Goal: Task Accomplishment & Management: Complete application form

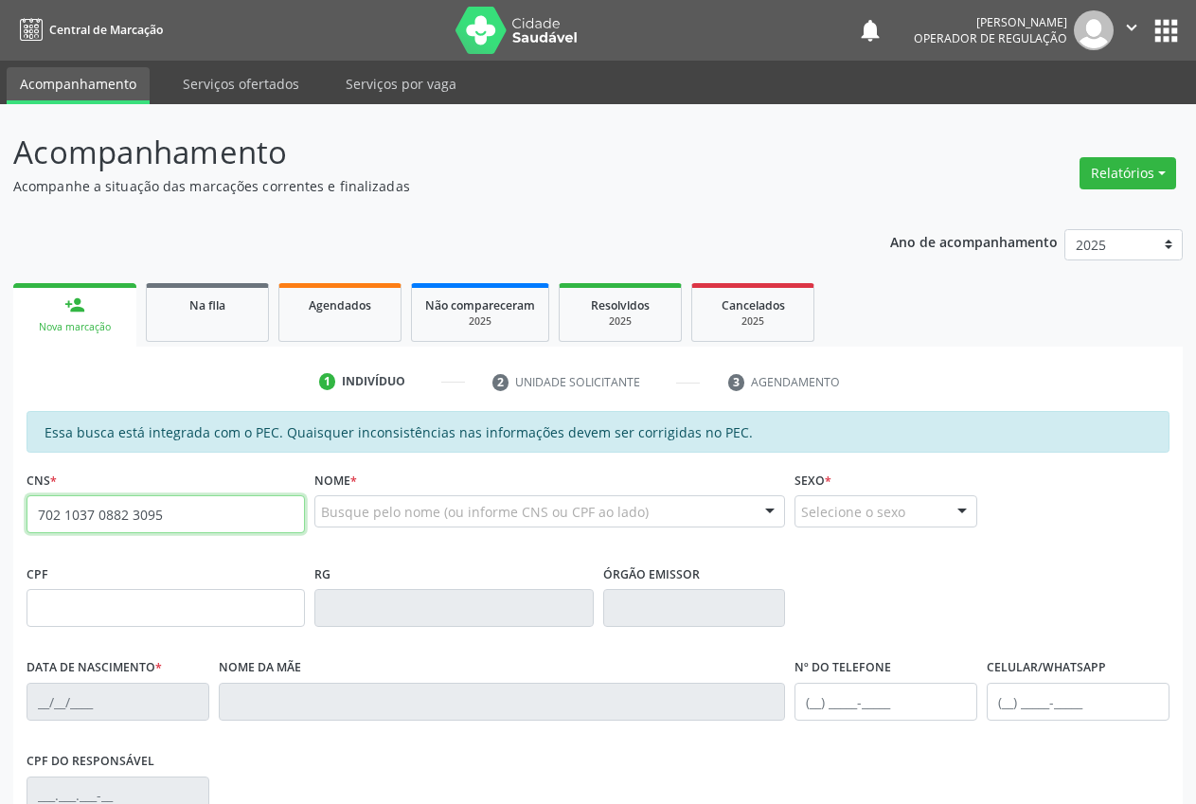
type input "702 1037 0882 3095"
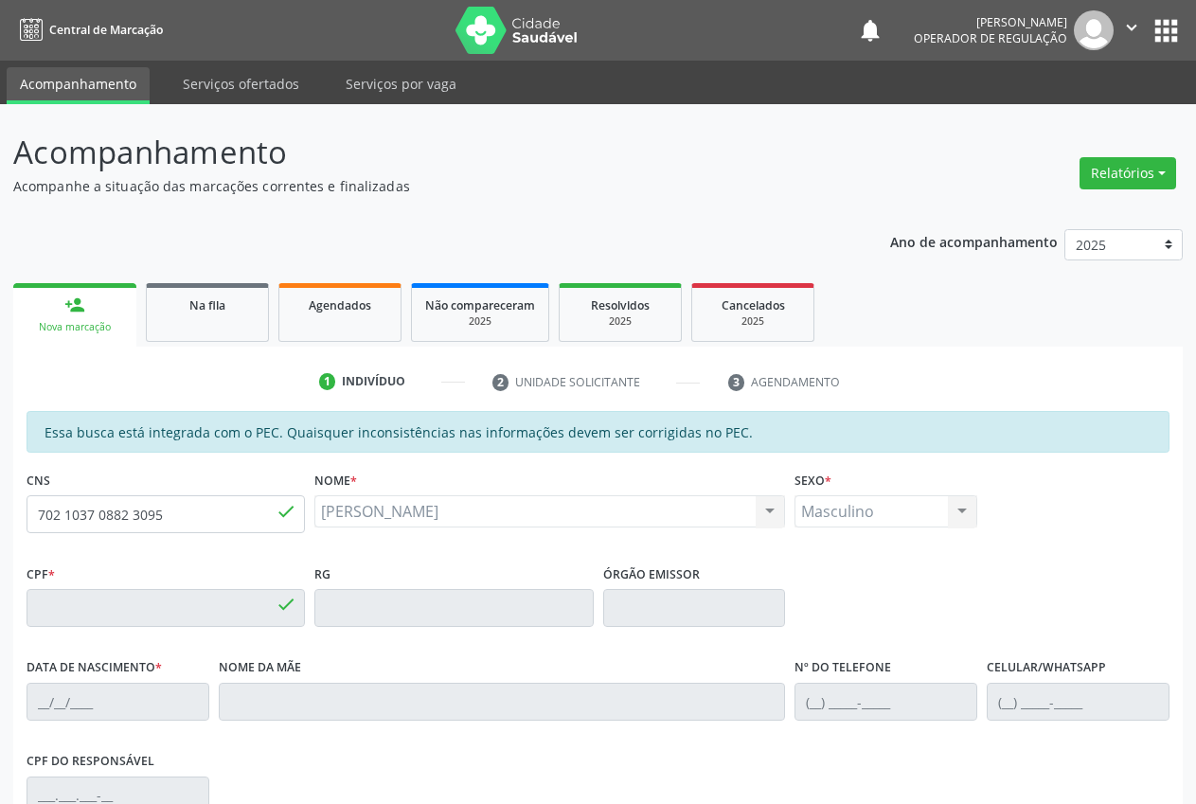
type input "[DATE]"
type input "[PERSON_NAME]"
type input "[PHONE_NUMBER]"
type input "052.677.654-49"
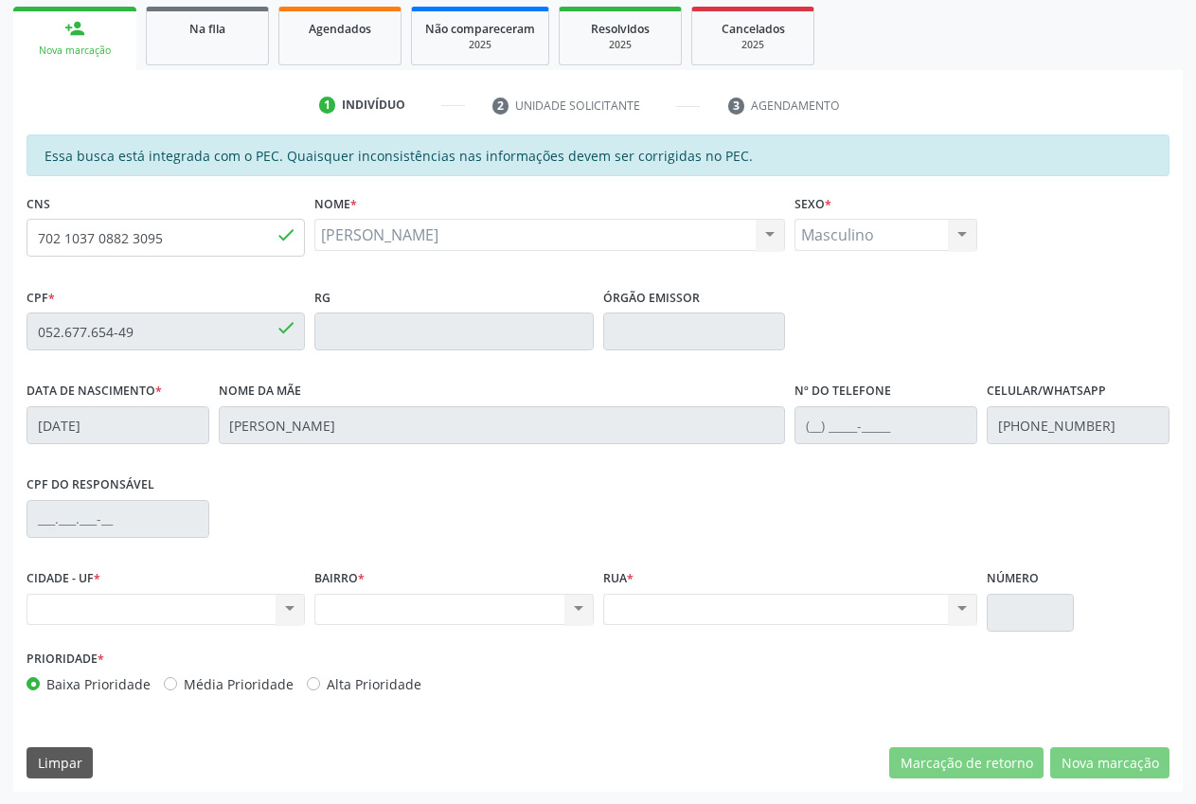
scroll to position [277, 0]
drag, startPoint x: 184, startPoint y: 241, endPoint x: 5, endPoint y: 251, distance: 179.3
click at [0, 259] on div "Acompanhamento Acompanhe a situação das marcações correntes e finalizadas Relat…" at bounding box center [598, 315] width 1196 height 977
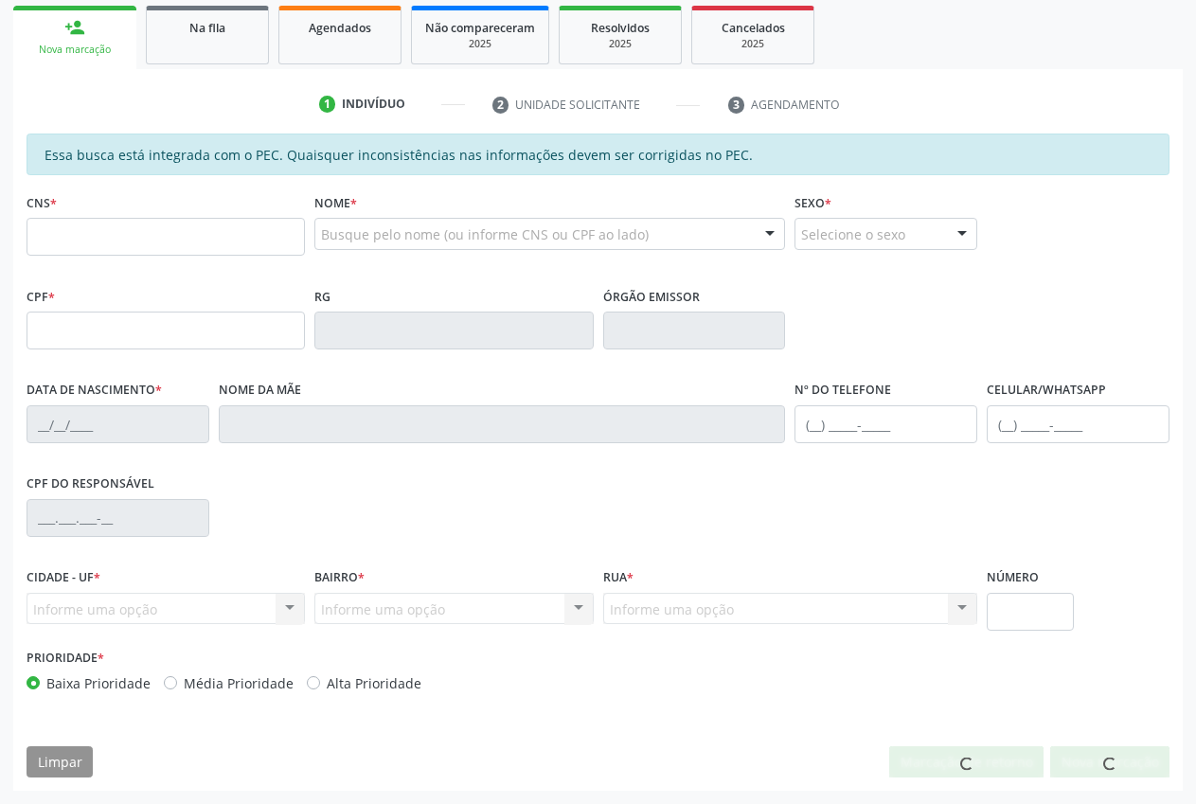
scroll to position [277, 0]
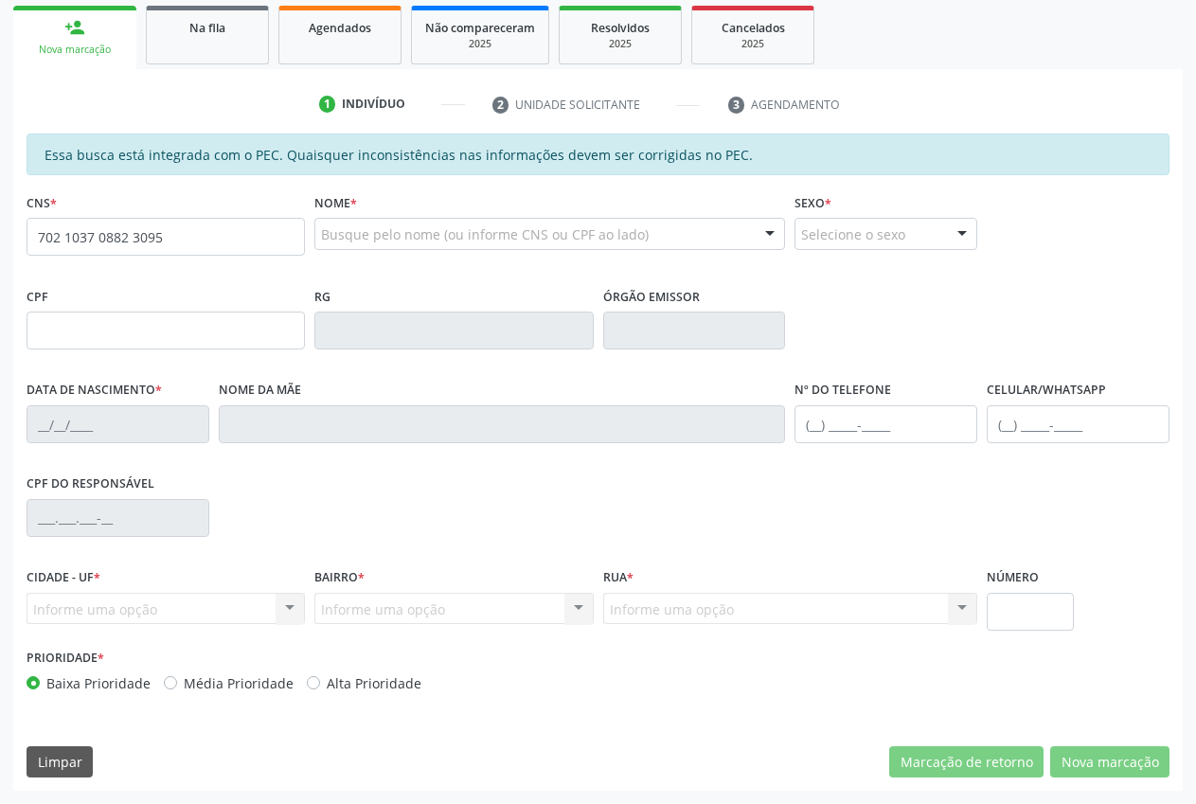
type input "702 1037 0882 3095"
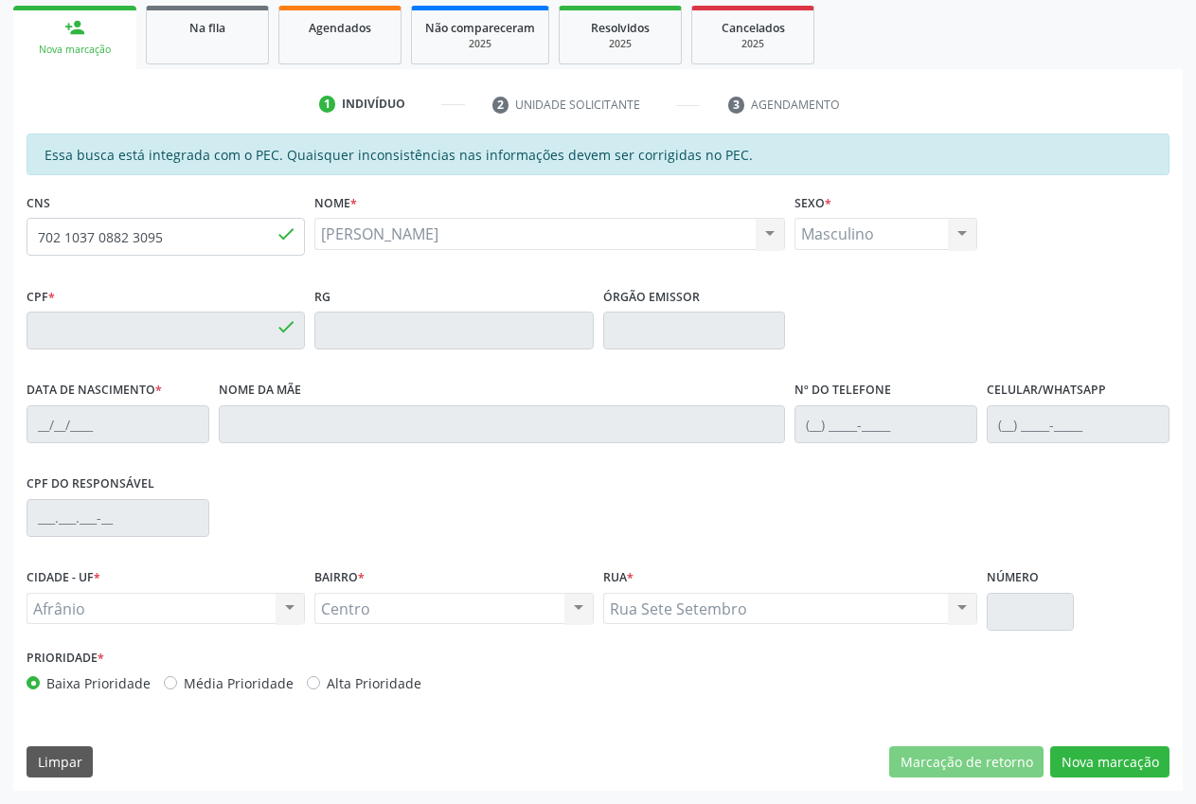
type input "052.677.654-49"
type input "[DATE]"
type input "[PERSON_NAME]"
type input "[PHONE_NUMBER]"
type input "S/N"
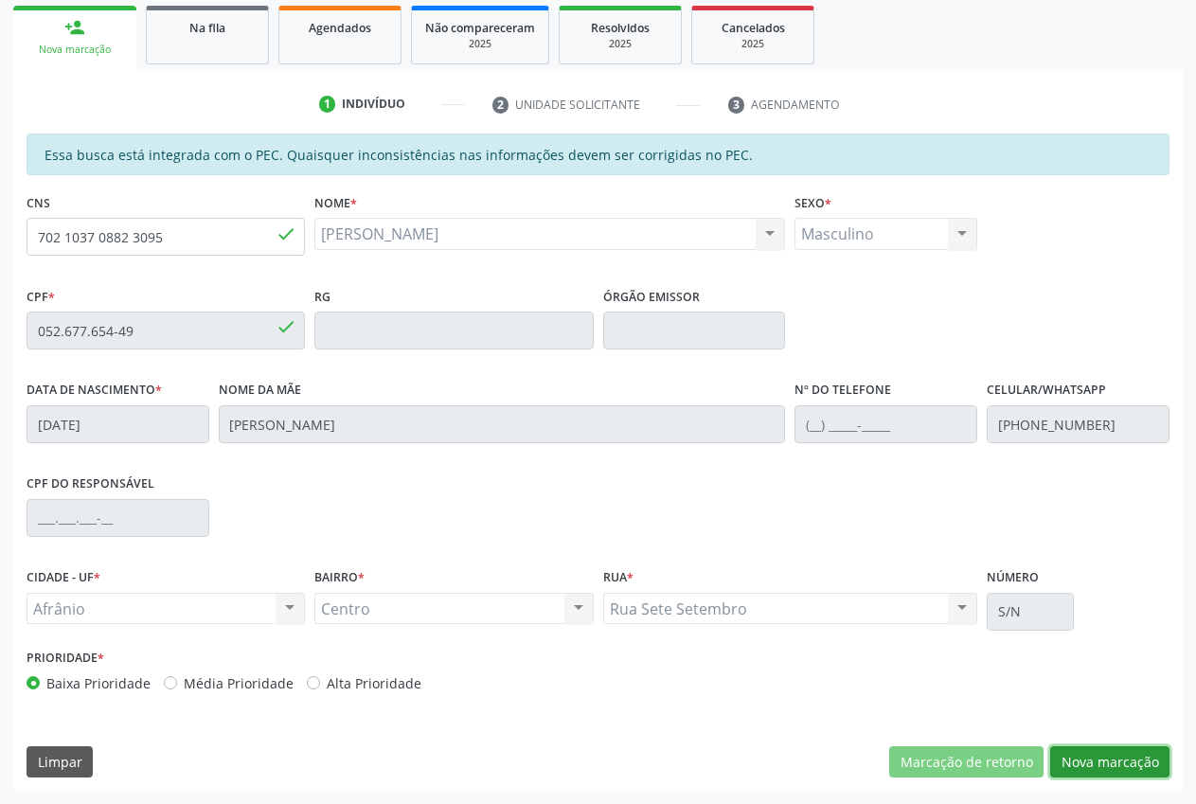
click at [1138, 769] on button "Nova marcação" at bounding box center [1109, 762] width 119 height 32
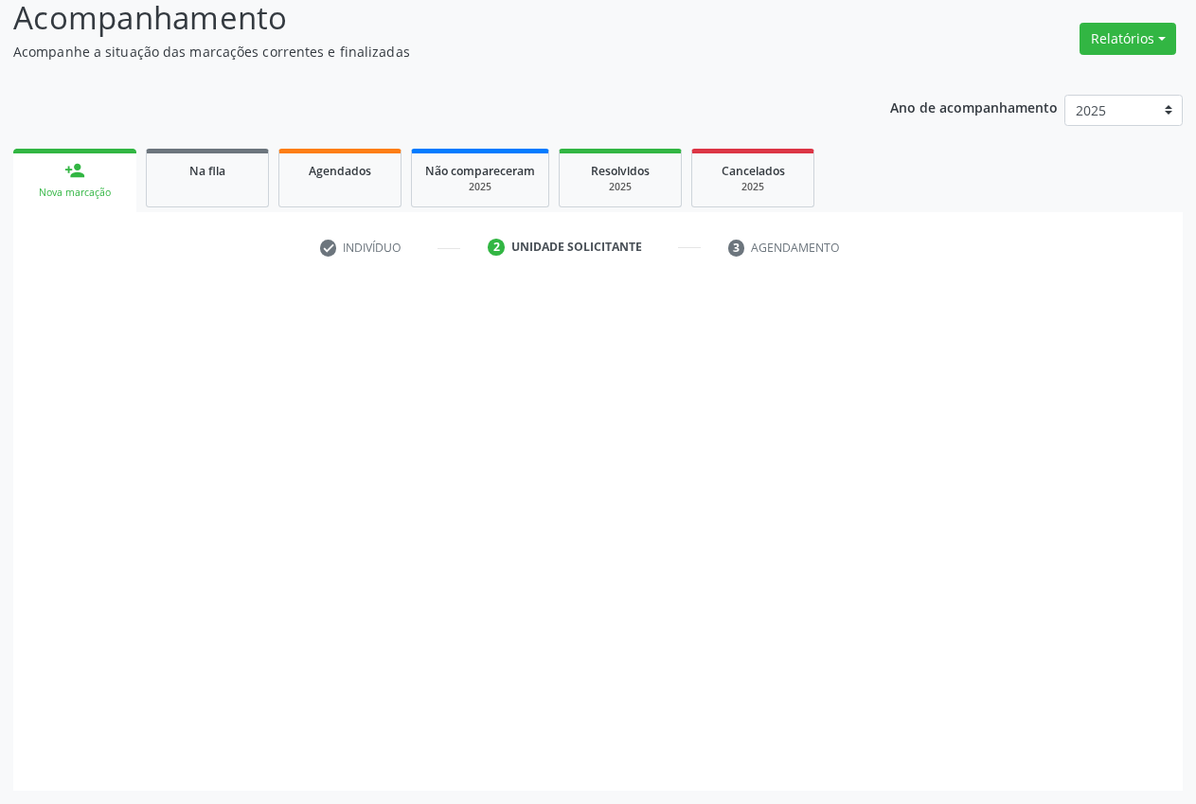
scroll to position [134, 0]
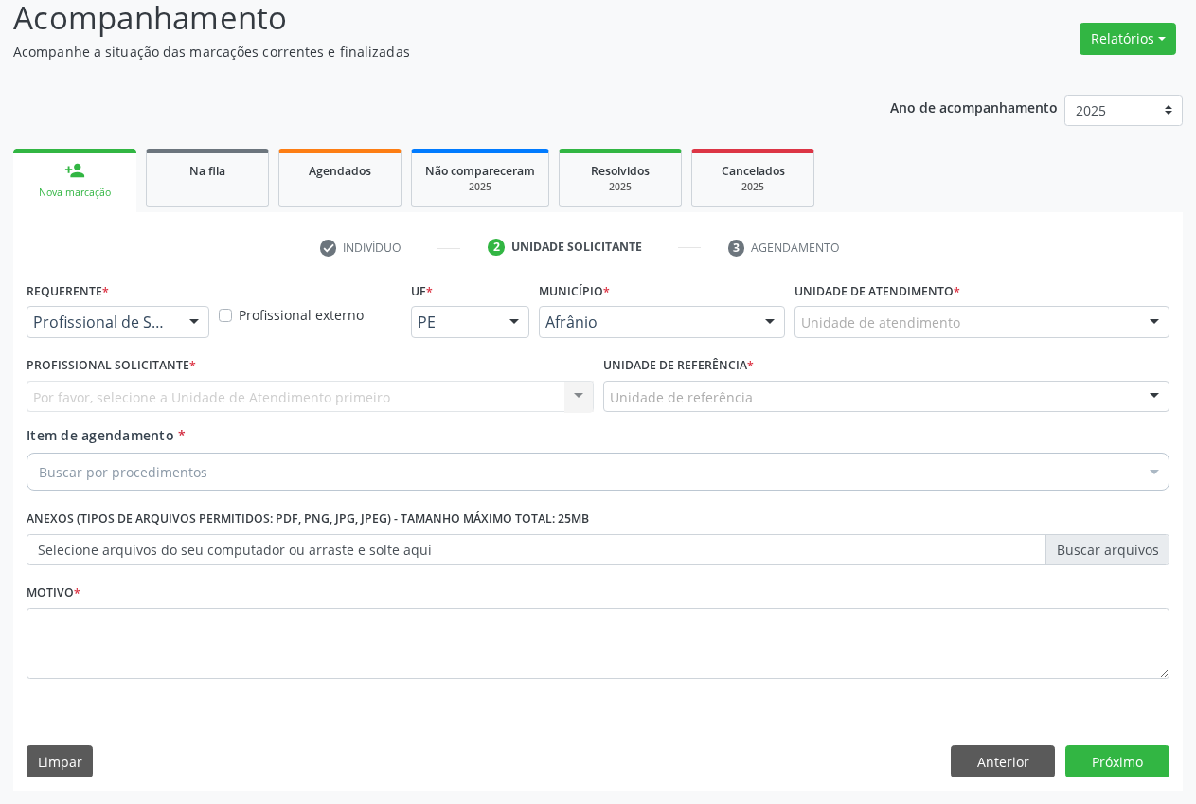
click at [1119, 340] on div "Unidade de atendimento * Unidade de atendimento Academia da Saude de Afranio Ac…" at bounding box center [982, 314] width 385 height 74
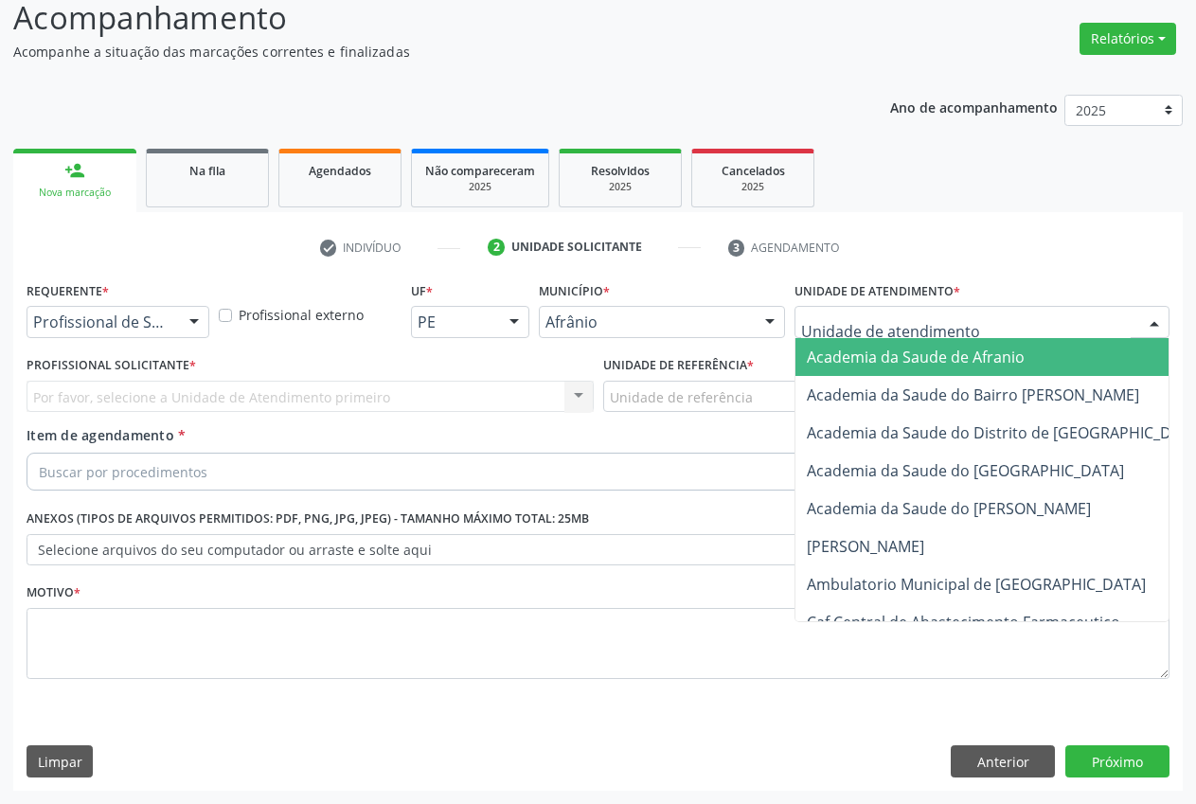
click at [1077, 325] on div at bounding box center [982, 322] width 375 height 32
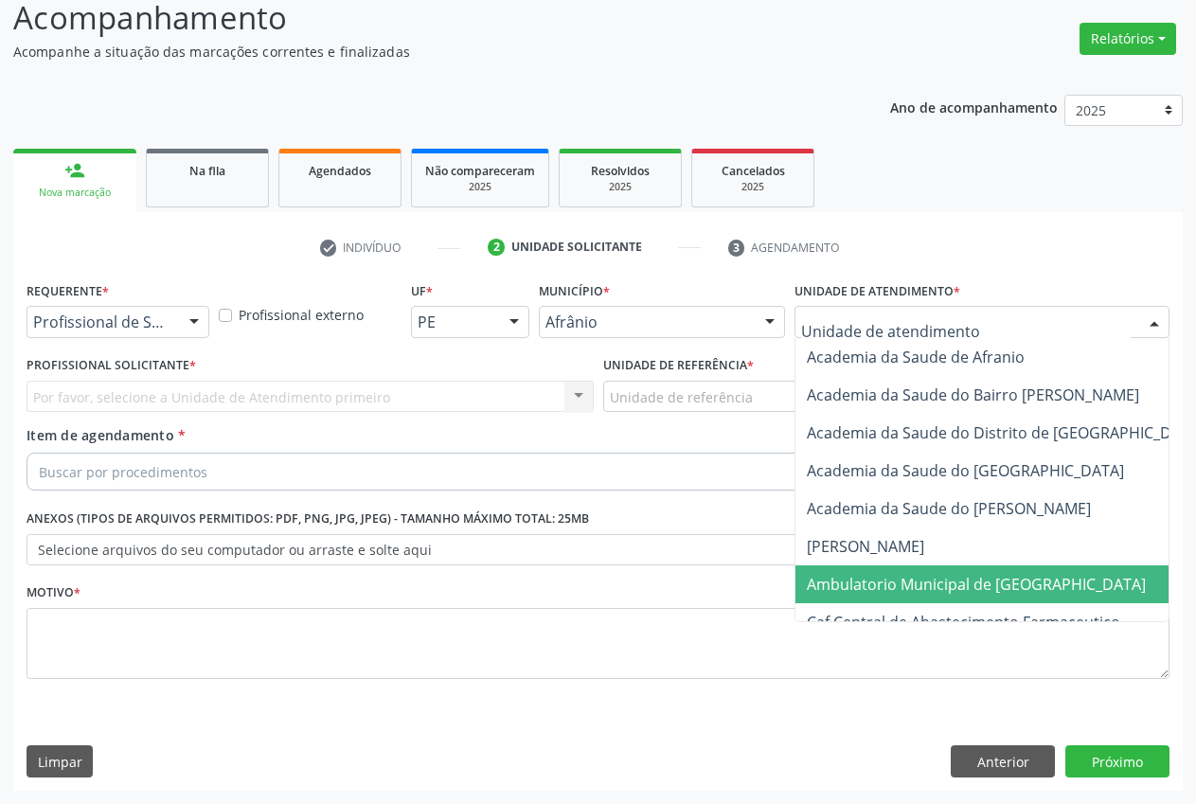
click at [970, 568] on span "Ambulatorio Municipal de [GEOGRAPHIC_DATA]" at bounding box center [1027, 584] width 462 height 38
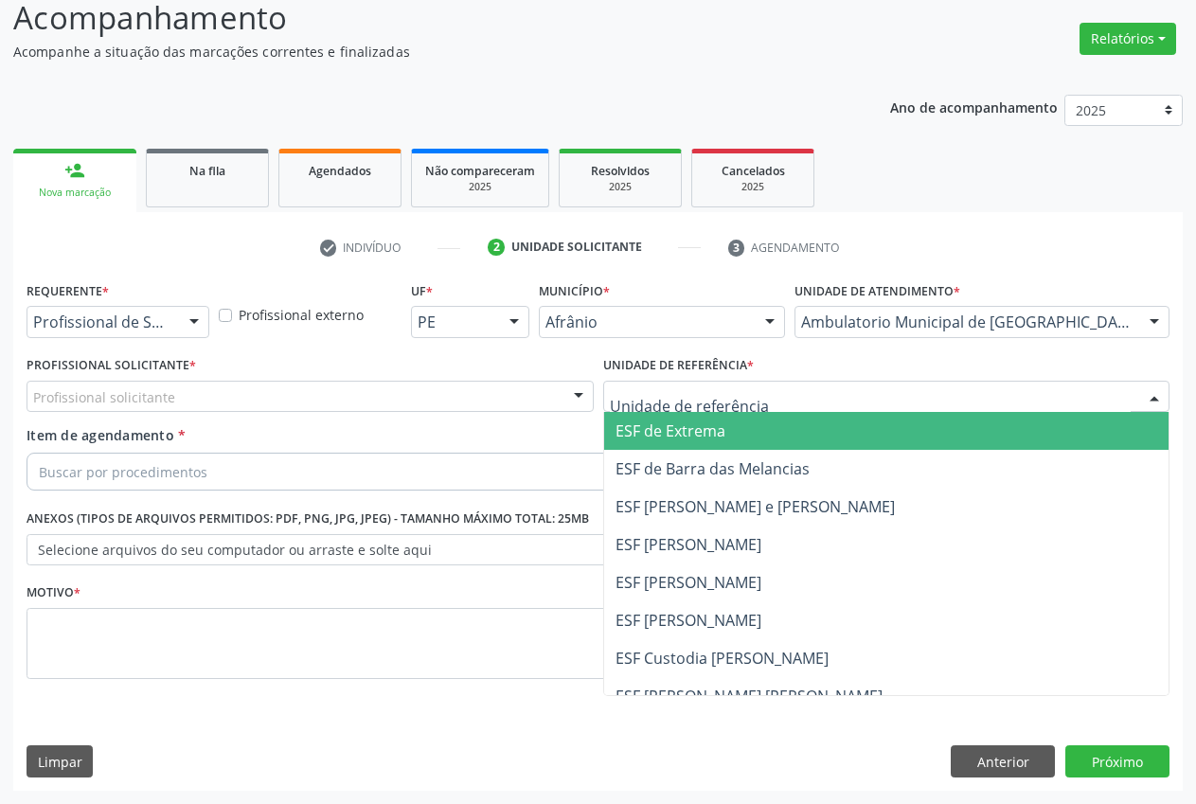
click at [682, 440] on span "ESF de Extrema" at bounding box center [671, 431] width 110 height 21
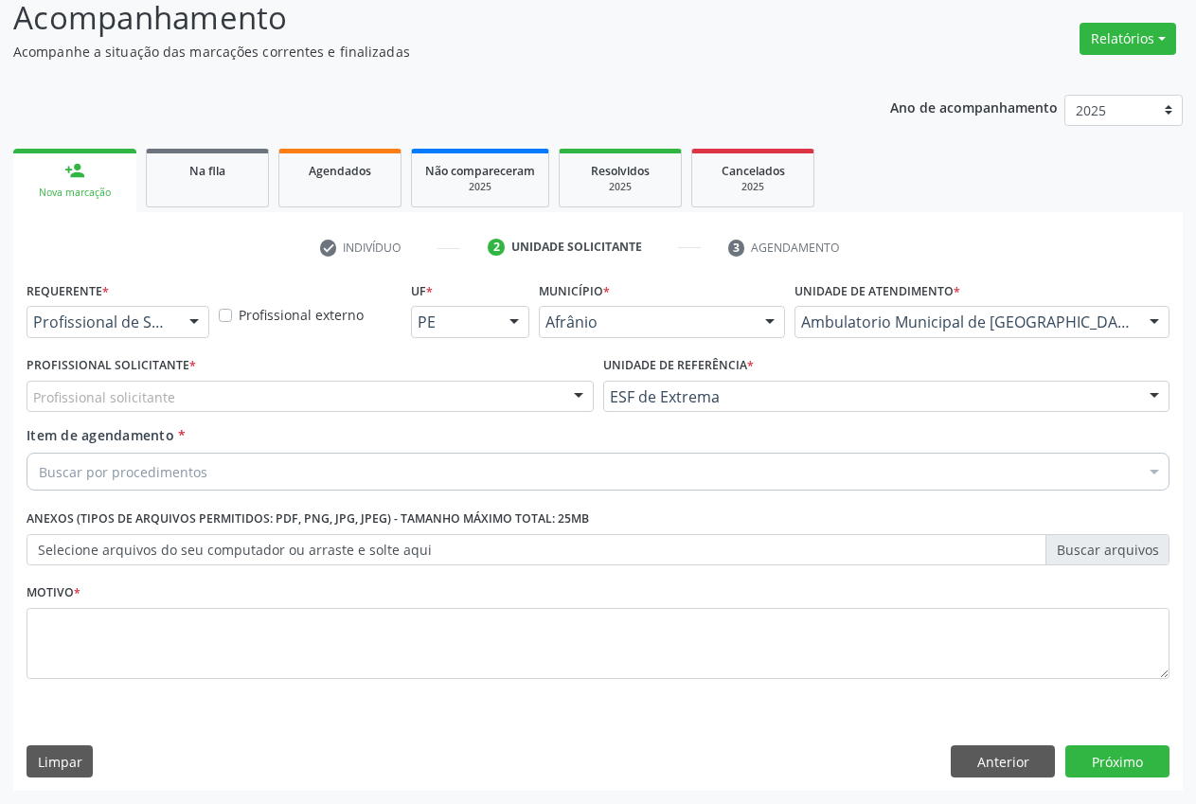
click at [558, 396] on div "Profissional solicitante" at bounding box center [310, 397] width 567 height 32
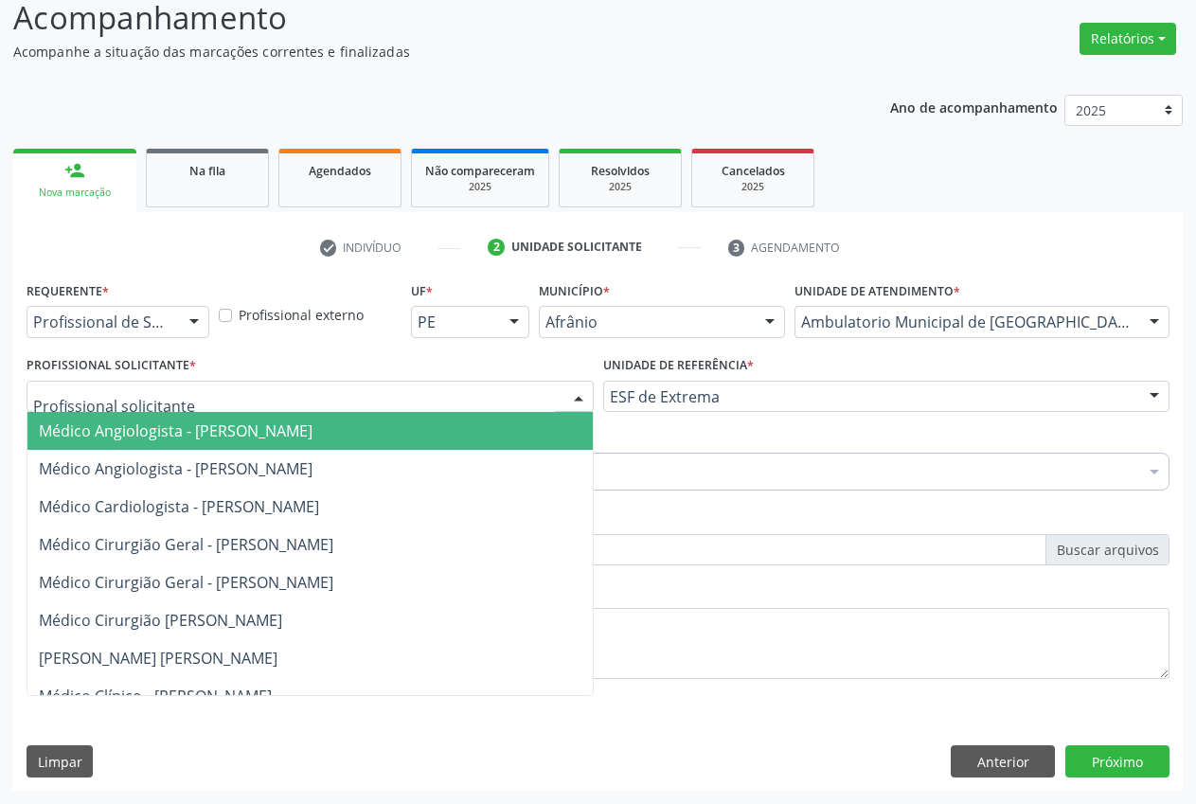
click at [313, 432] on span "Médico Angiologista - [PERSON_NAME]" at bounding box center [176, 431] width 274 height 21
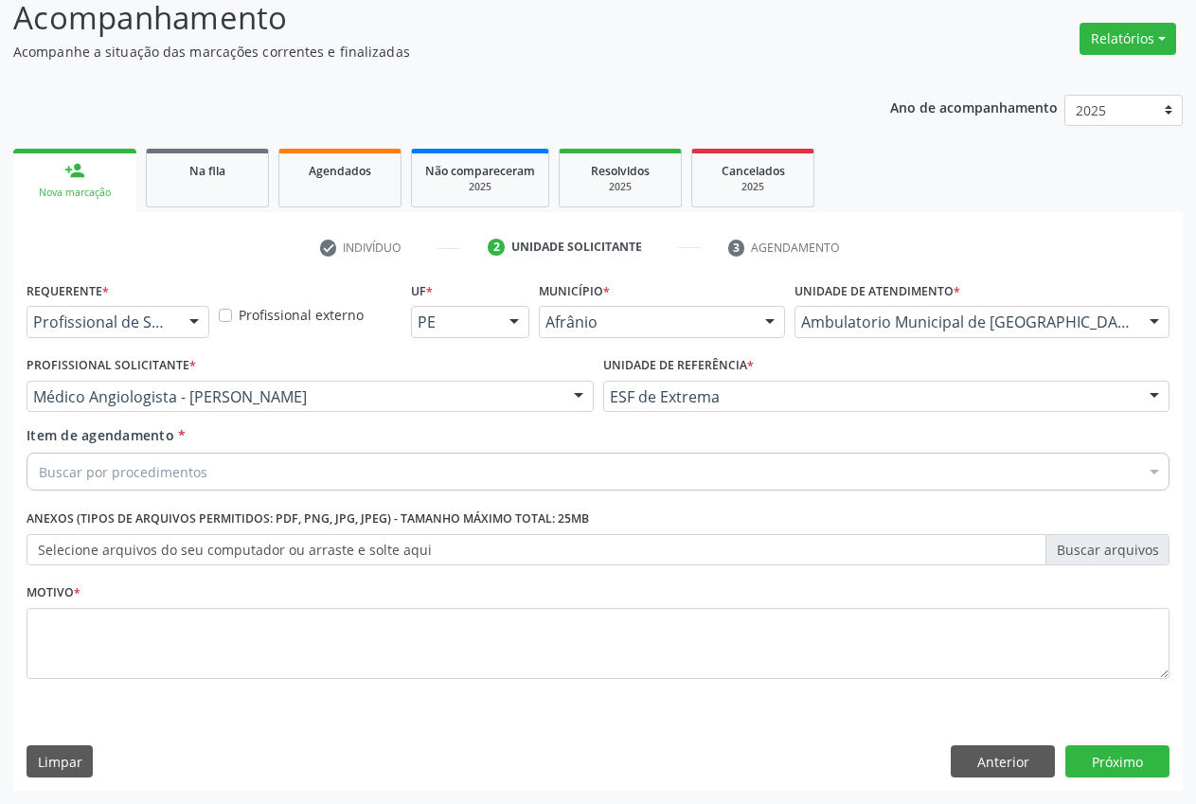
drag, startPoint x: 236, startPoint y: 473, endPoint x: 246, endPoint y: 458, distance: 17.6
click at [235, 473] on div "Buscar por procedimentos" at bounding box center [598, 472] width 1143 height 38
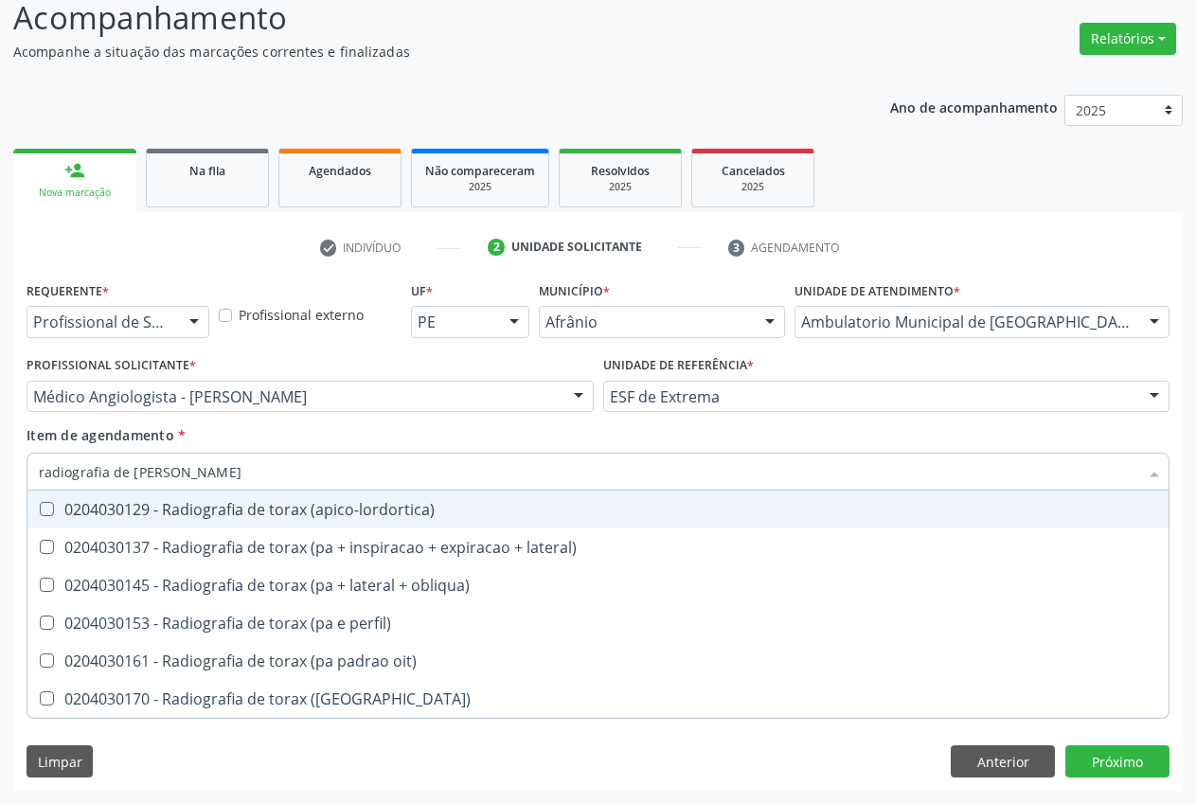
type input "radiografia de torax"
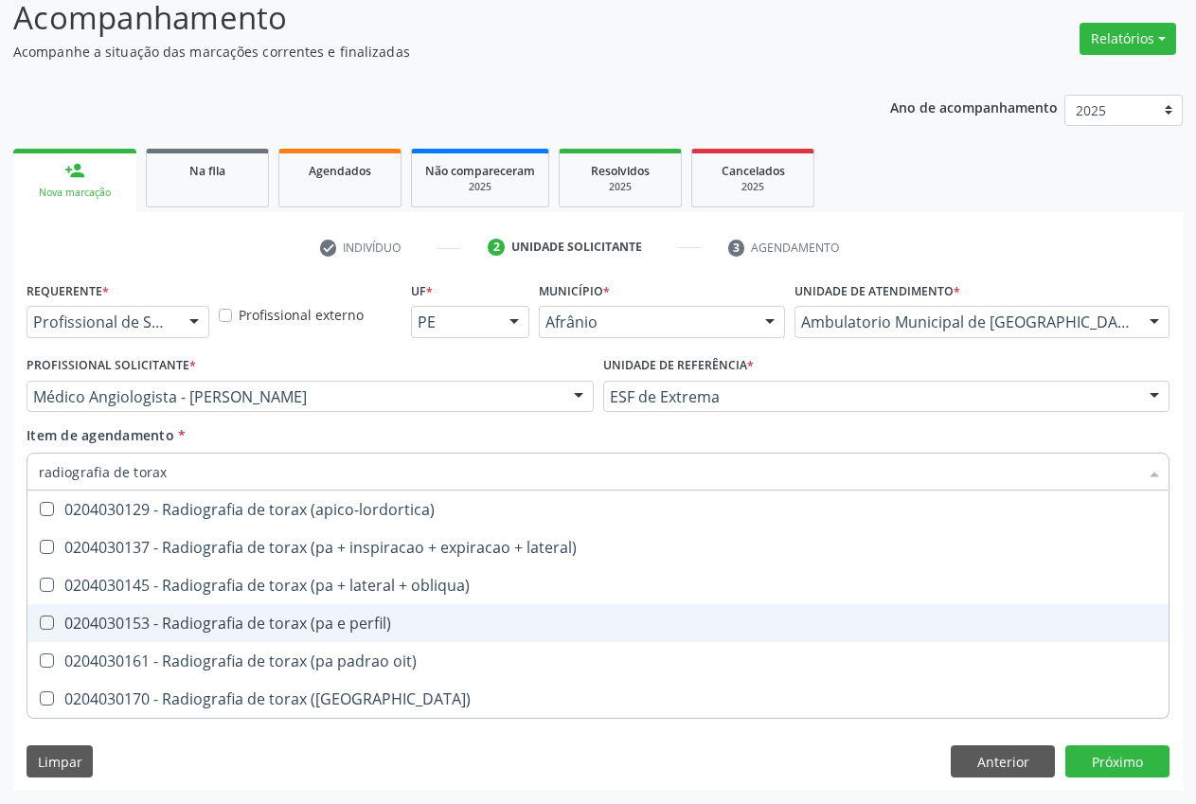
click at [282, 634] on span "0204030153 - Radiografia de torax (pa e perfil)" at bounding box center [597, 623] width 1141 height 38
checkbox perfil\) "true"
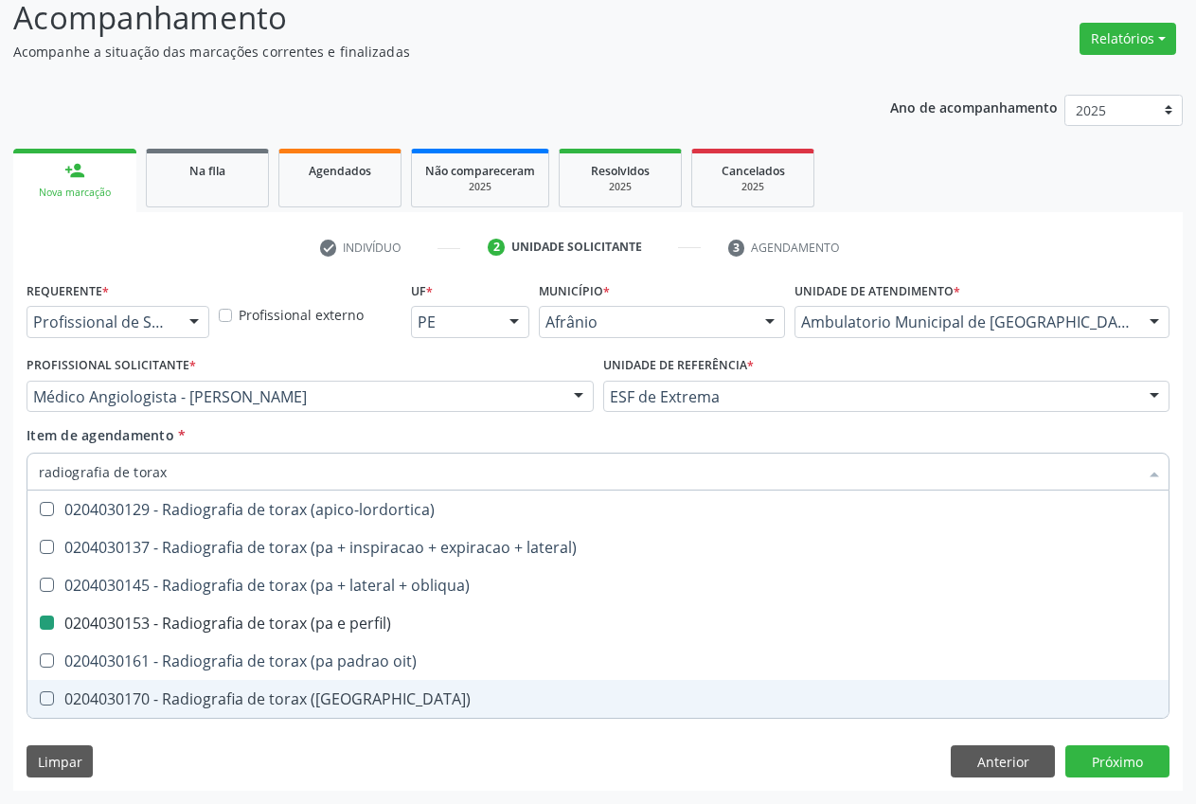
click at [604, 753] on div "Requerente * Profissional de Saúde Profissional de Saúde Paciente Nenhum result…" at bounding box center [598, 534] width 1170 height 514
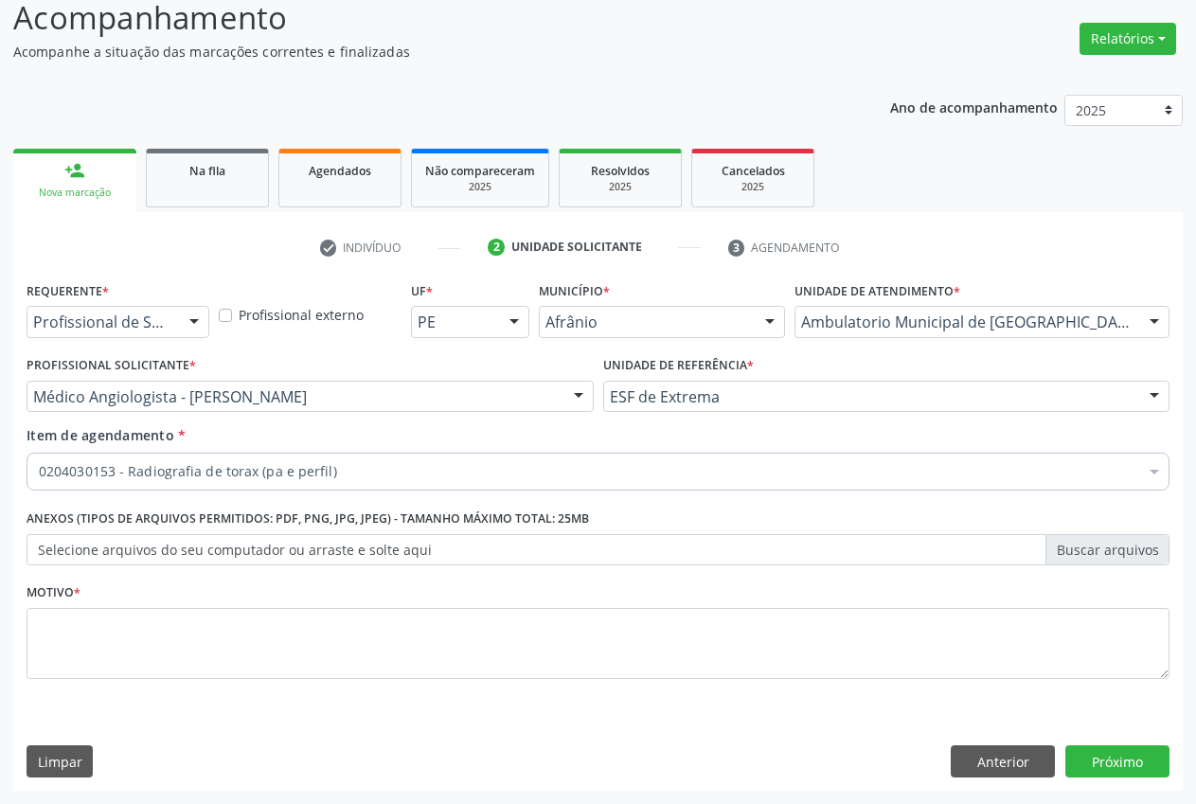
click at [865, 420] on div "Unidade de referência * ESF de Extrema ESF de Extrema ESF de Barra das Melancia…" at bounding box center [887, 388] width 577 height 74
checkbox perfil\) "true"
checkbox preenchida\) "false"
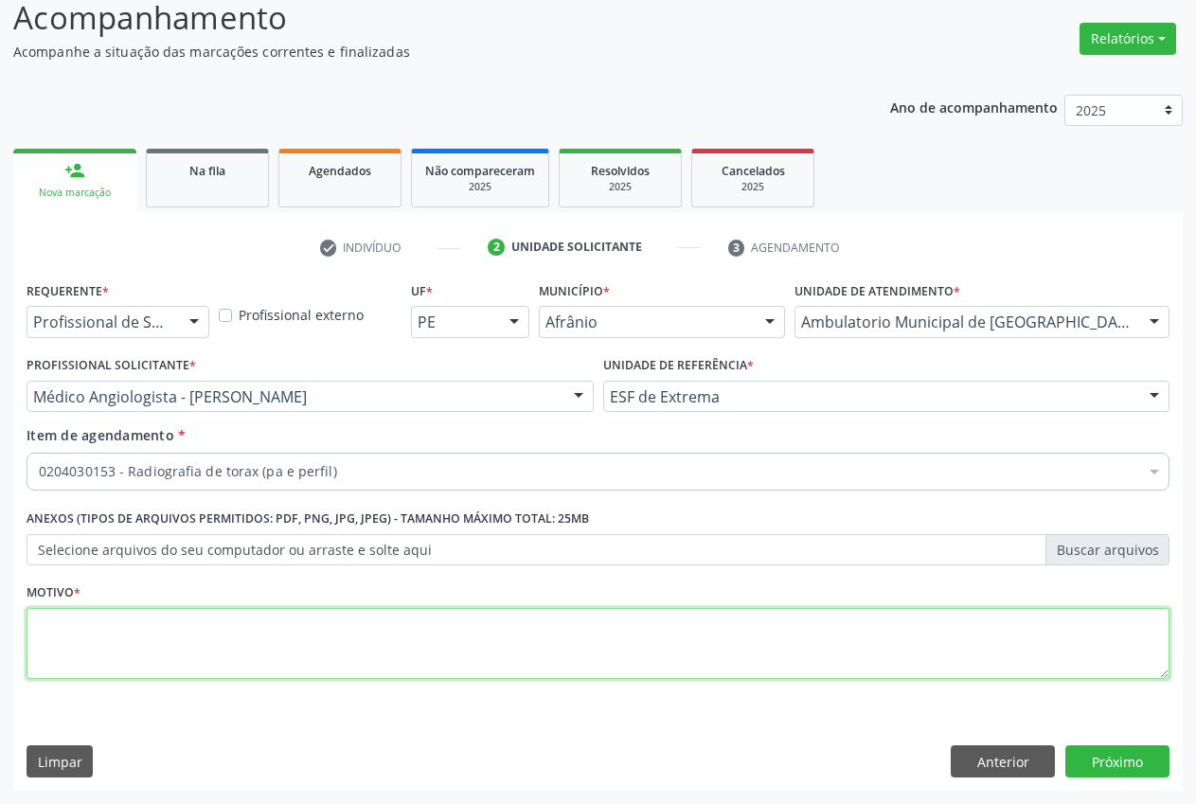
click at [993, 636] on textarea at bounding box center [598, 644] width 1143 height 72
type textarea "."
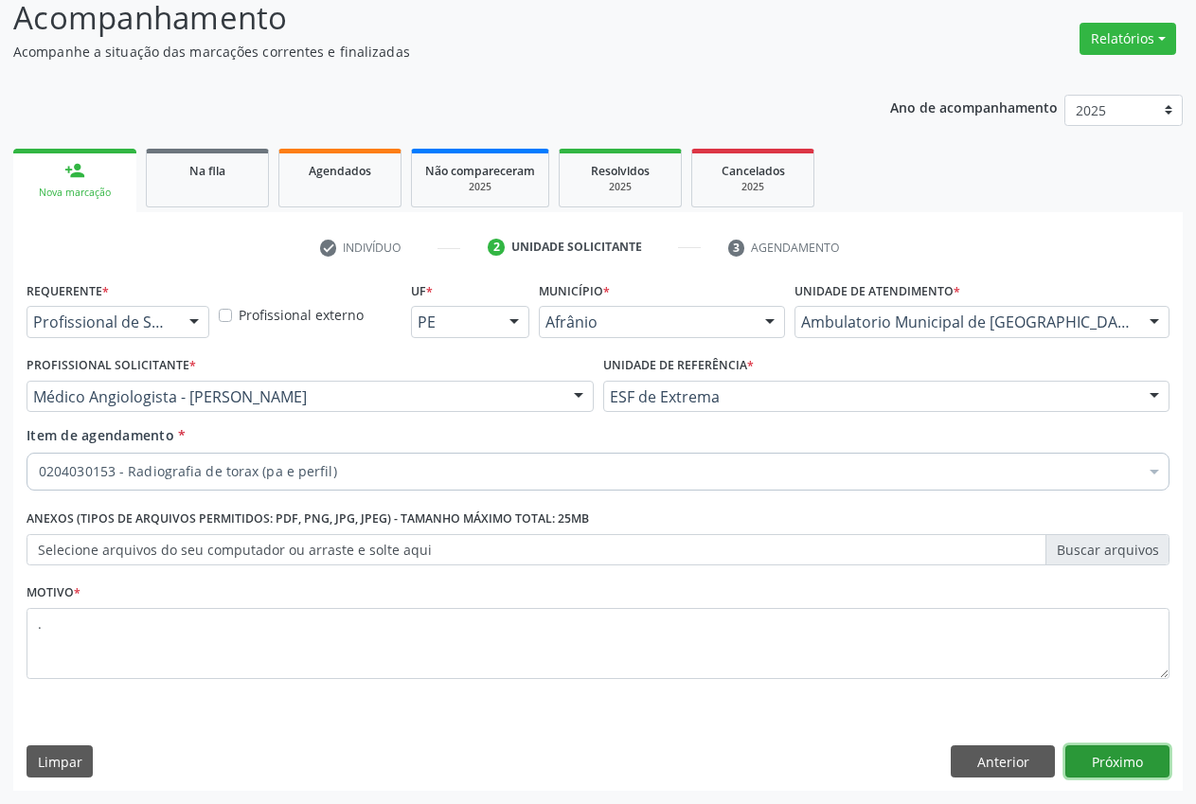
click at [1118, 771] on button "Próximo" at bounding box center [1117, 761] width 104 height 32
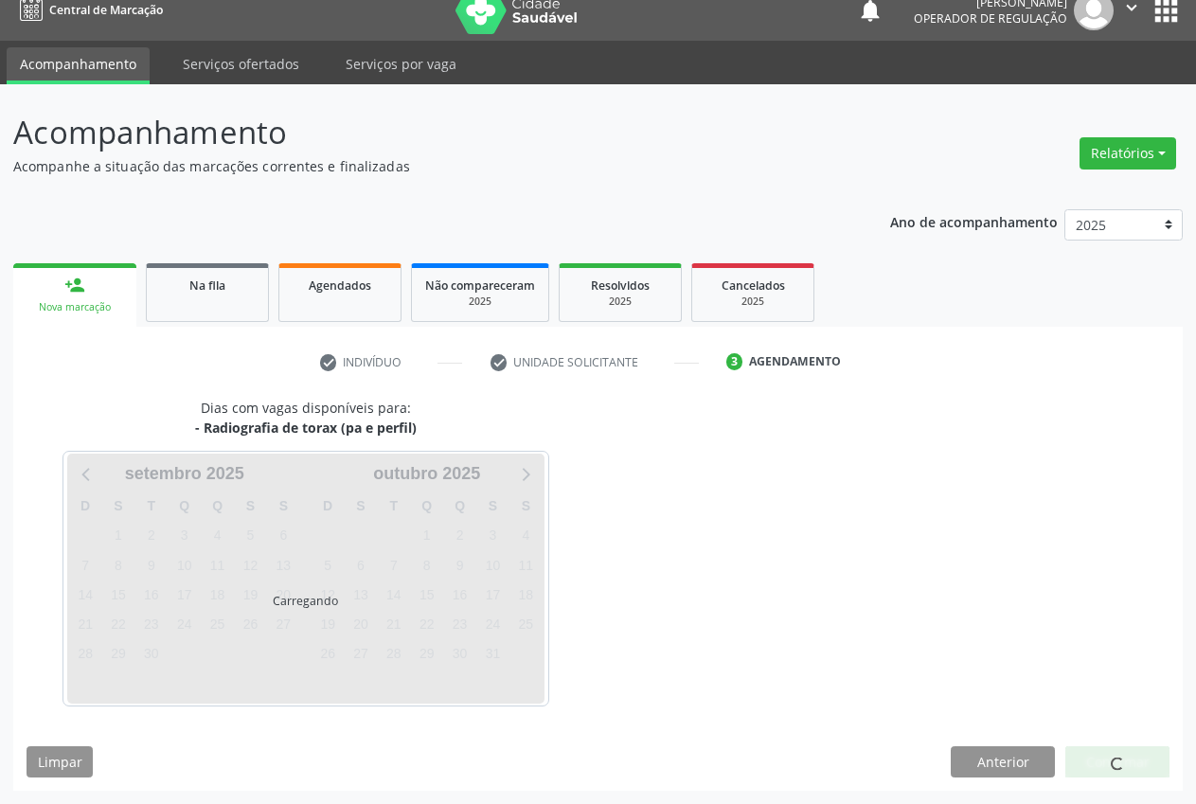
scroll to position [20, 0]
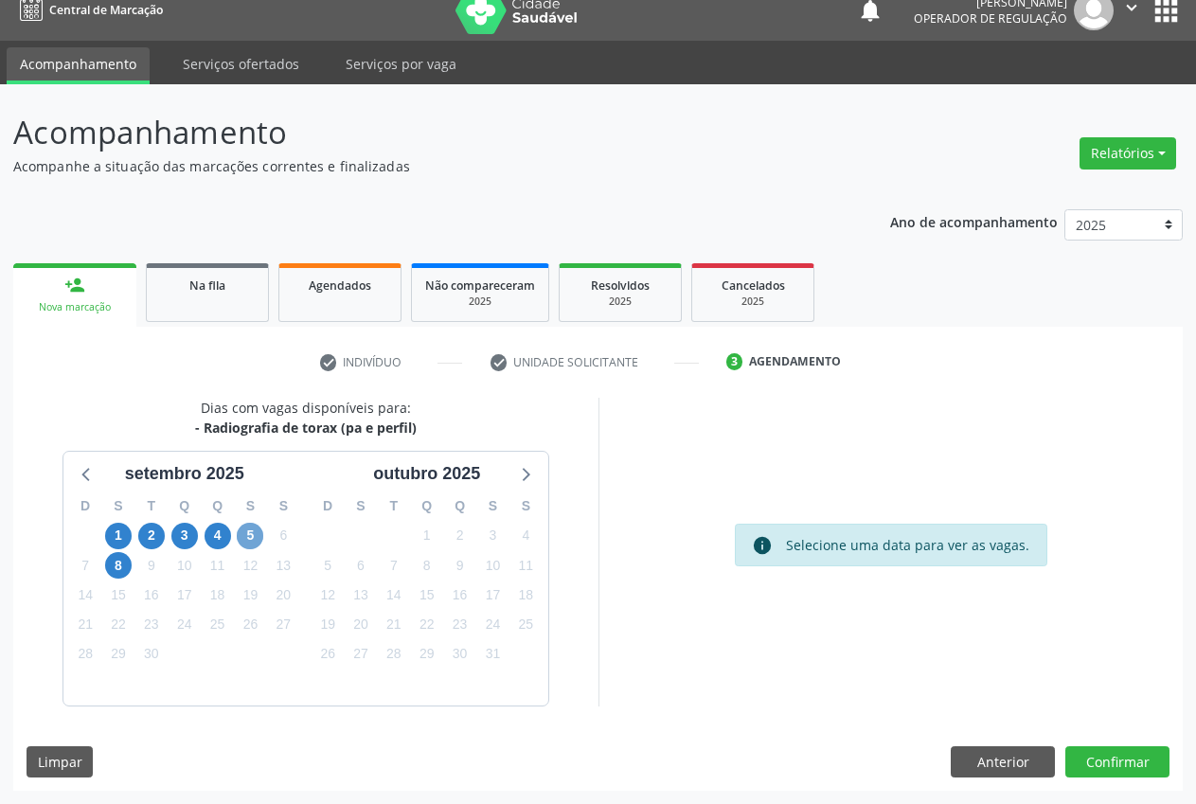
click at [249, 538] on span "5" at bounding box center [250, 536] width 27 height 27
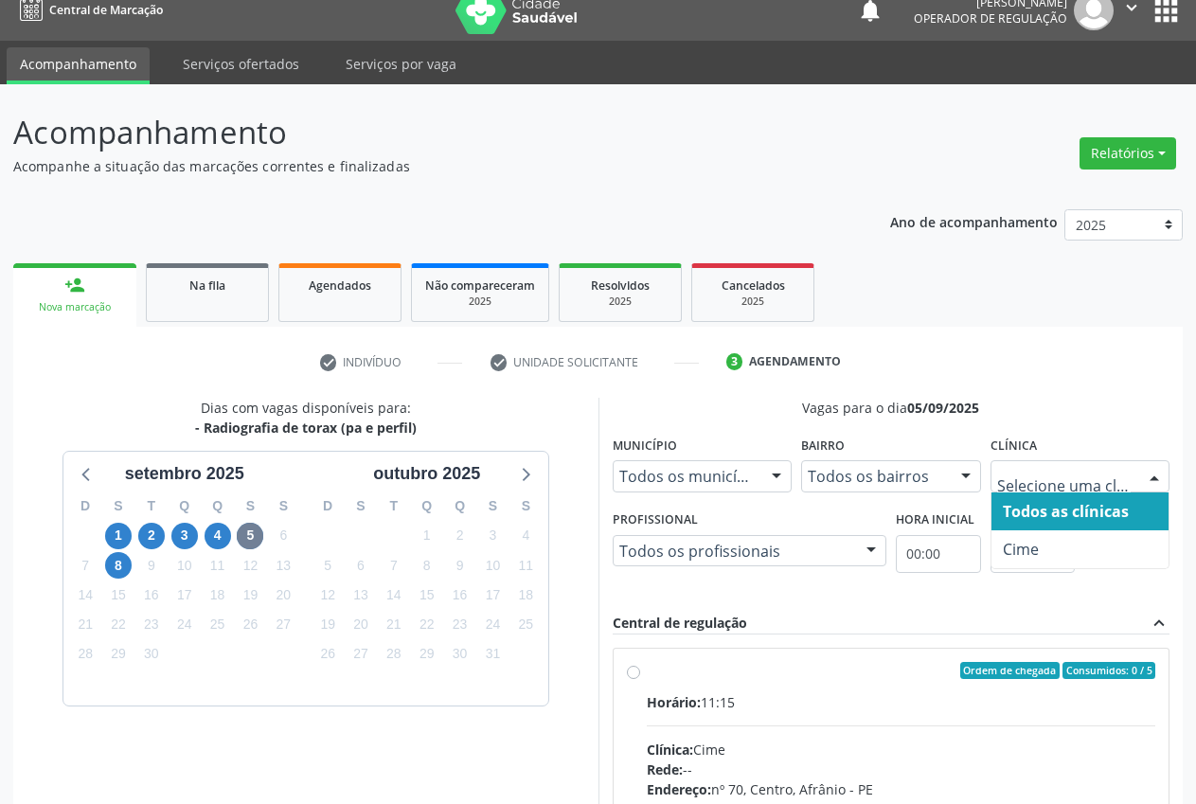
click at [1080, 487] on div at bounding box center [1081, 476] width 180 height 32
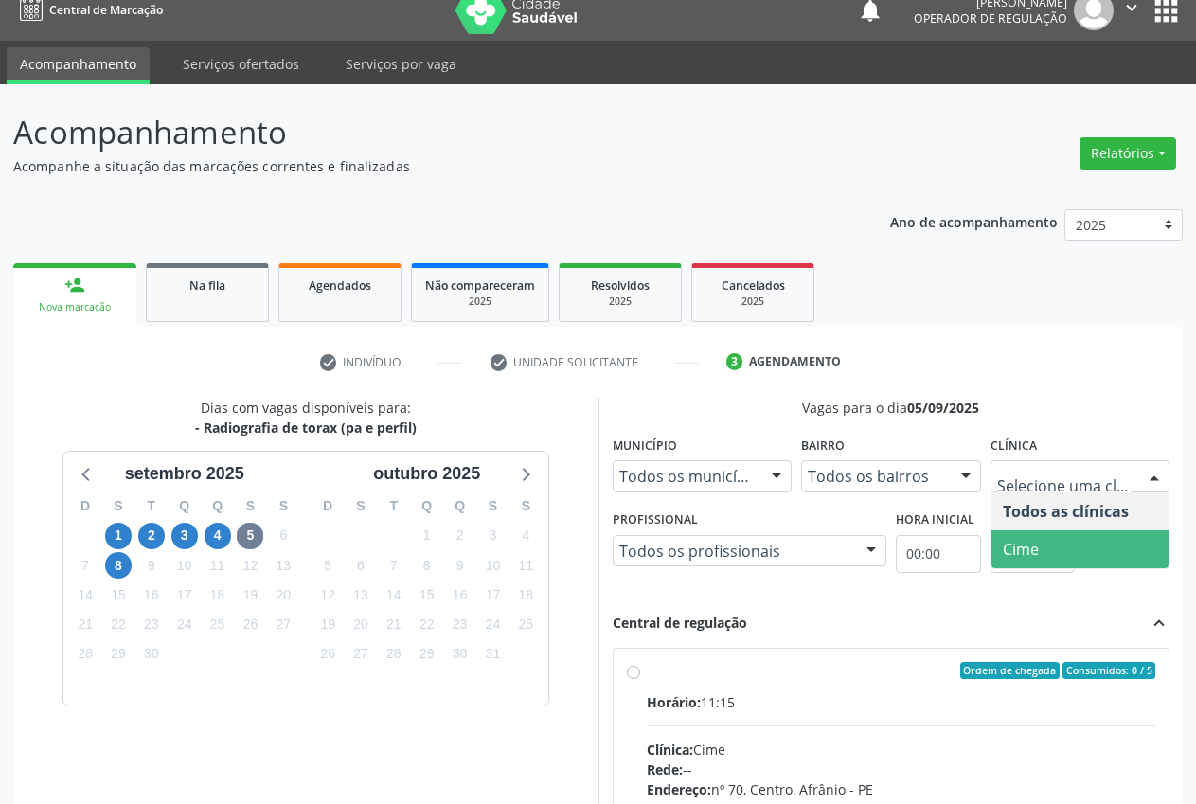
click at [1058, 538] on span "Cime" at bounding box center [1081, 549] width 178 height 38
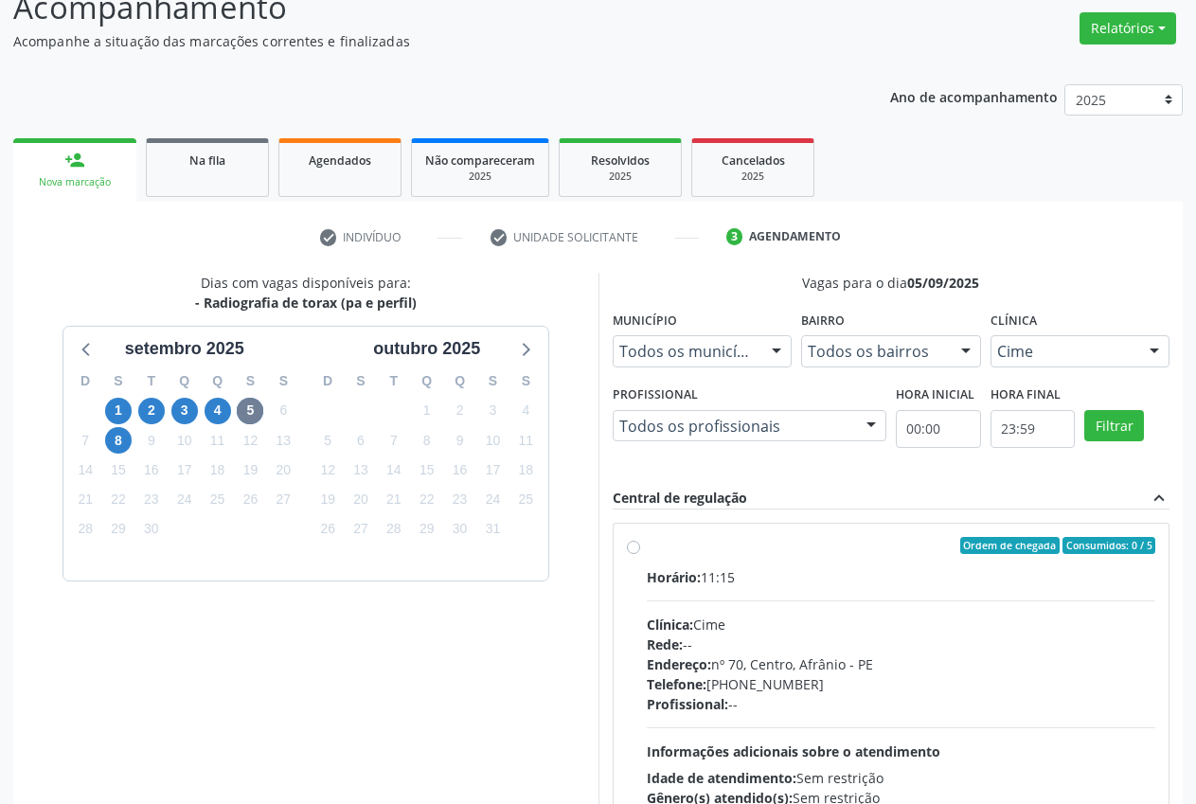
scroll to position [147, 0]
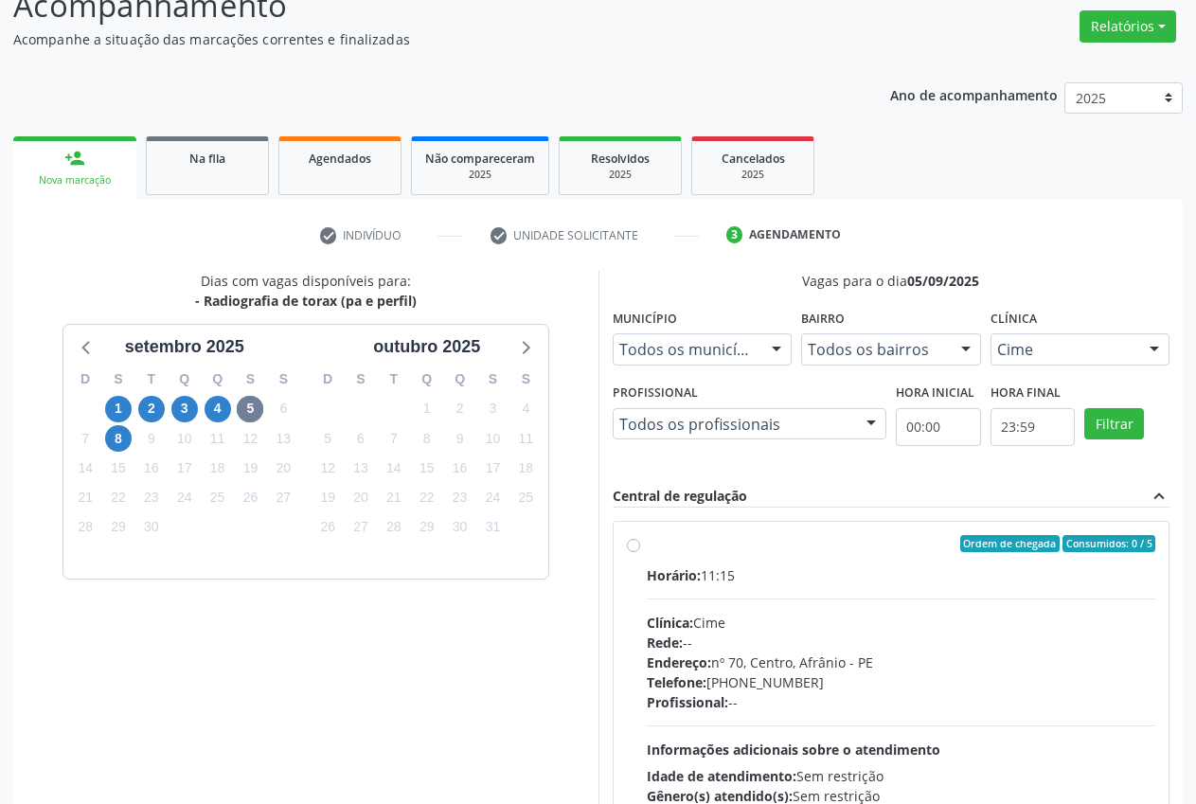
click at [647, 538] on label "Ordem de chegada Consumidos: 0 / 5 Horário: 11:15 Clínica: Cime Rede: -- Endere…" at bounding box center [902, 680] width 510 height 291
click at [638, 538] on input "Ordem de chegada Consumidos: 0 / 5 Horário: 11:15 Clínica: Cime Rede: -- Endere…" at bounding box center [633, 543] width 13 height 17
radio input "true"
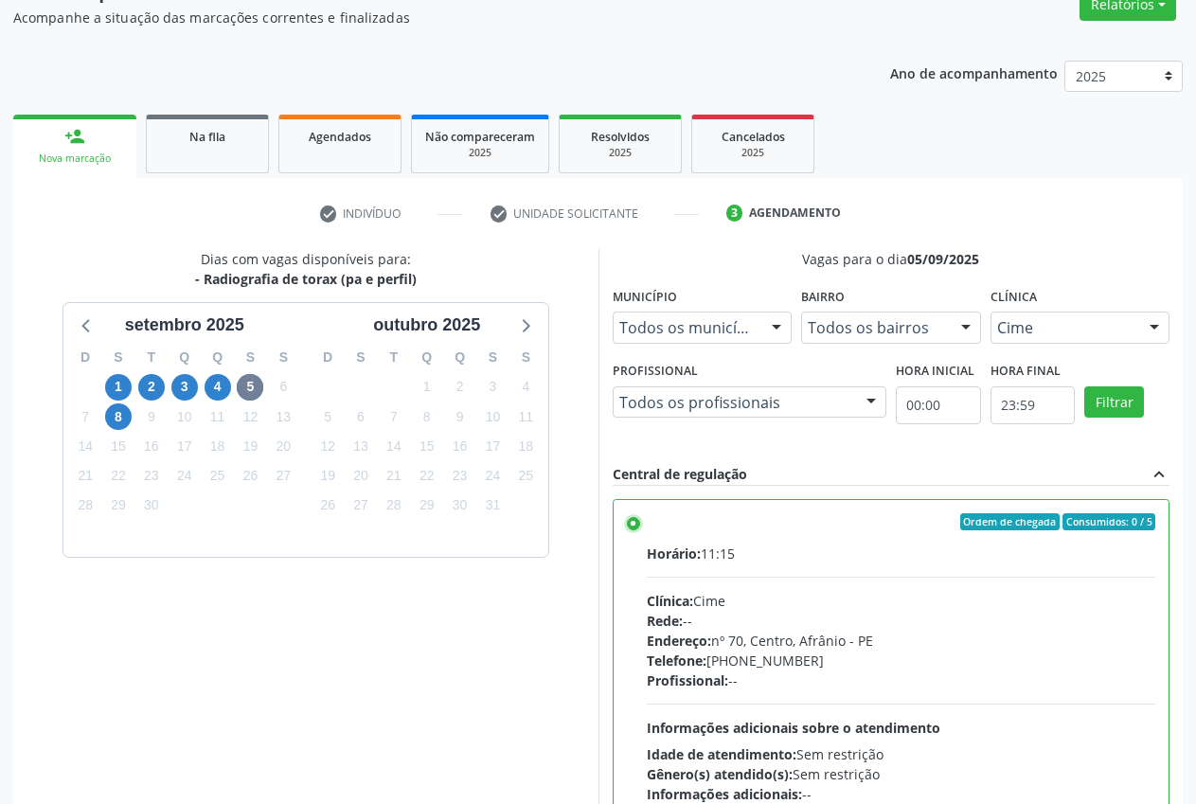
scroll to position [328, 0]
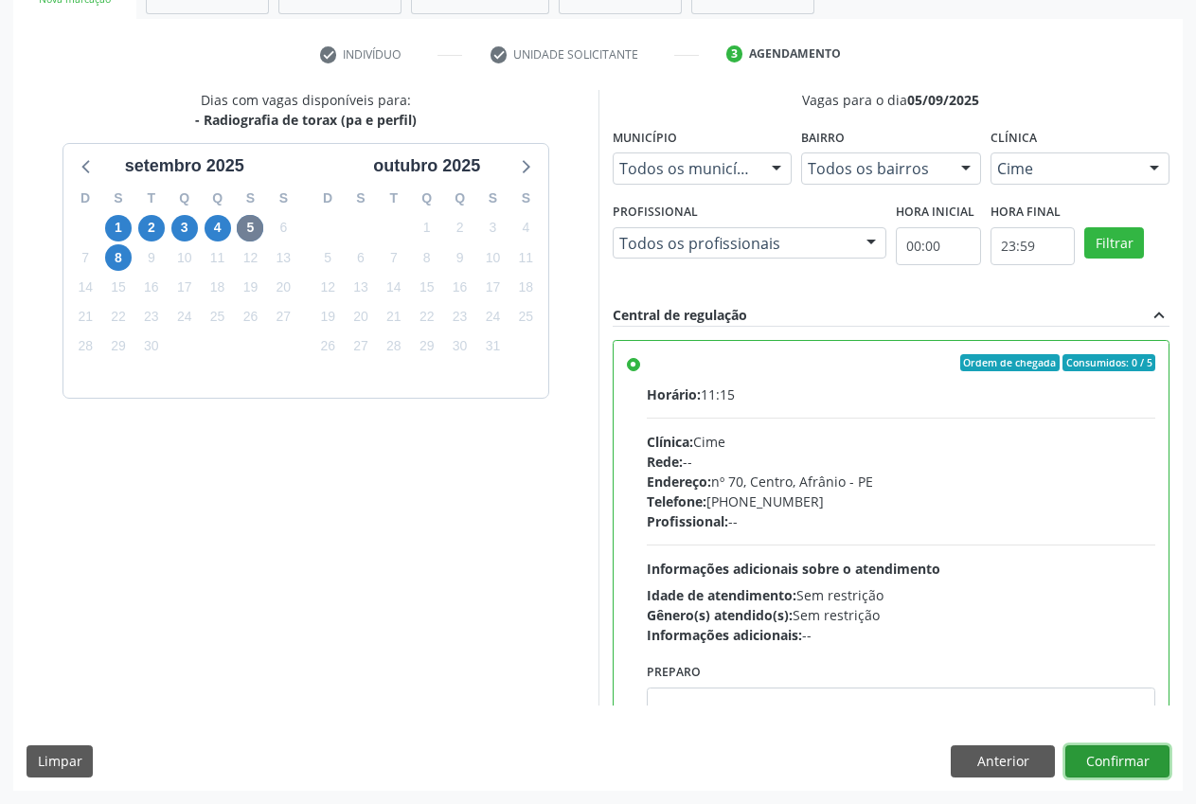
click at [1142, 761] on button "Confirmar" at bounding box center [1117, 761] width 104 height 32
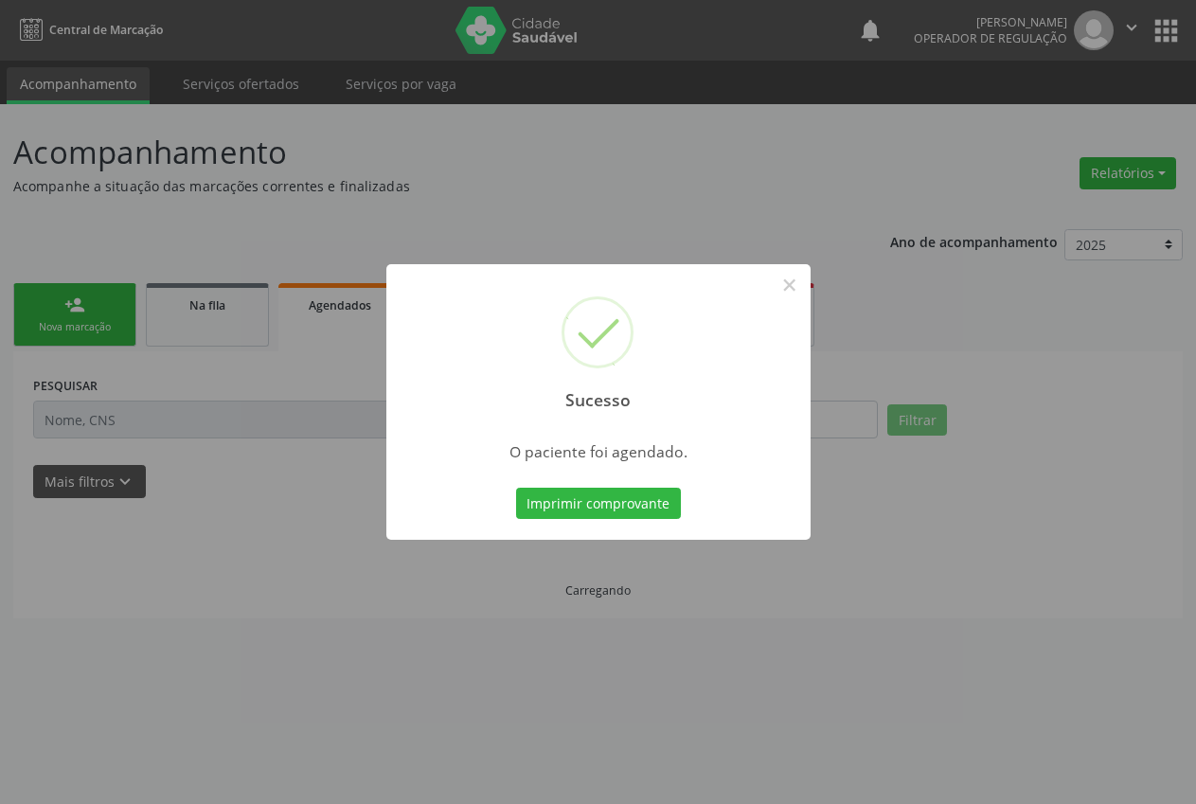
scroll to position [0, 0]
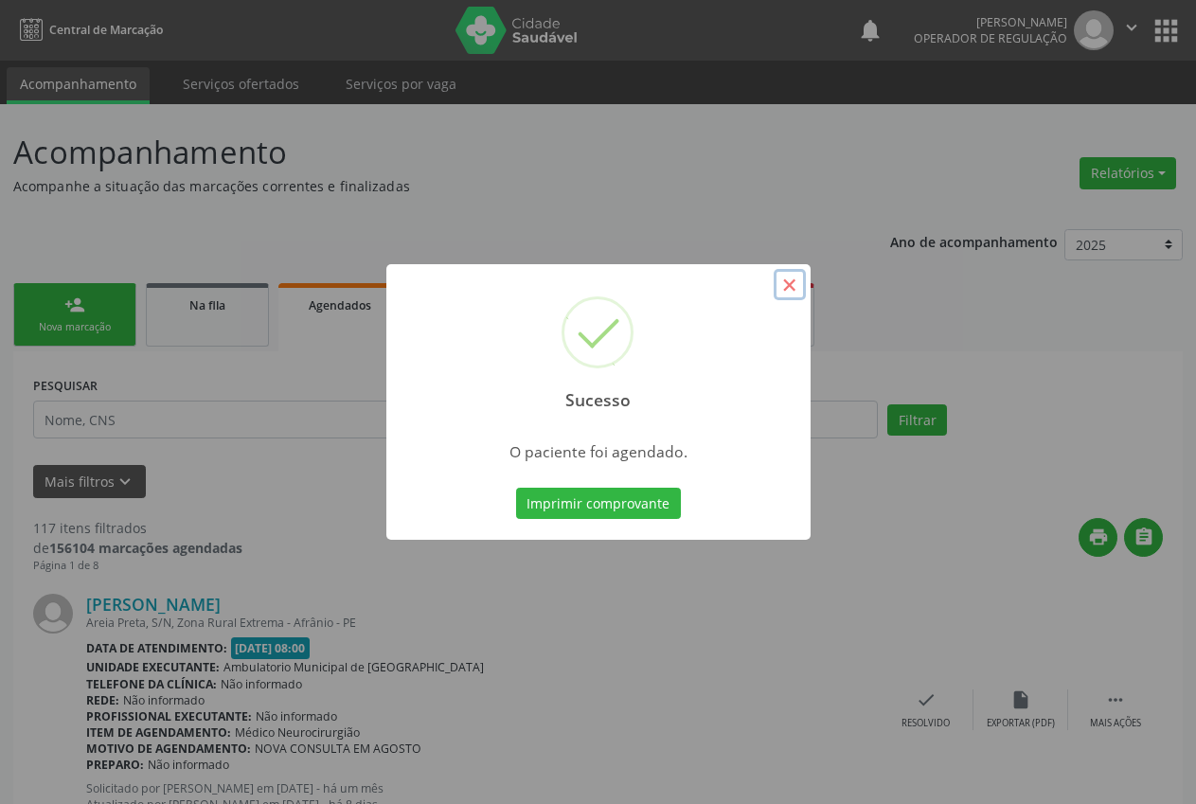
click at [789, 290] on button "×" at bounding box center [790, 285] width 32 height 32
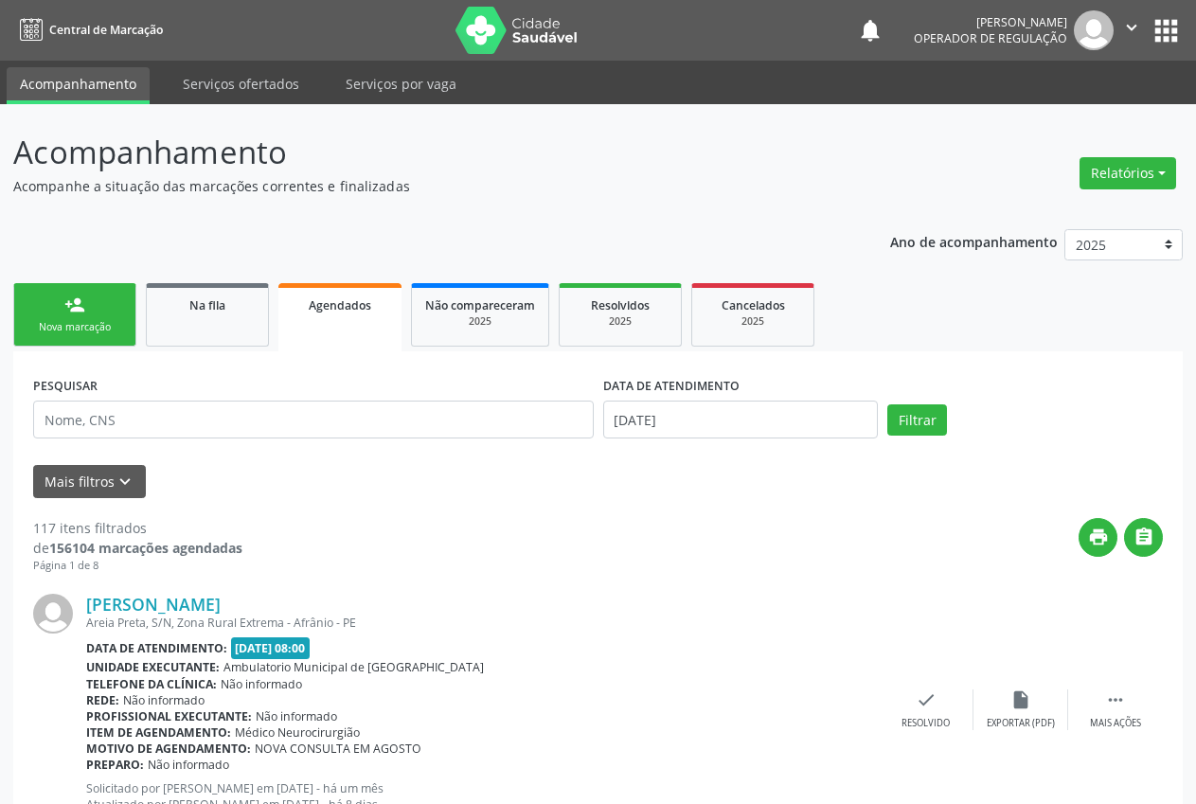
click at [87, 325] on div "Nova marcação" at bounding box center [74, 327] width 95 height 14
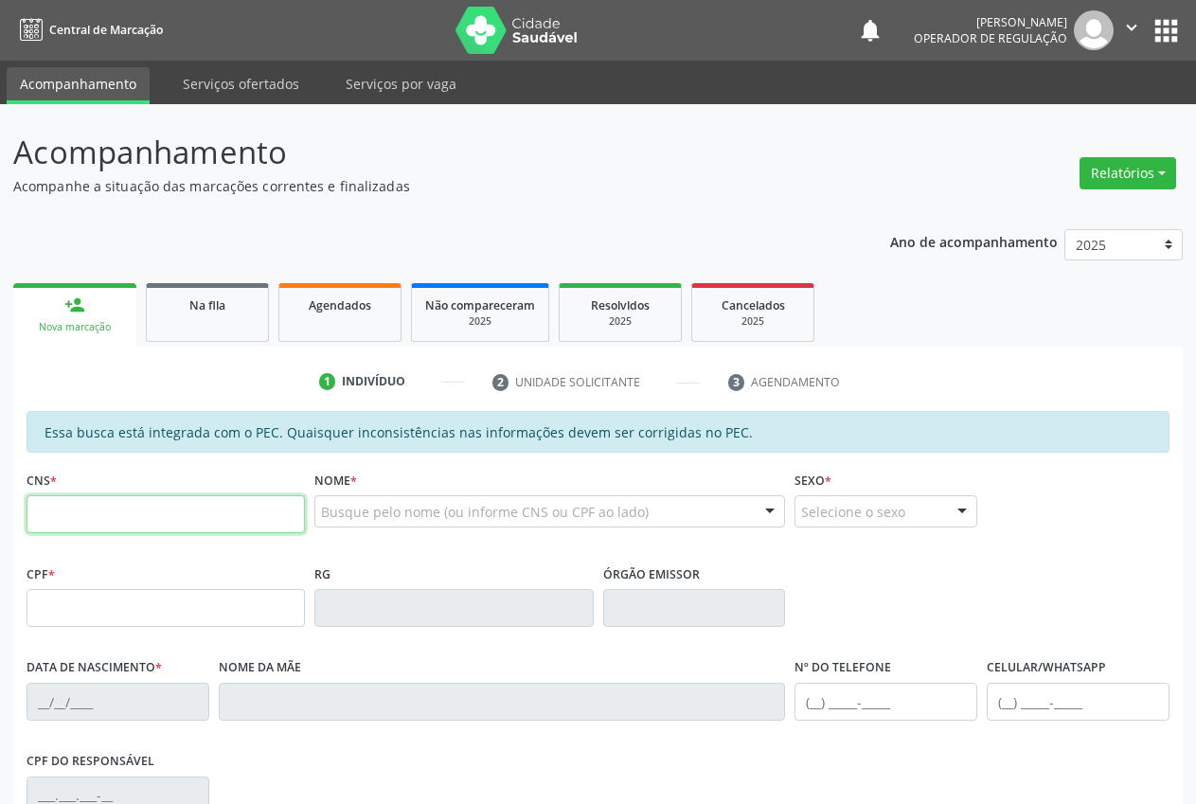
click at [128, 515] on input "text" at bounding box center [166, 514] width 278 height 38
type input "705 0014 7853 0559"
type input "041.507.744-39"
type input "[DATE]"
type input "[PERSON_NAME] das Gracas [PERSON_NAME]"
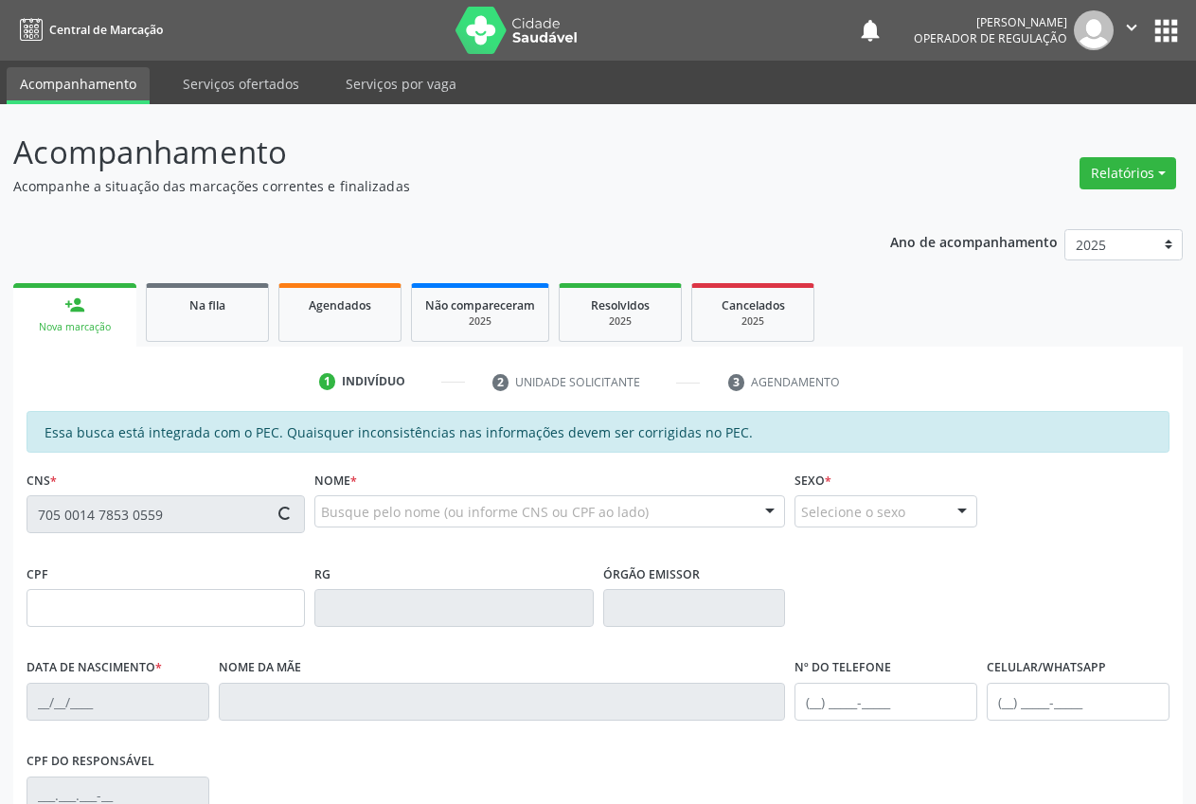
type input "[PHONE_NUMBER]"
type input "S/N"
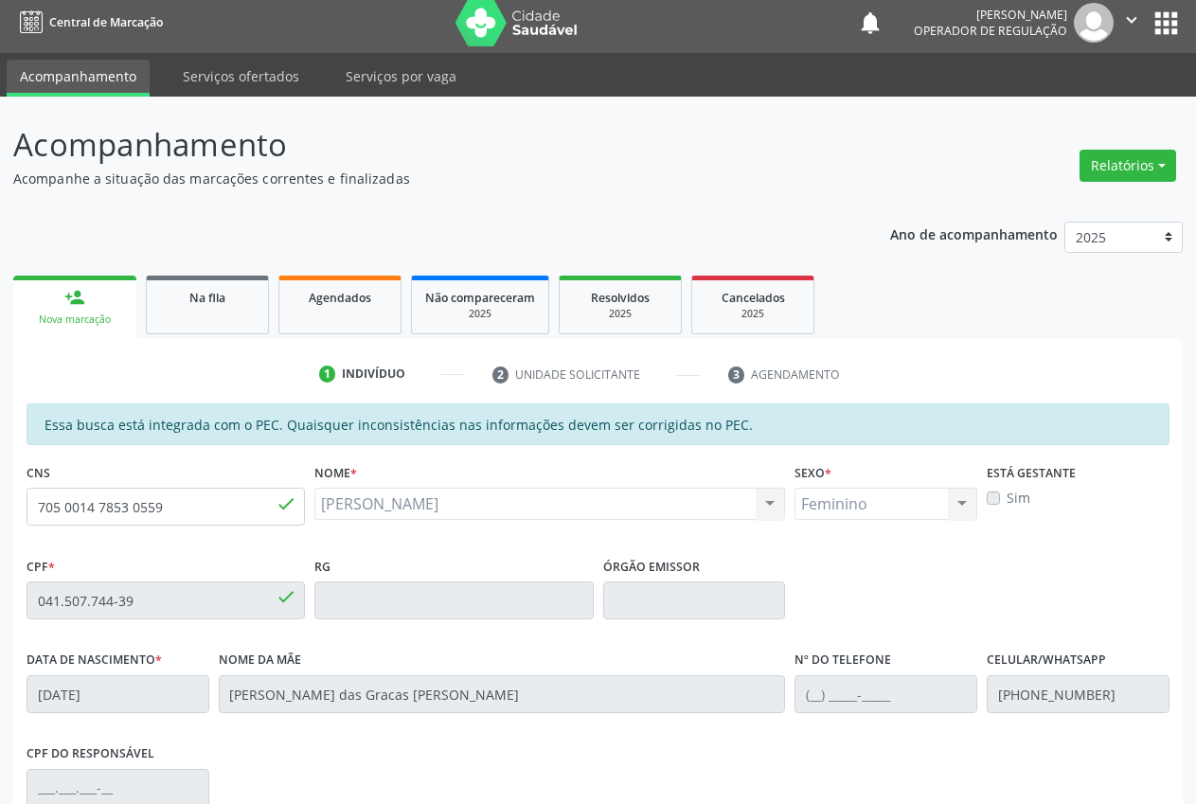
scroll to position [277, 0]
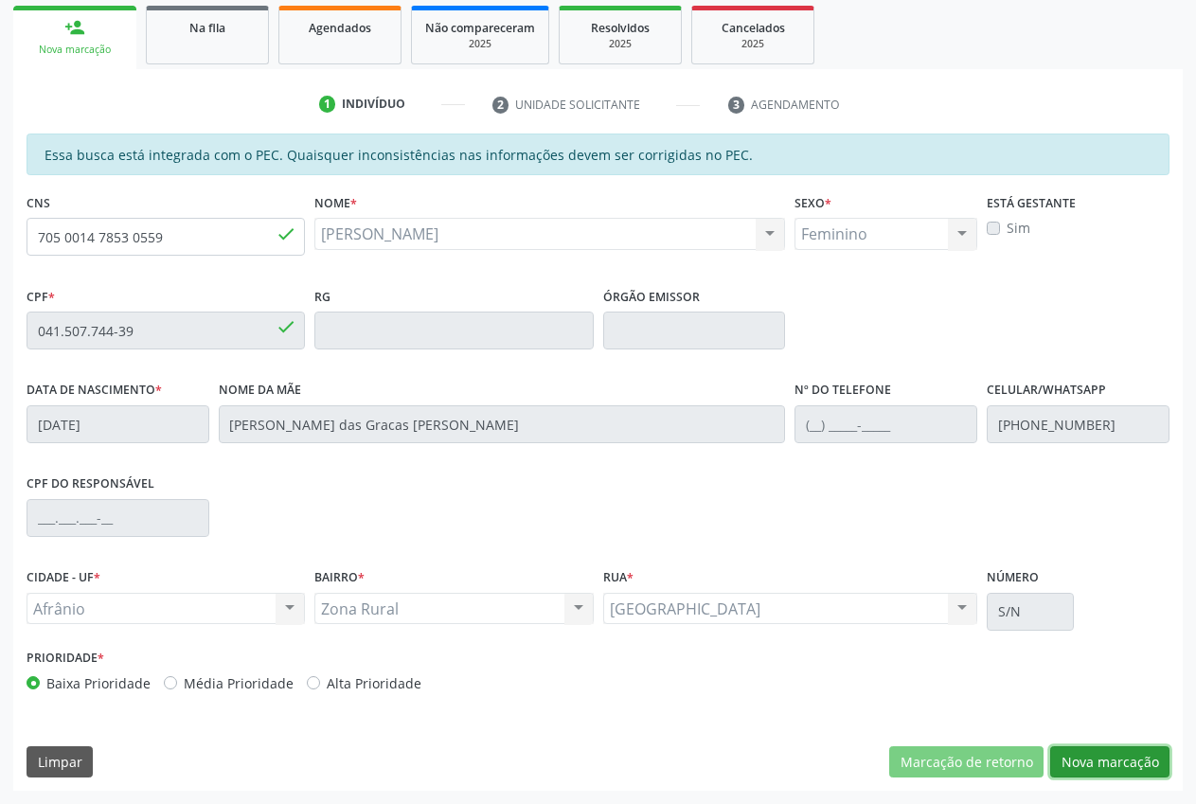
click at [1099, 752] on button "Nova marcação" at bounding box center [1109, 762] width 119 height 32
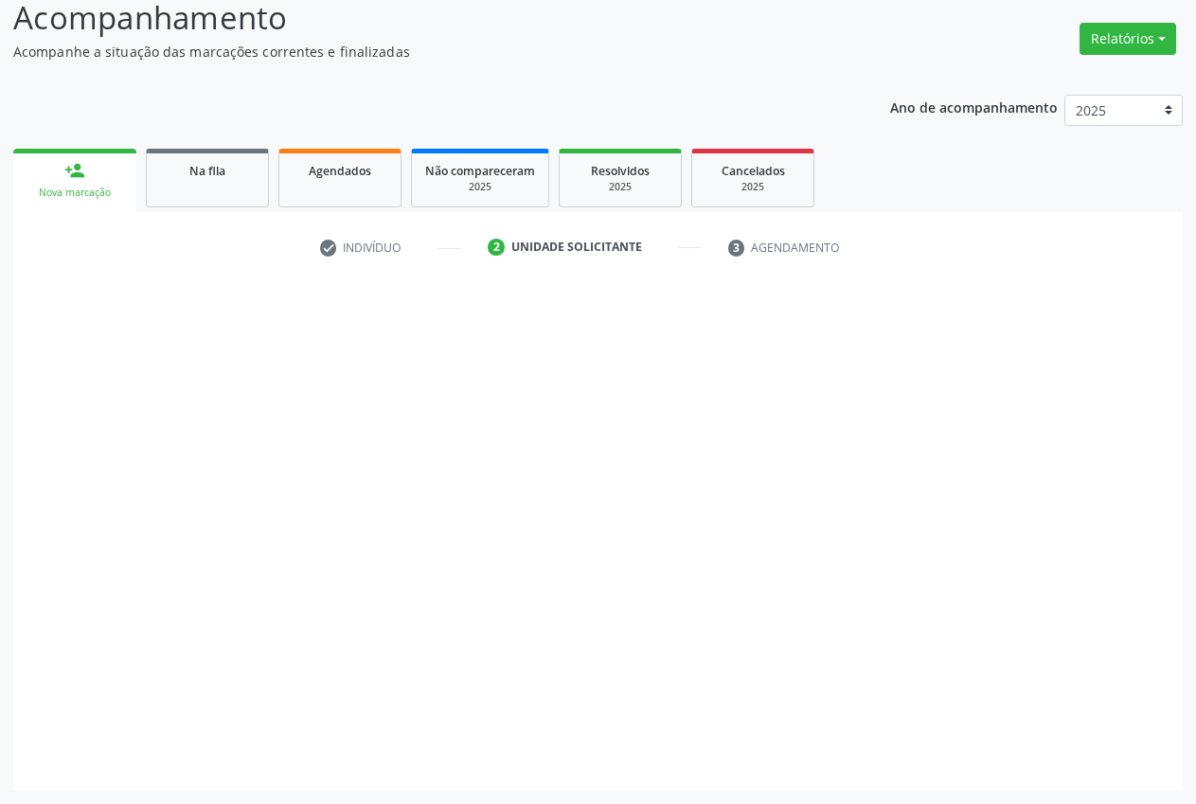
scroll to position [134, 0]
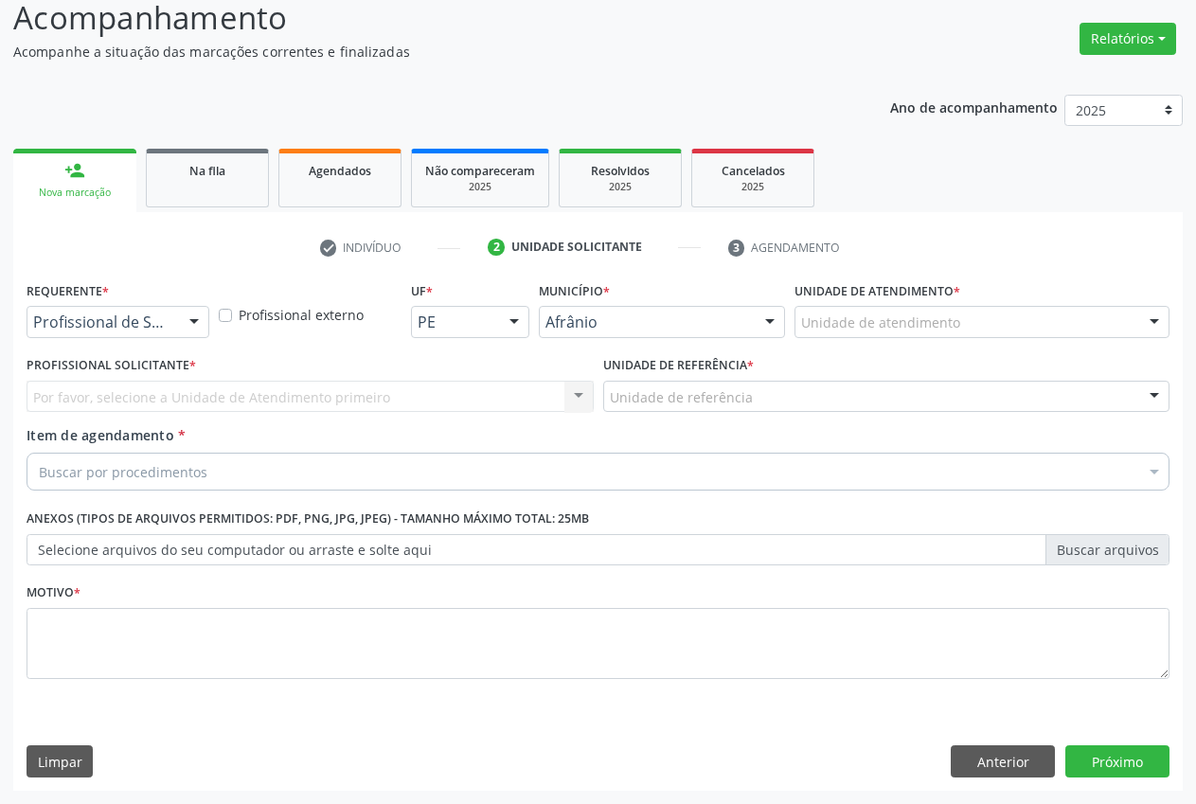
click at [969, 322] on div "Unidade de atendimento" at bounding box center [982, 322] width 375 height 32
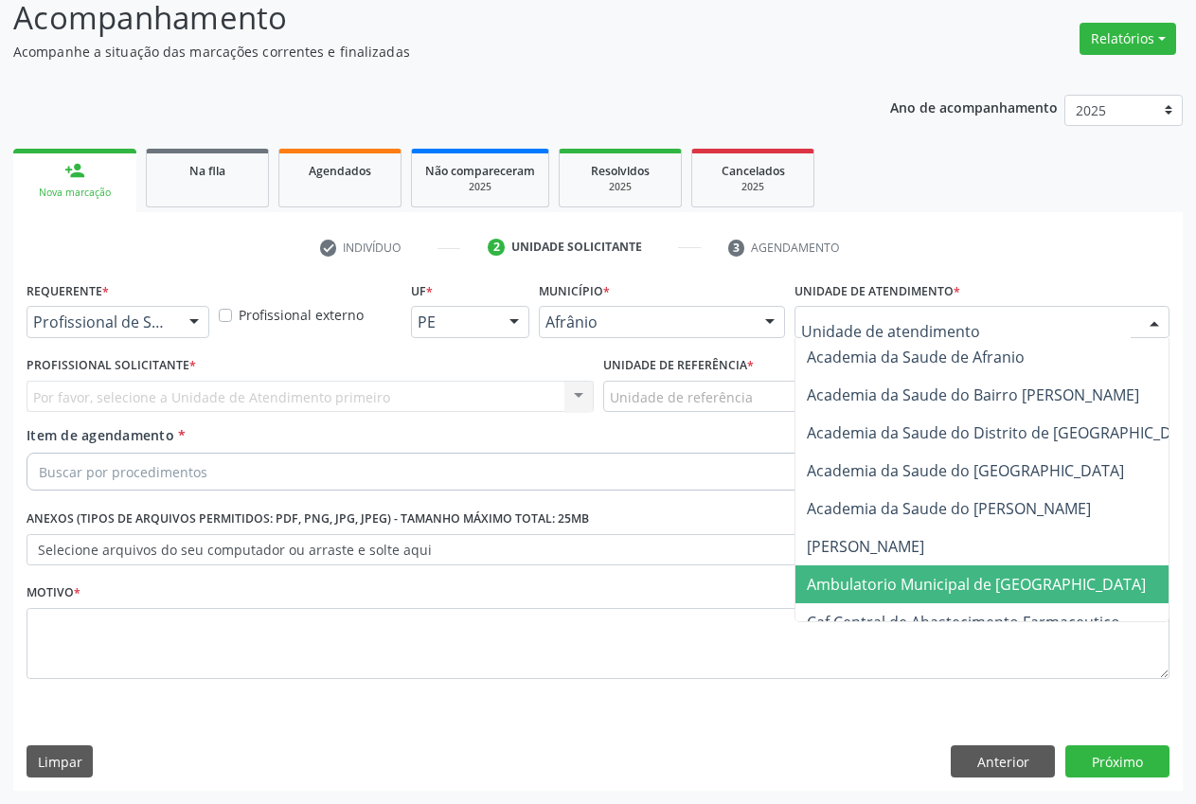
click at [944, 578] on span "Ambulatorio Municipal de [GEOGRAPHIC_DATA]" at bounding box center [976, 584] width 339 height 21
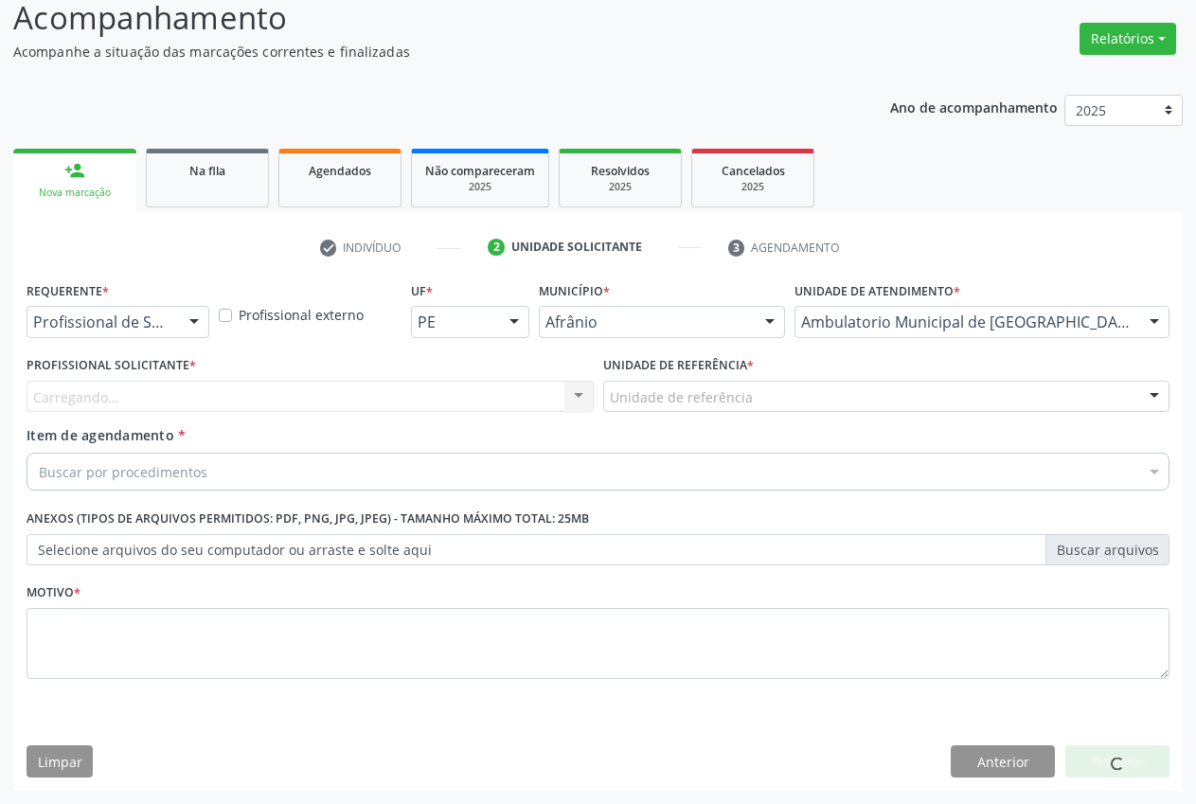
click at [783, 404] on div "Unidade de referência" at bounding box center [886, 397] width 567 height 32
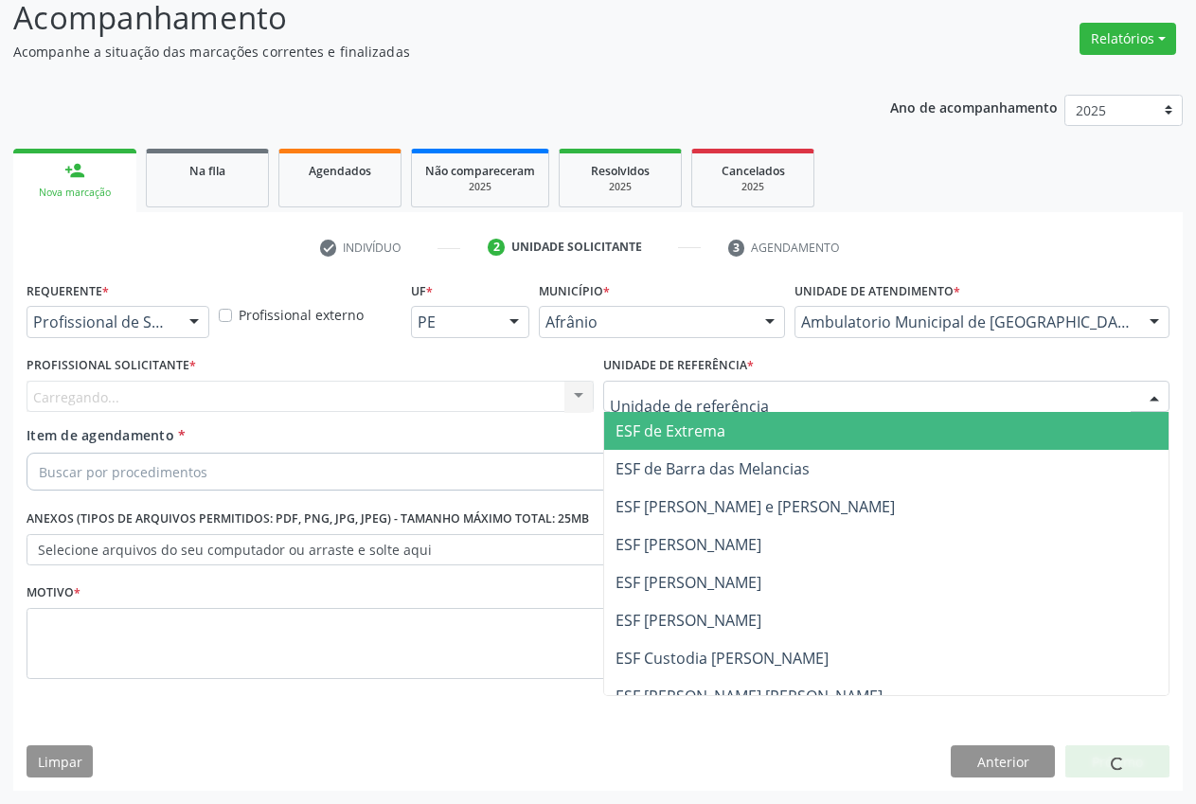
click at [740, 429] on span "ESF de Extrema" at bounding box center [886, 431] width 565 height 38
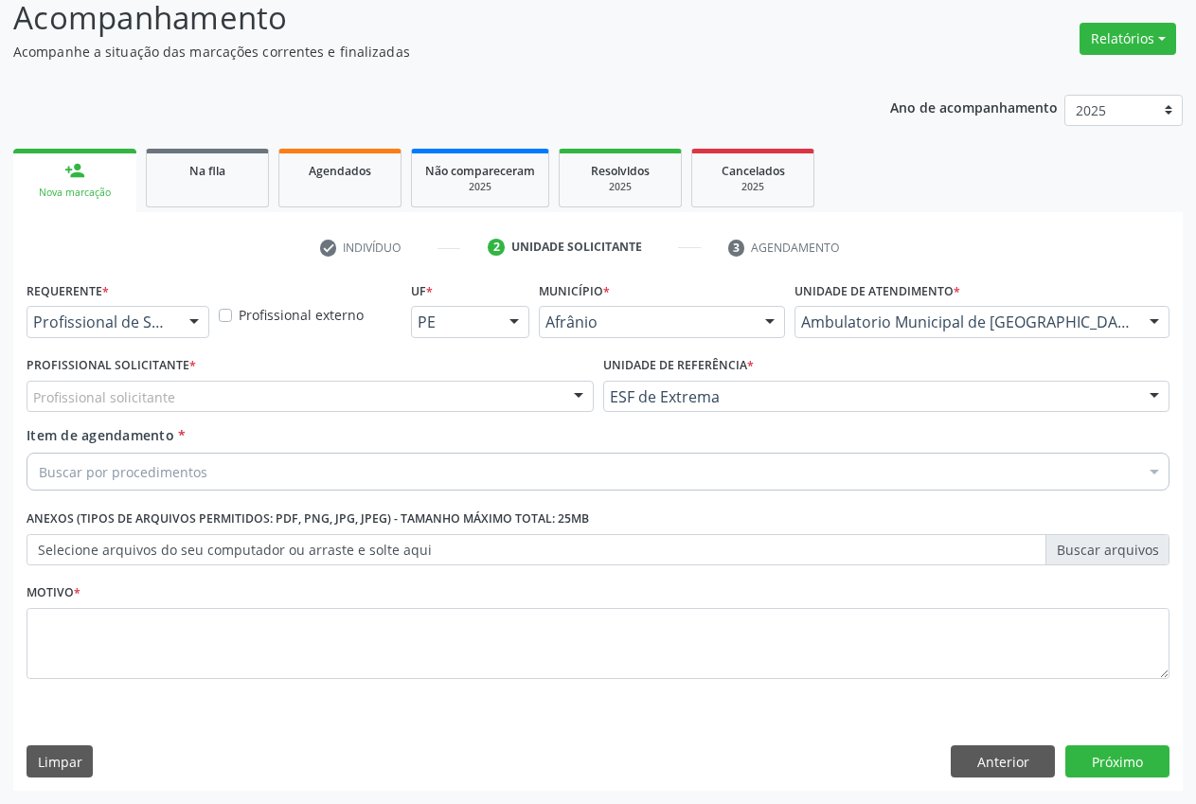
click at [467, 401] on div "Profissional solicitante" at bounding box center [310, 397] width 567 height 32
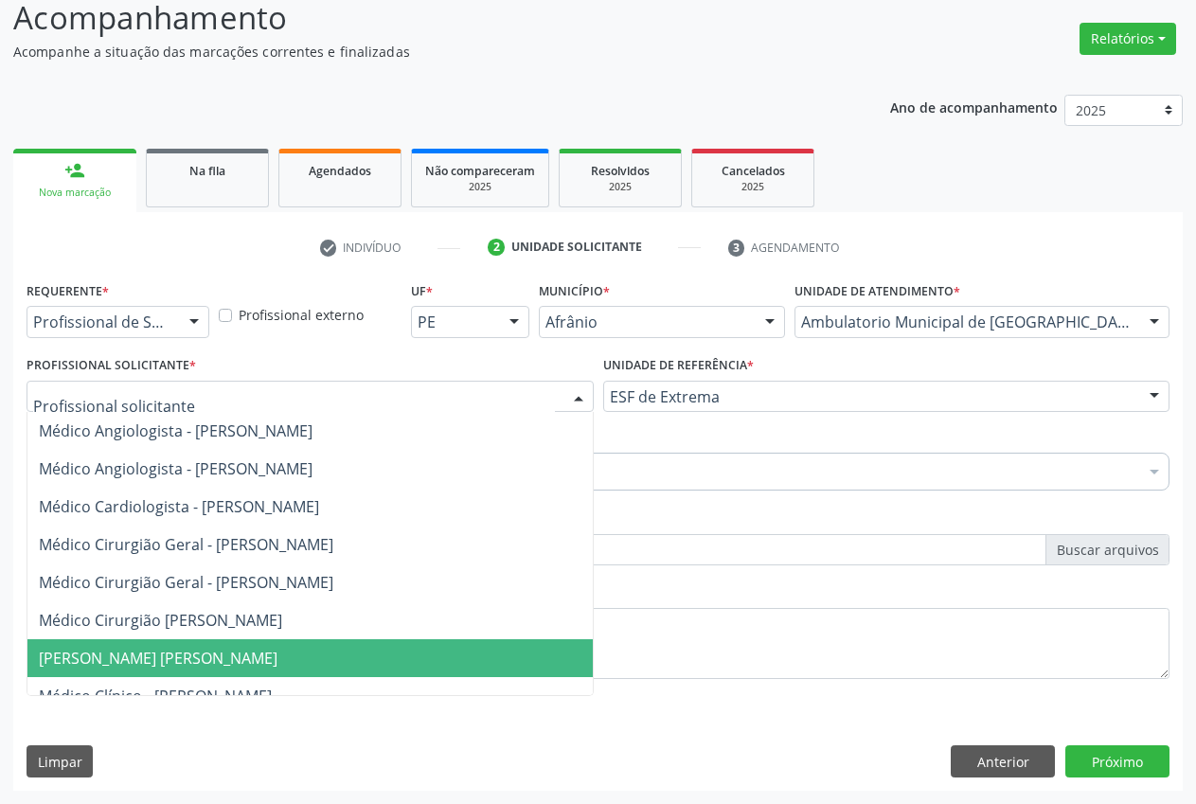
click at [262, 652] on span "[PERSON_NAME] [PERSON_NAME]" at bounding box center [158, 658] width 239 height 21
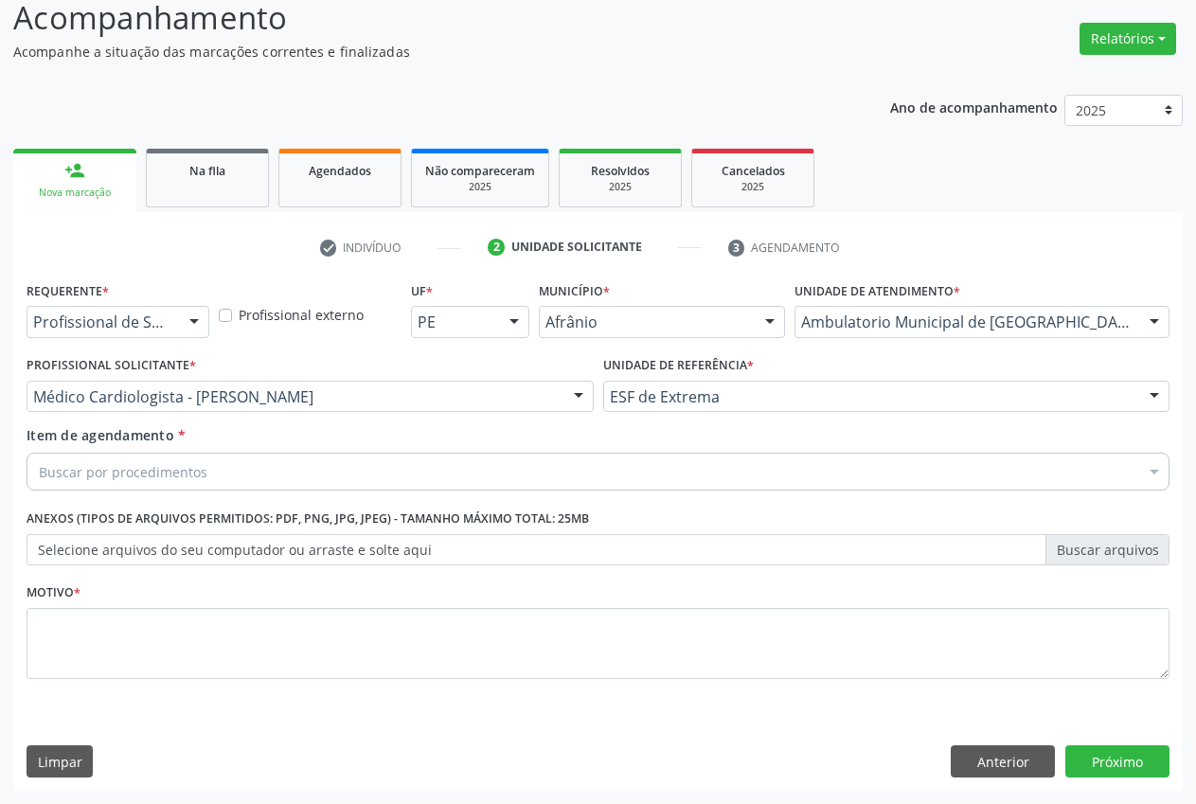
click at [250, 466] on div "Buscar por procedimentos" at bounding box center [598, 472] width 1143 height 38
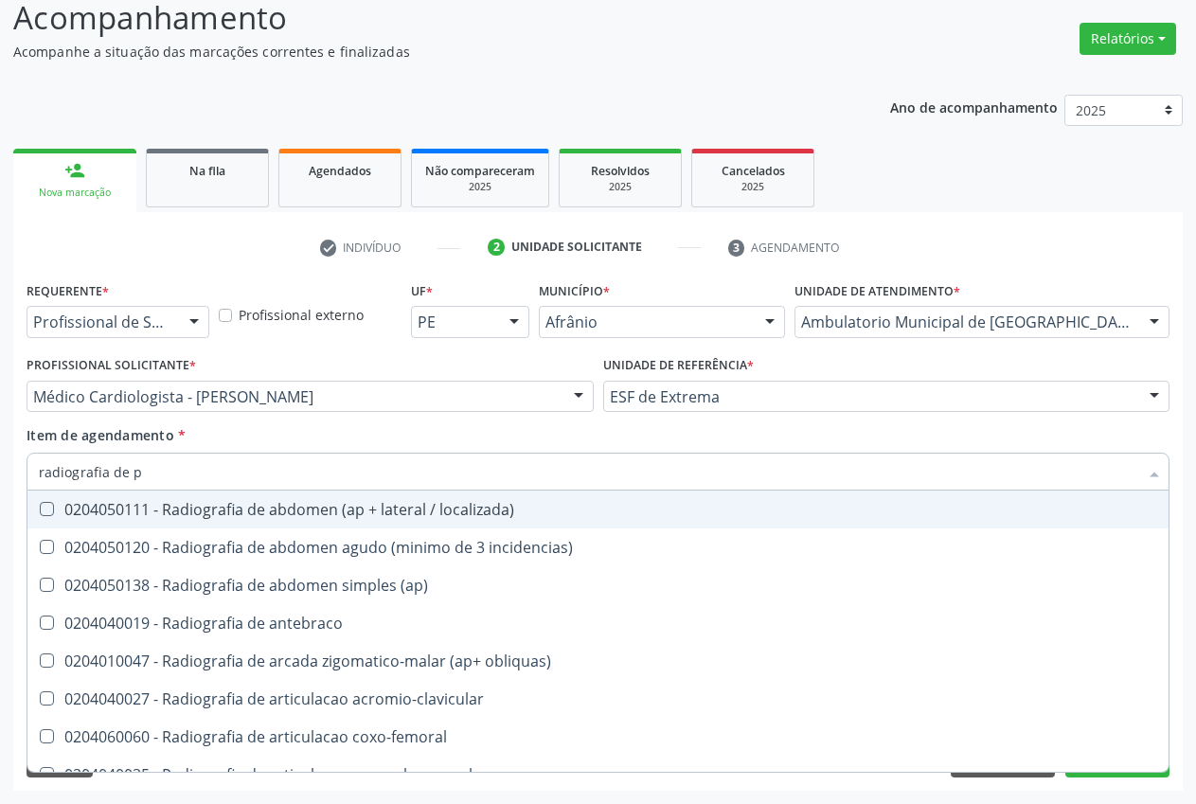
type input "radiografia de pe"
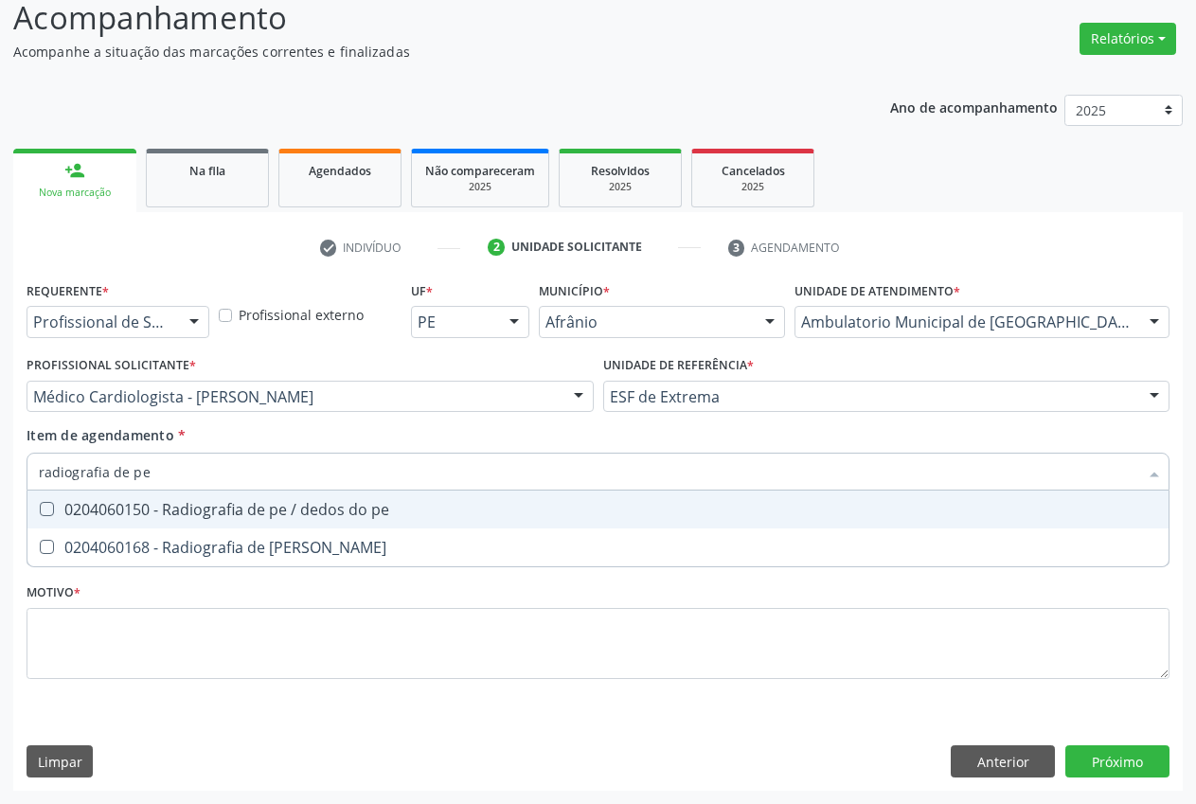
click at [230, 502] on div "0204060150 - Radiografia de pe / dedos do pe" at bounding box center [598, 509] width 1119 height 15
checkbox pe "true"
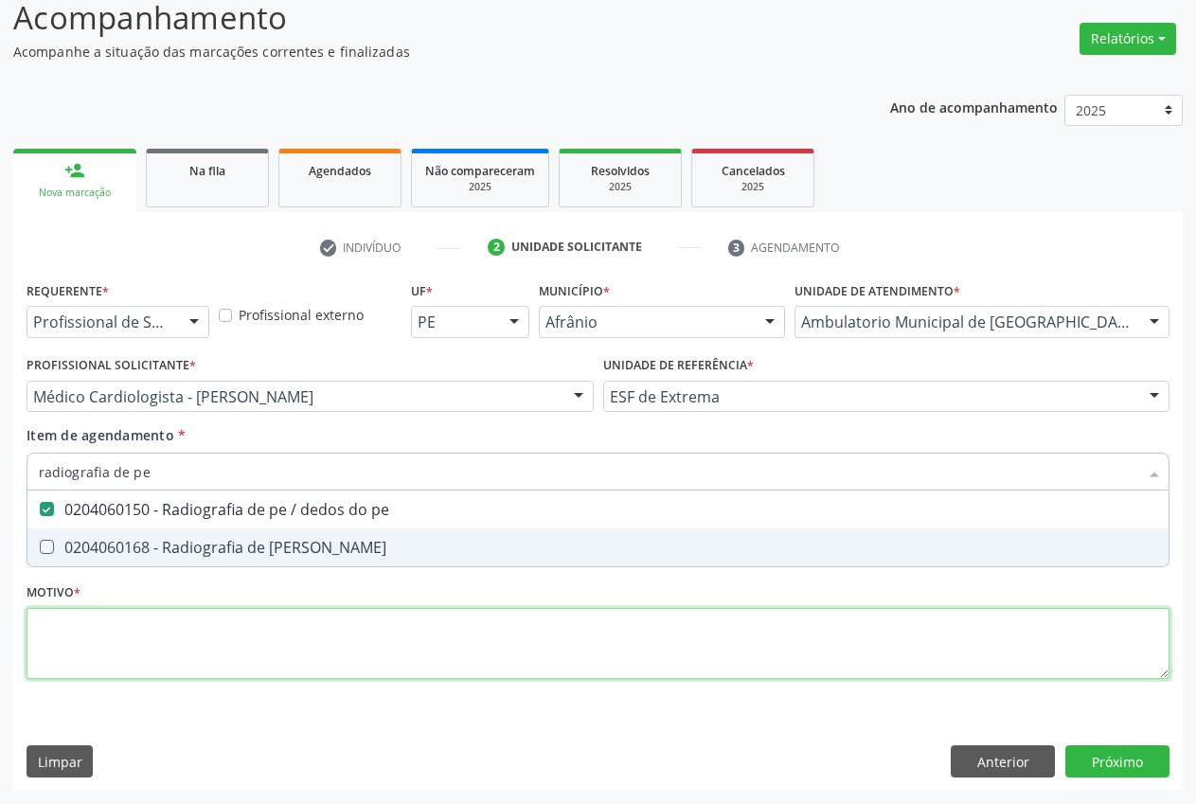
click at [219, 621] on div "Requerente * Profissional de Saúde Profissional de Saúde Paciente Nenhum result…" at bounding box center [598, 491] width 1143 height 429
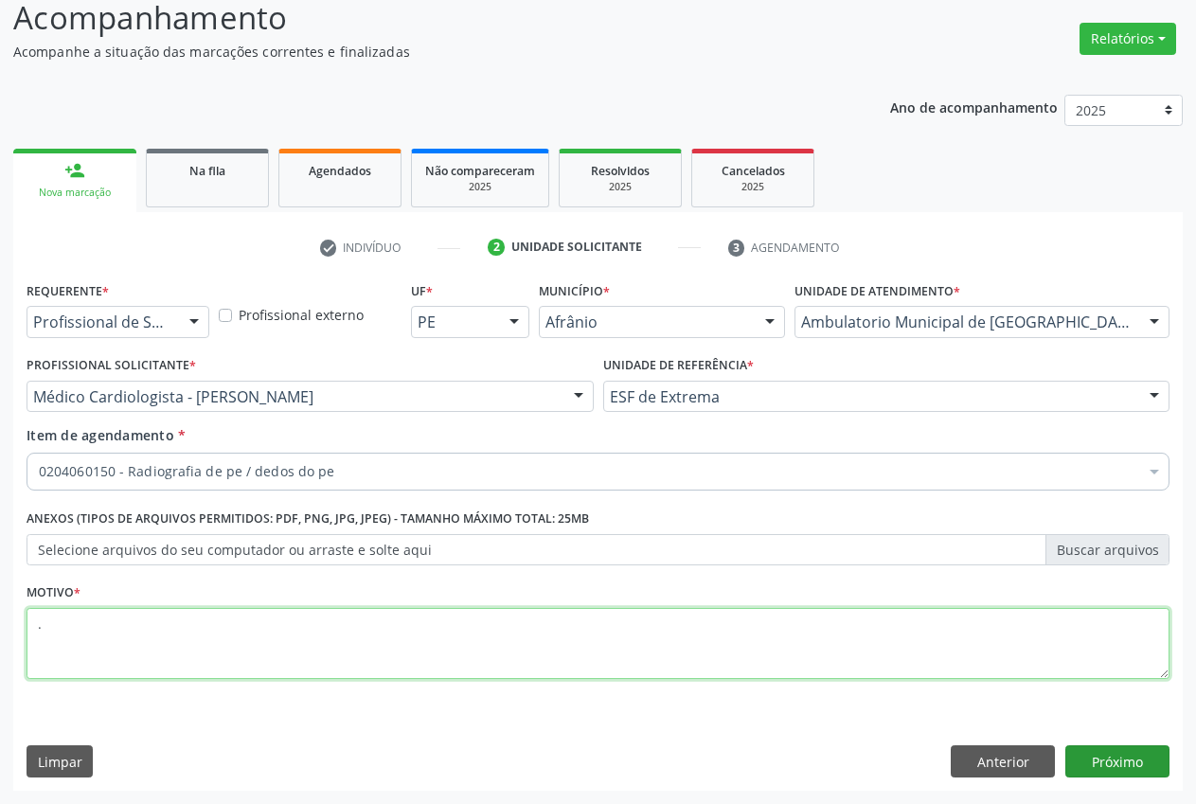
type textarea "."
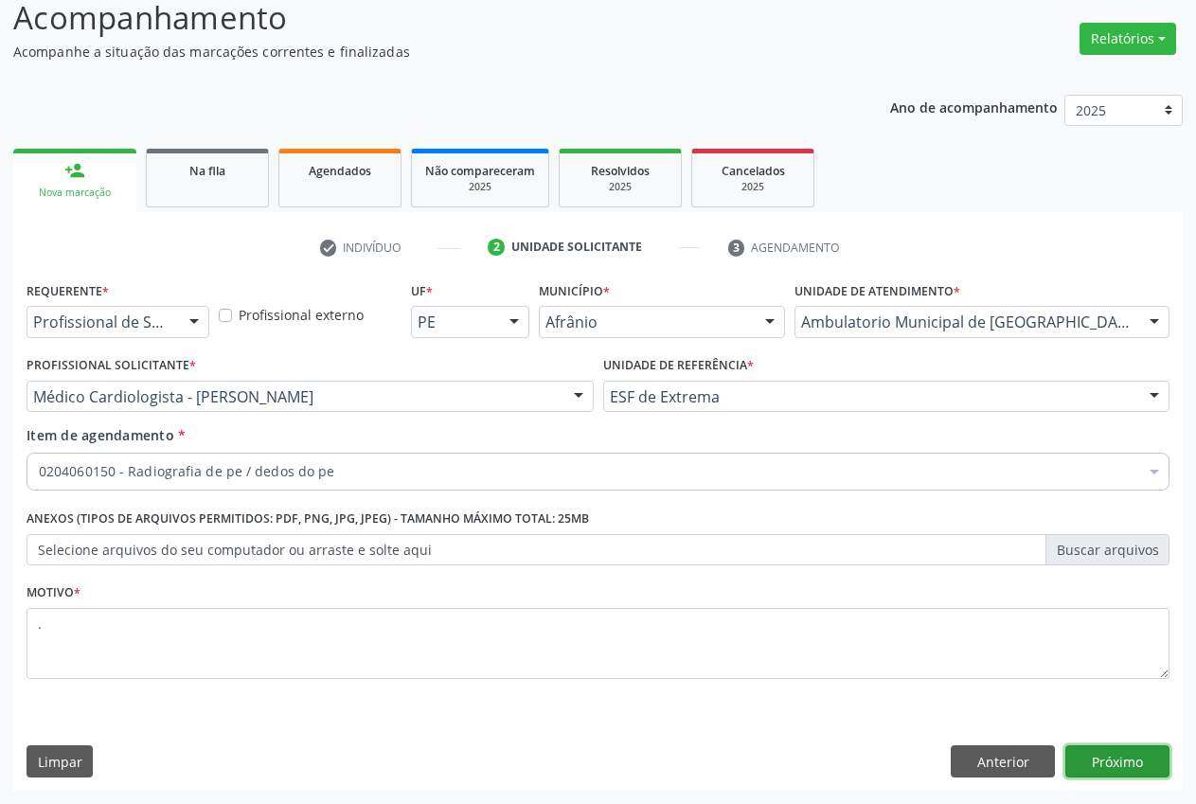
click at [1106, 767] on button "Próximo" at bounding box center [1117, 761] width 104 height 32
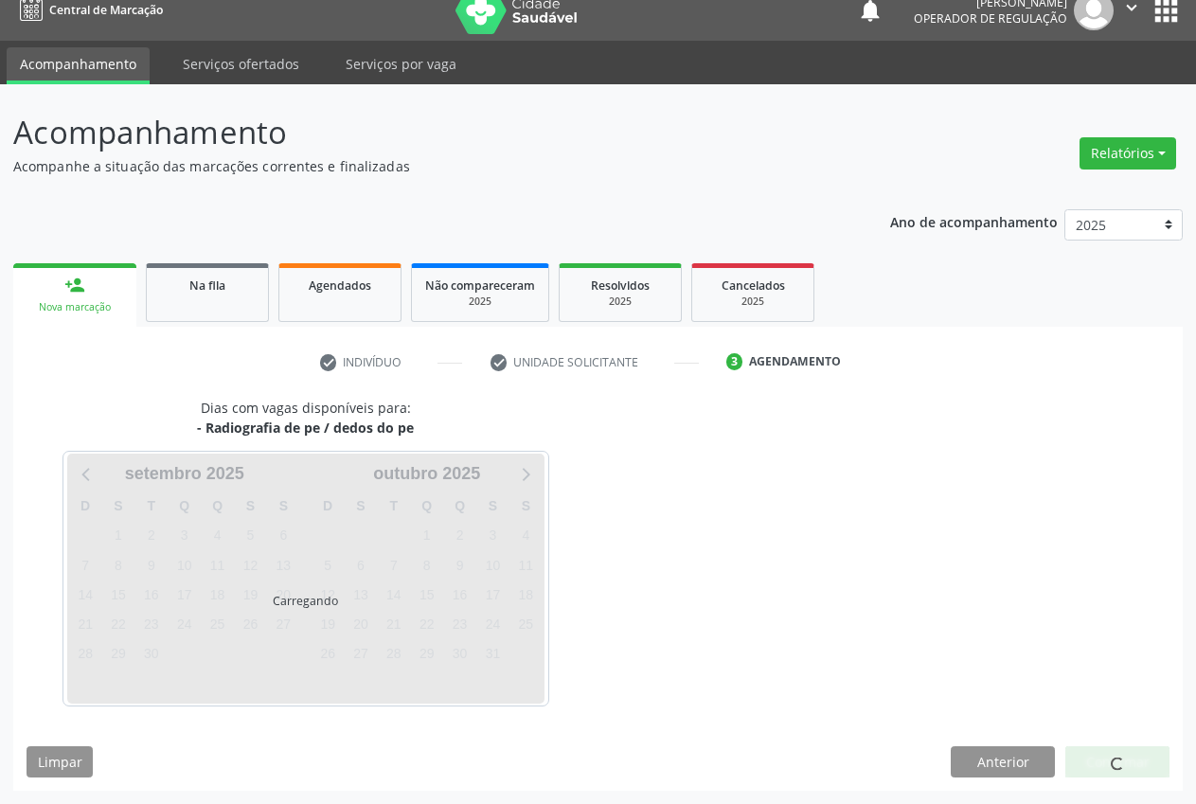
scroll to position [20, 0]
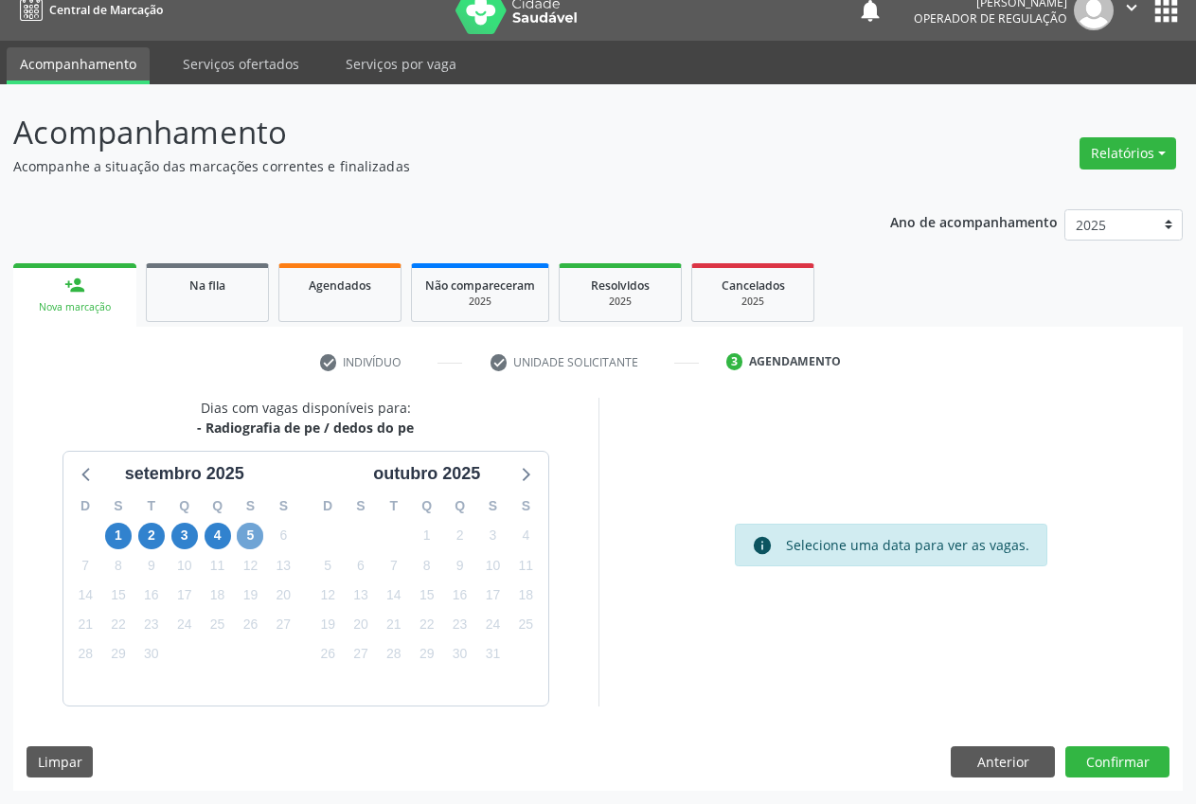
click at [250, 546] on span "5" at bounding box center [250, 536] width 27 height 27
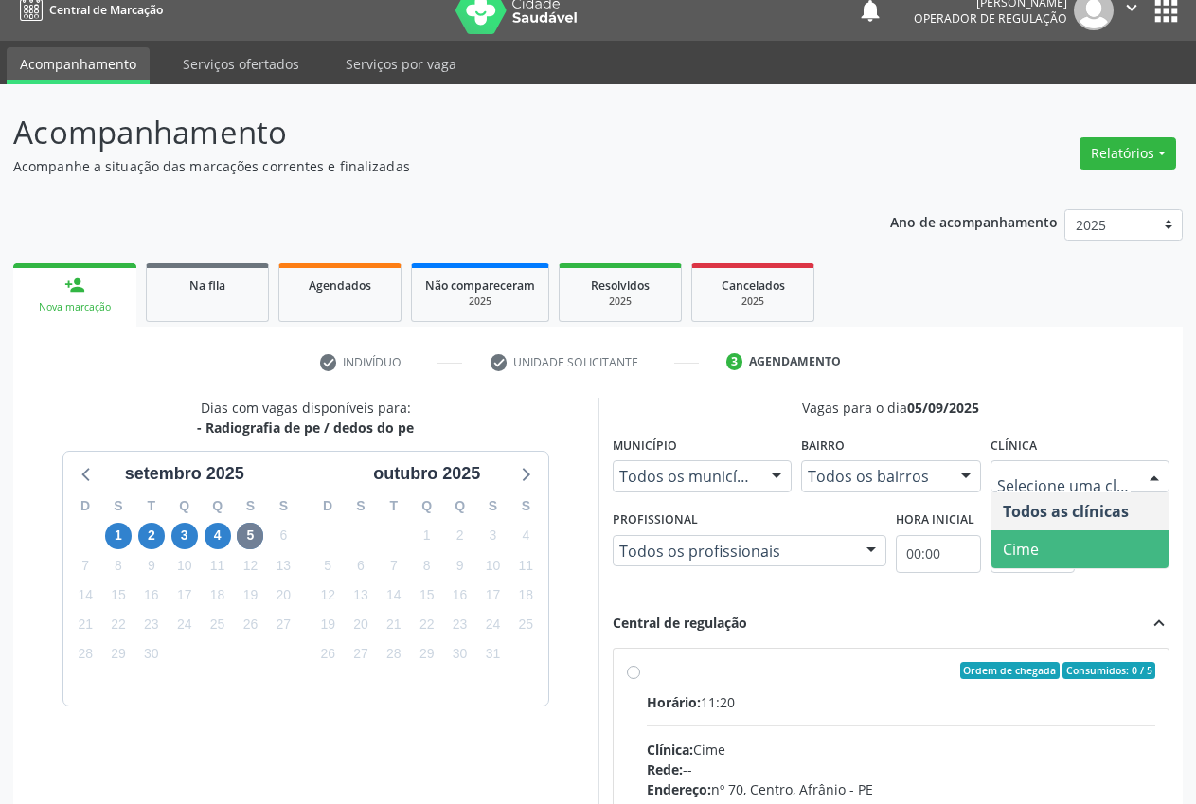
drag, startPoint x: 1072, startPoint y: 536, endPoint x: 1035, endPoint y: 550, distance: 39.6
click at [1071, 537] on span "Cime" at bounding box center [1081, 549] width 178 height 38
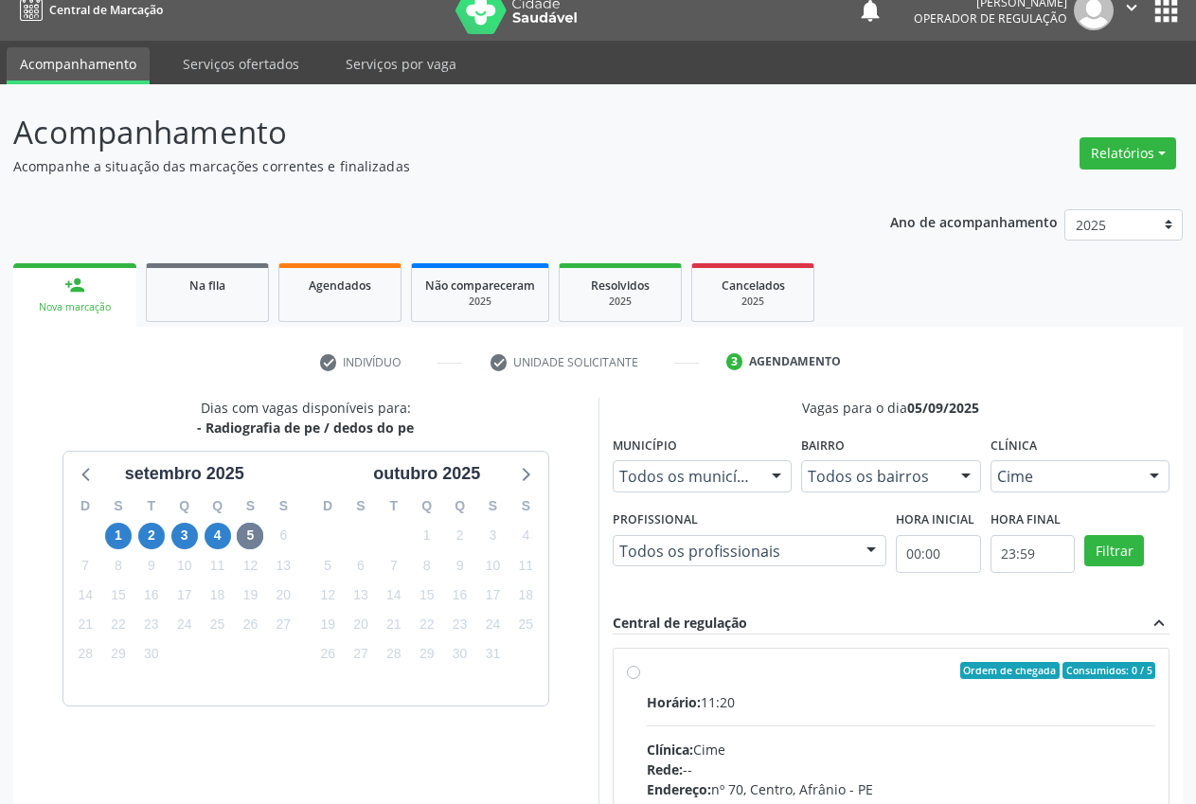
click at [647, 671] on label "Ordem de chegada Consumidos: 0 / 5 Horário: 11:20 Clínica: Cime Rede: -- Endere…" at bounding box center [902, 807] width 510 height 291
click at [639, 671] on input "Ordem de chegada Consumidos: 0 / 5 Horário: 11:20 Clínica: Cime Rede: -- Endere…" at bounding box center [633, 670] width 13 height 17
radio input "true"
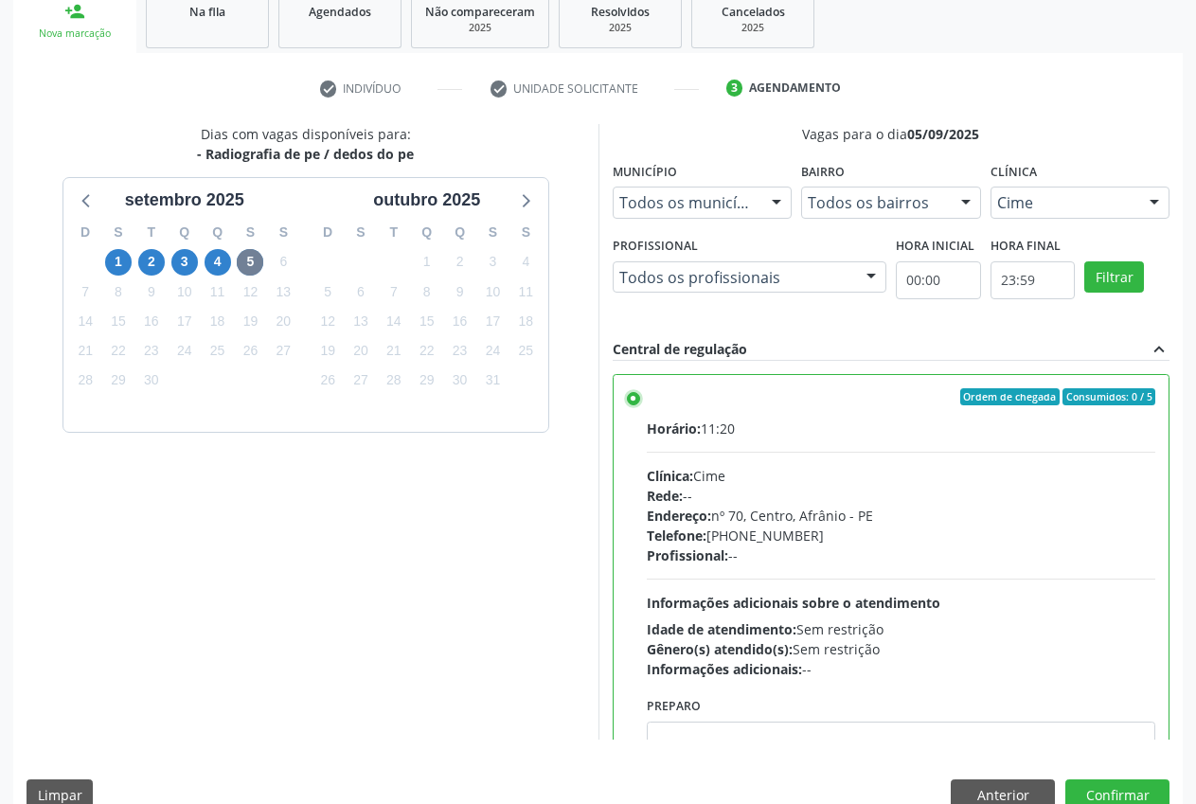
scroll to position [328, 0]
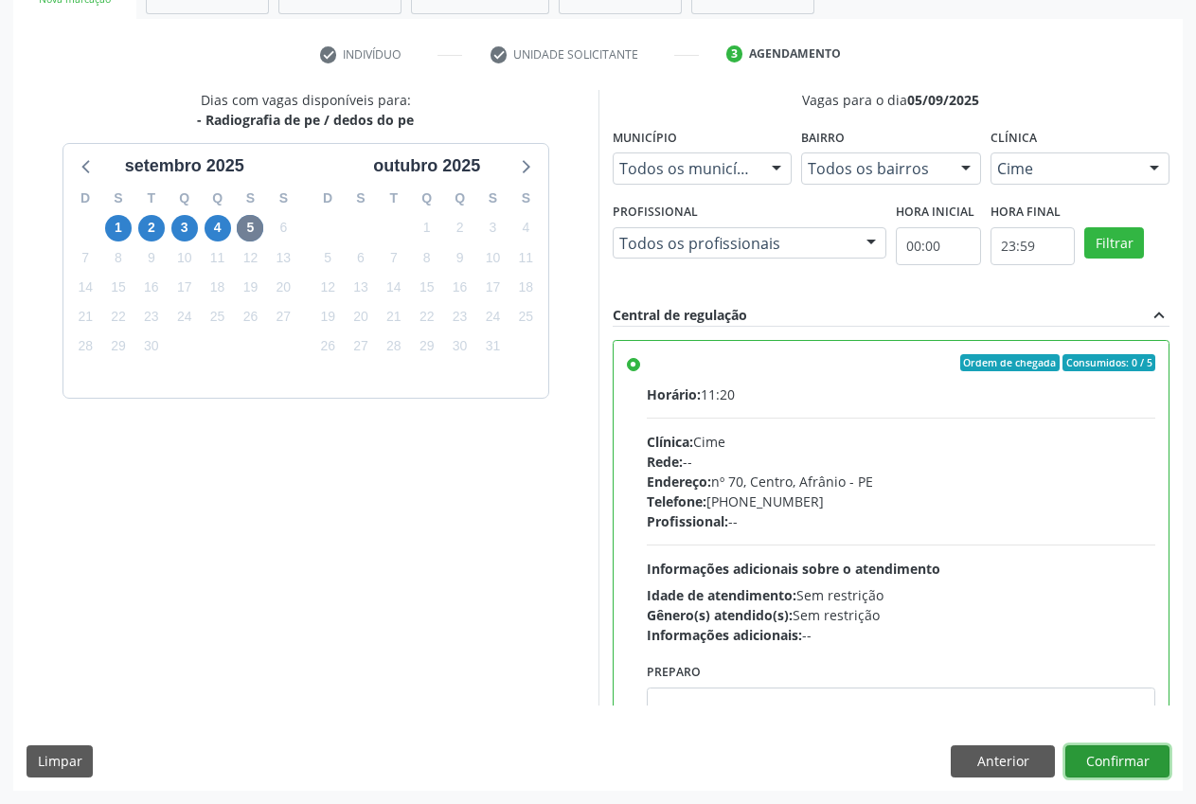
click at [1151, 758] on button "Confirmar" at bounding box center [1117, 761] width 104 height 32
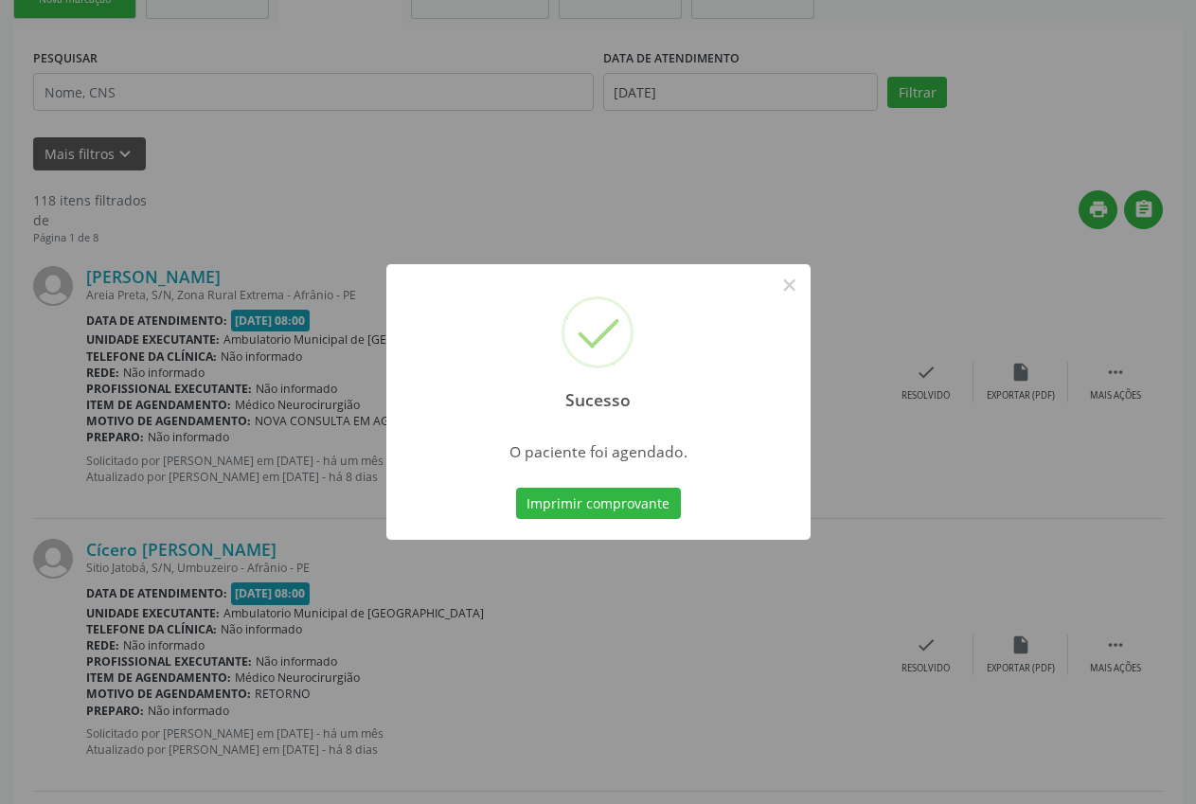
scroll to position [0, 0]
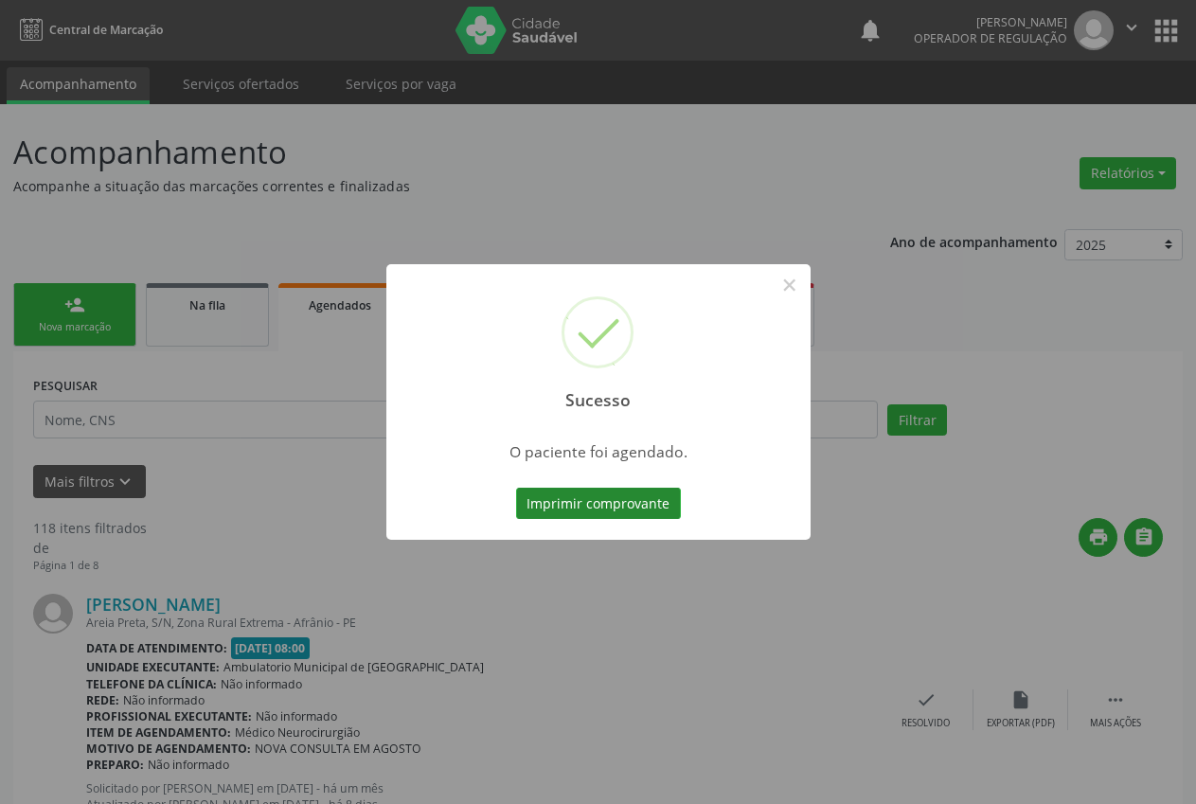
click at [594, 508] on button "Imprimir comprovante" at bounding box center [598, 504] width 165 height 32
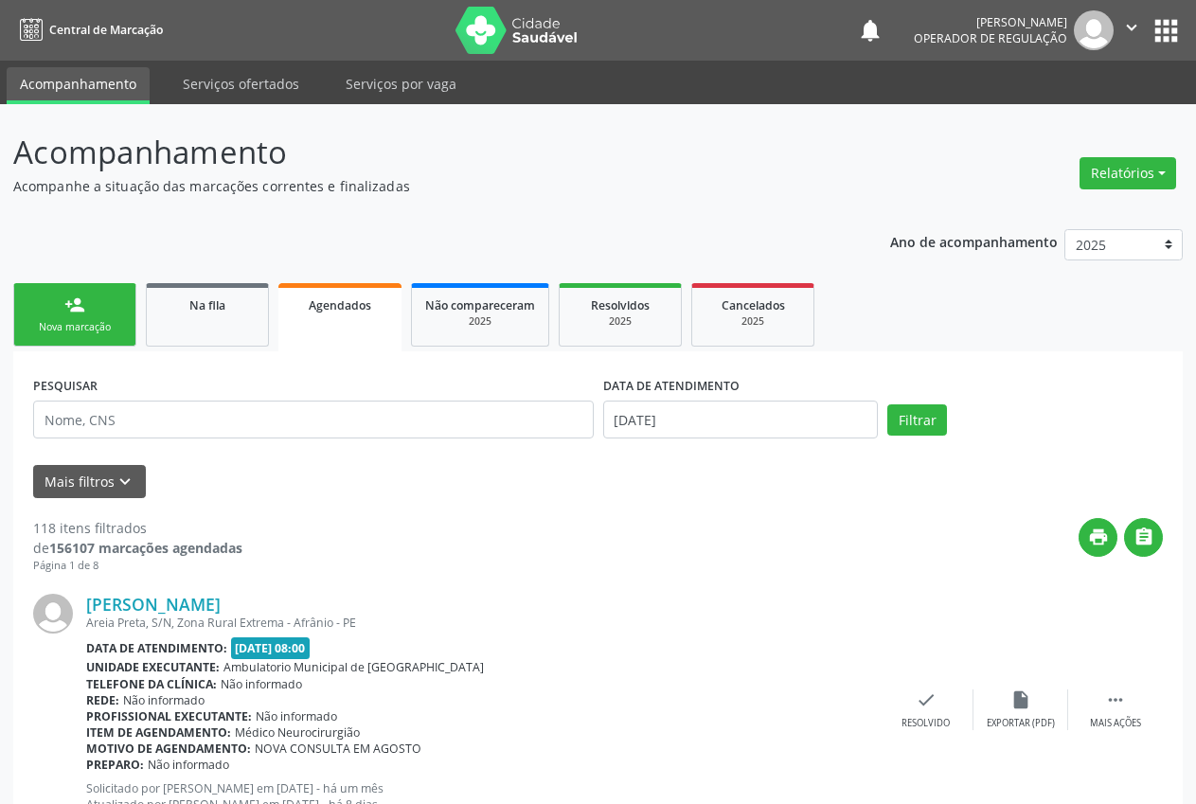
click at [47, 327] on div "Nova marcação" at bounding box center [74, 327] width 95 height 14
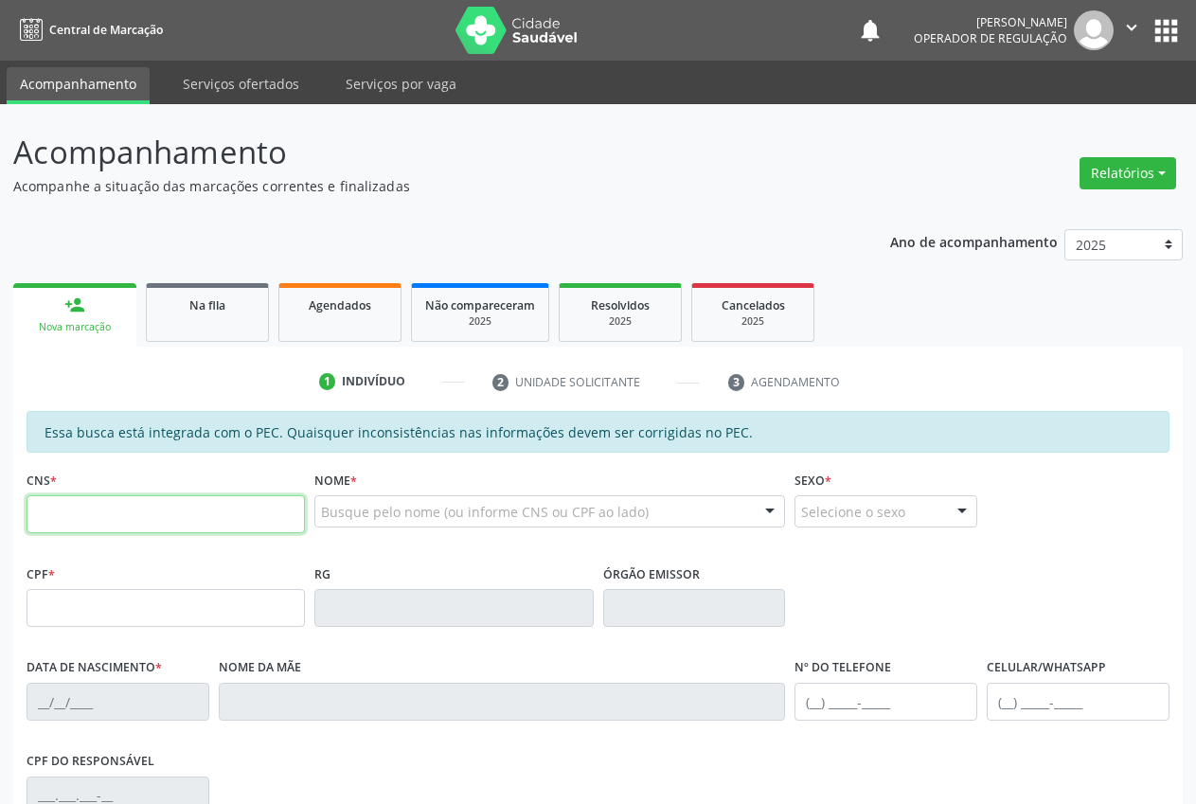
click at [159, 507] on input "text" at bounding box center [166, 514] width 278 height 38
type input "704 0078 0797 8160"
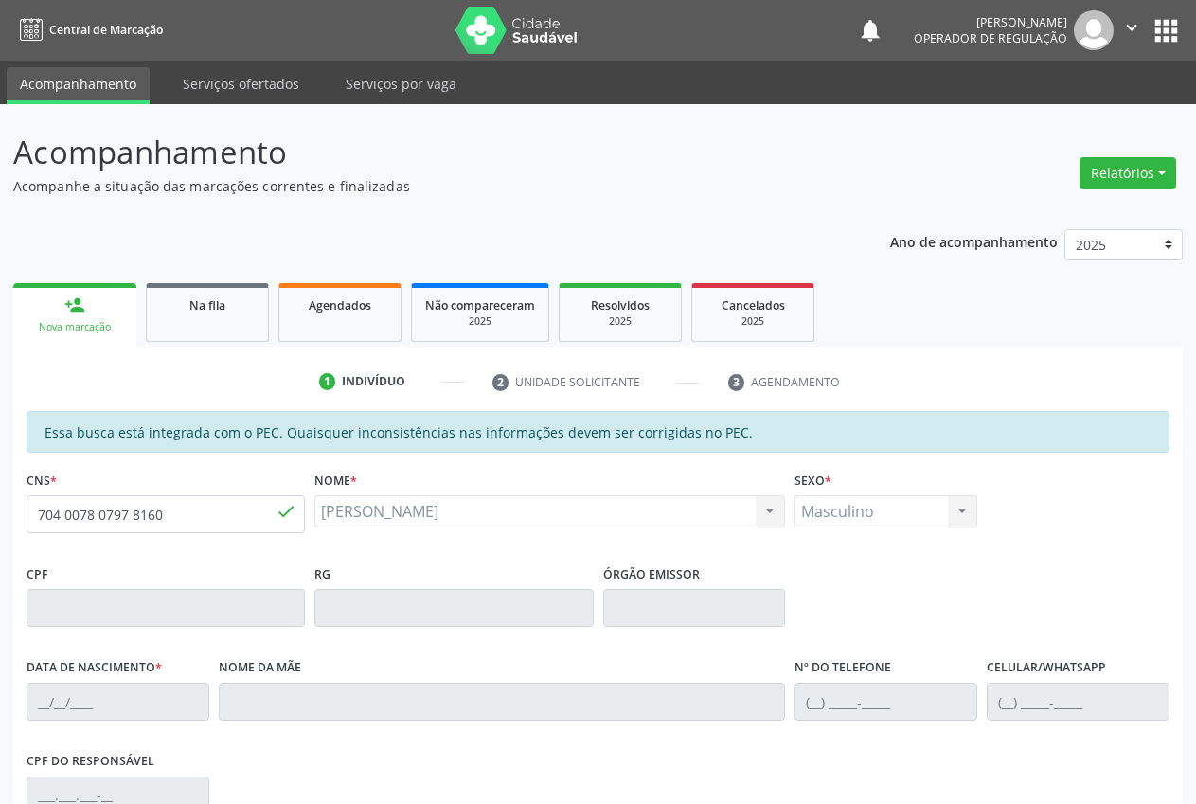
type input "[DATE]"
type input "[PERSON_NAME]"
type input "[PHONE_NUMBER]"
type input "S/N"
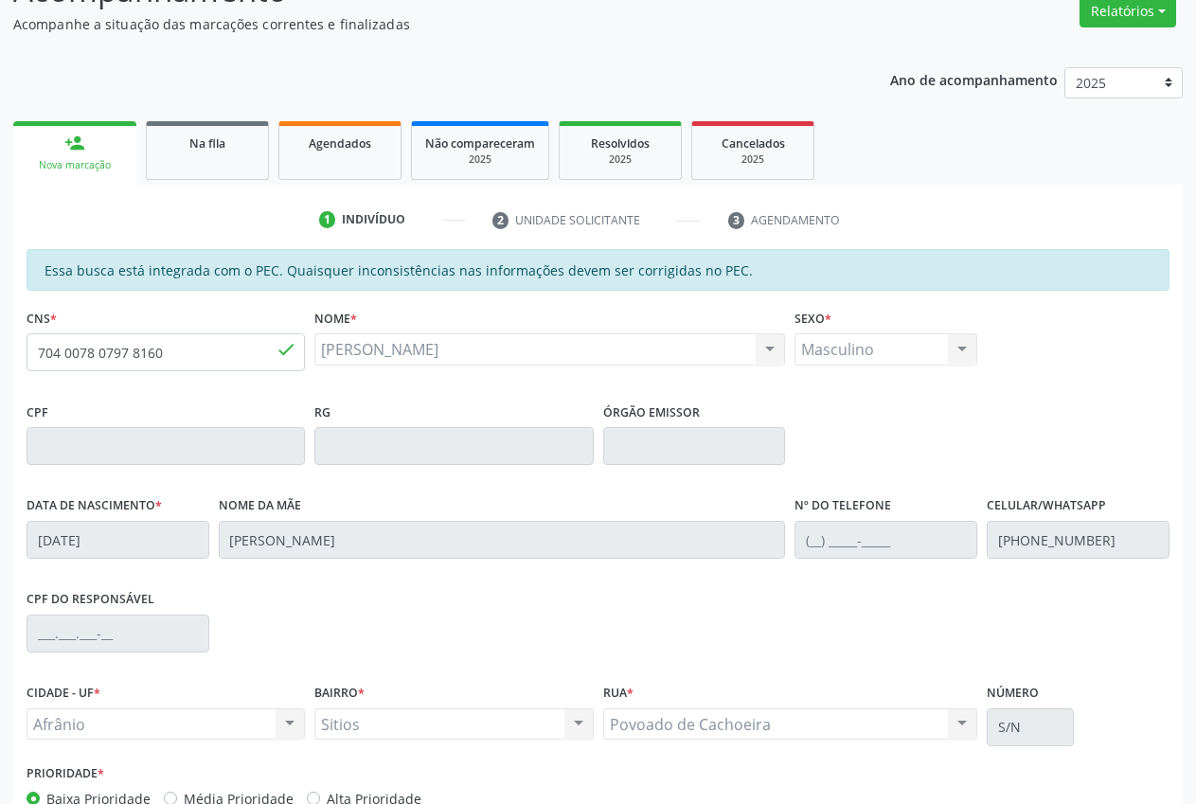
scroll to position [277, 0]
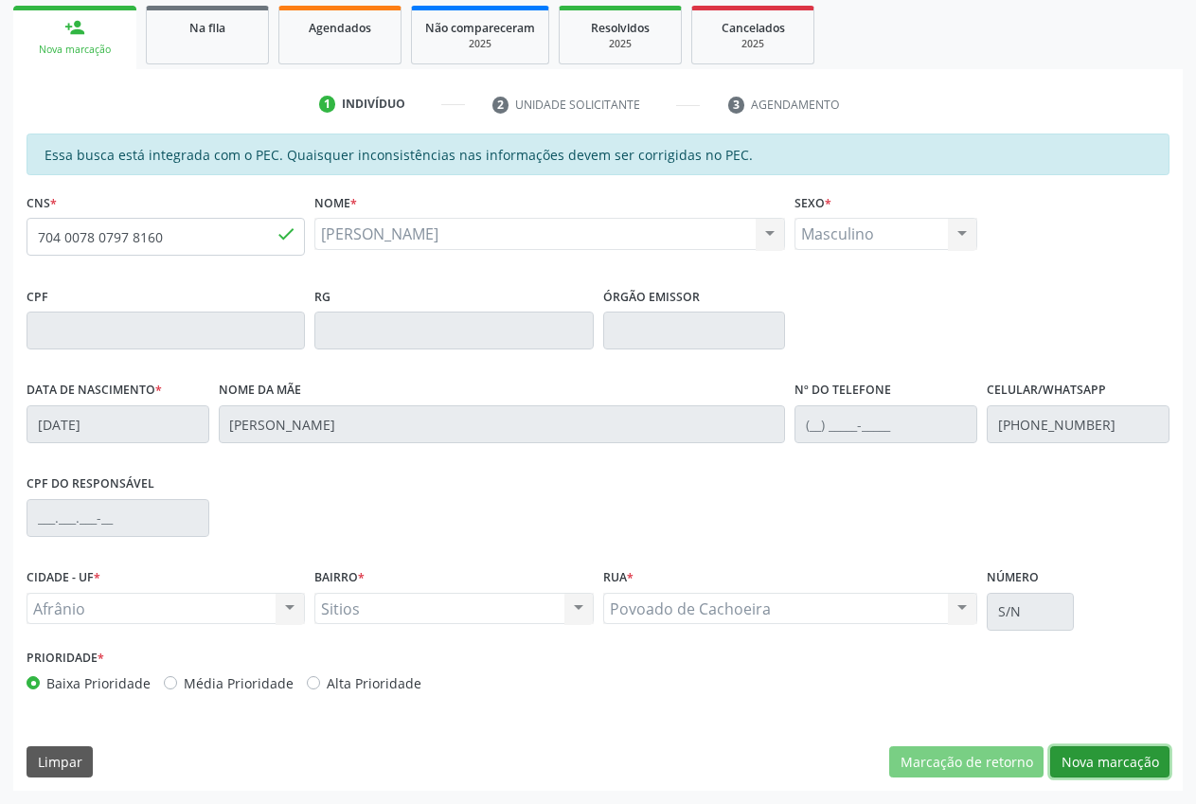
click at [1132, 761] on button "Nova marcação" at bounding box center [1109, 762] width 119 height 32
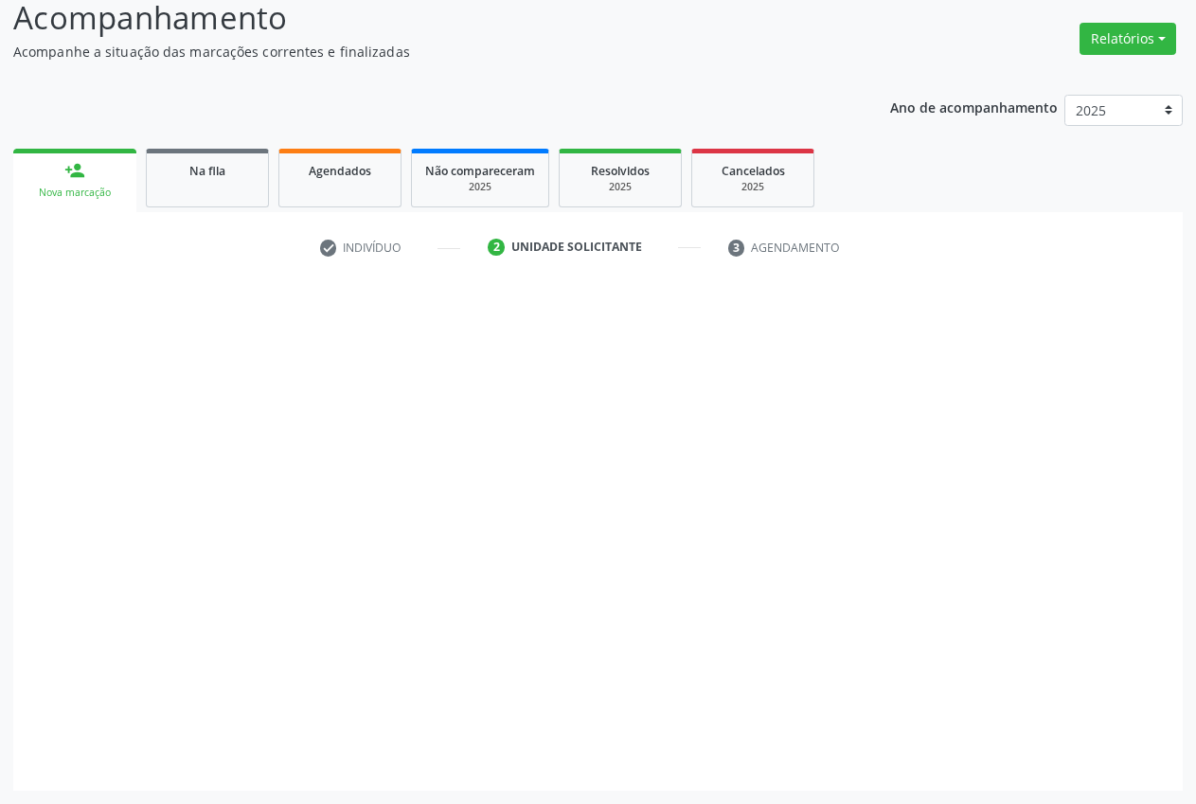
scroll to position [134, 0]
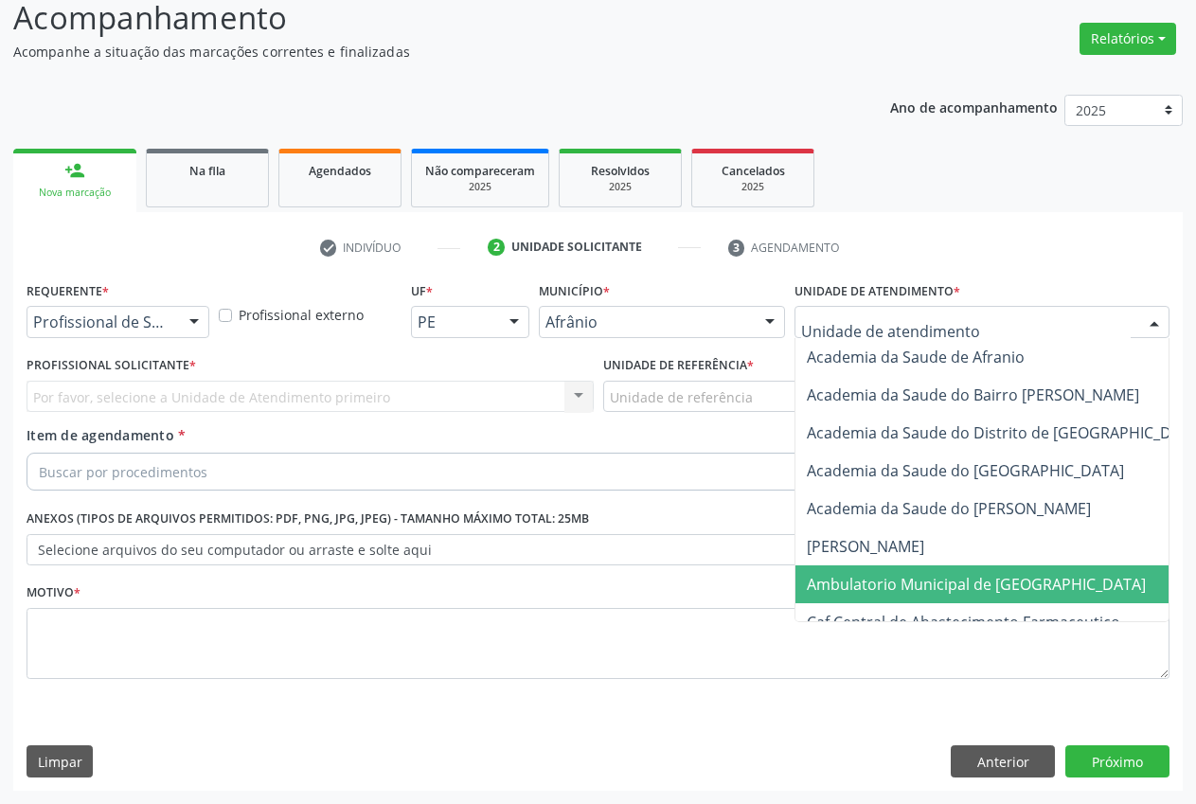
click at [911, 574] on span "Ambulatorio Municipal de [GEOGRAPHIC_DATA]" at bounding box center [976, 584] width 339 height 21
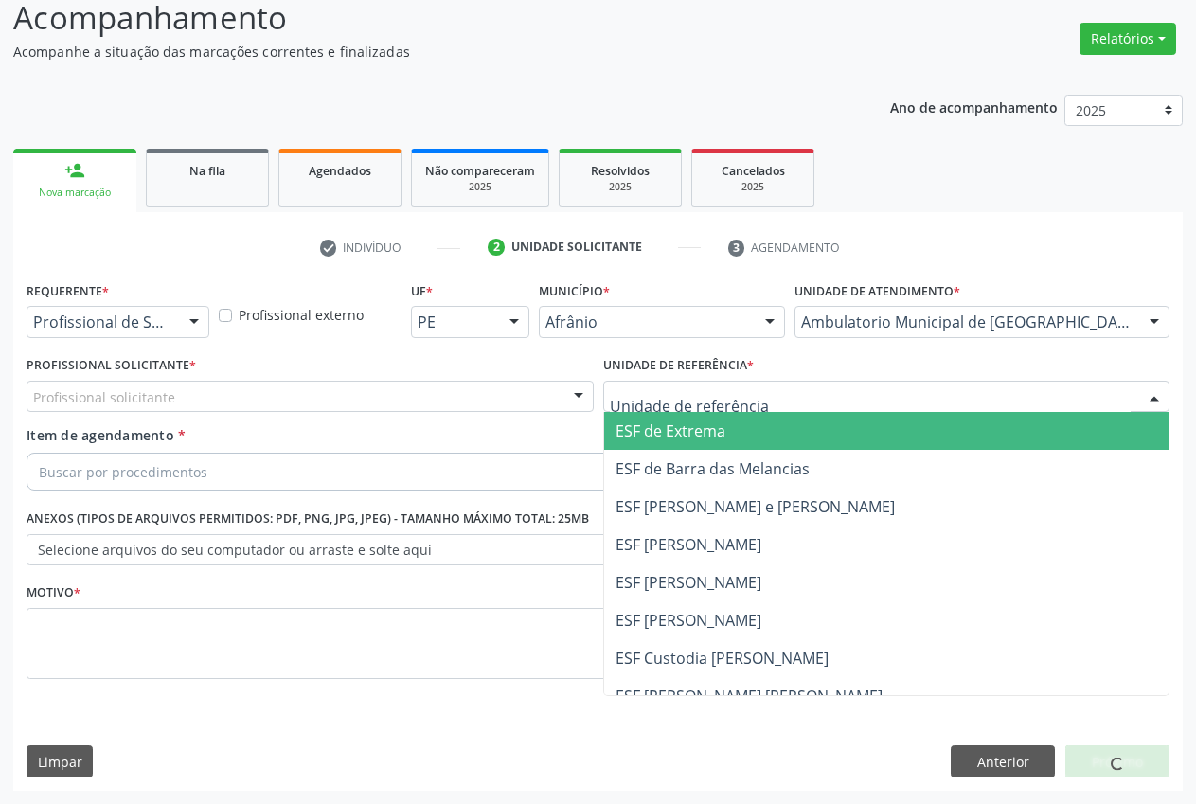
click at [718, 432] on span "ESF de Extrema" at bounding box center [671, 431] width 110 height 21
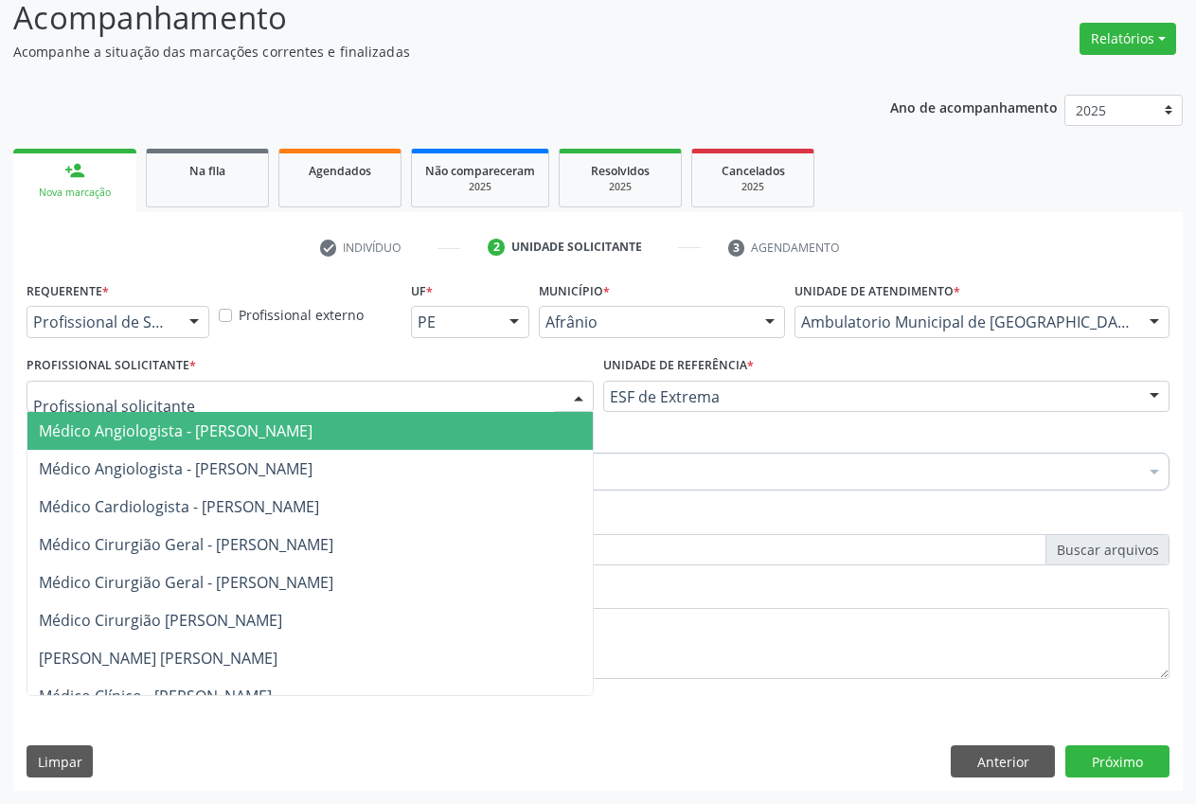
click at [576, 397] on div at bounding box center [578, 398] width 28 height 32
click at [414, 433] on span "Médico Angiologista - [PERSON_NAME]" at bounding box center [330, 431] width 607 height 38
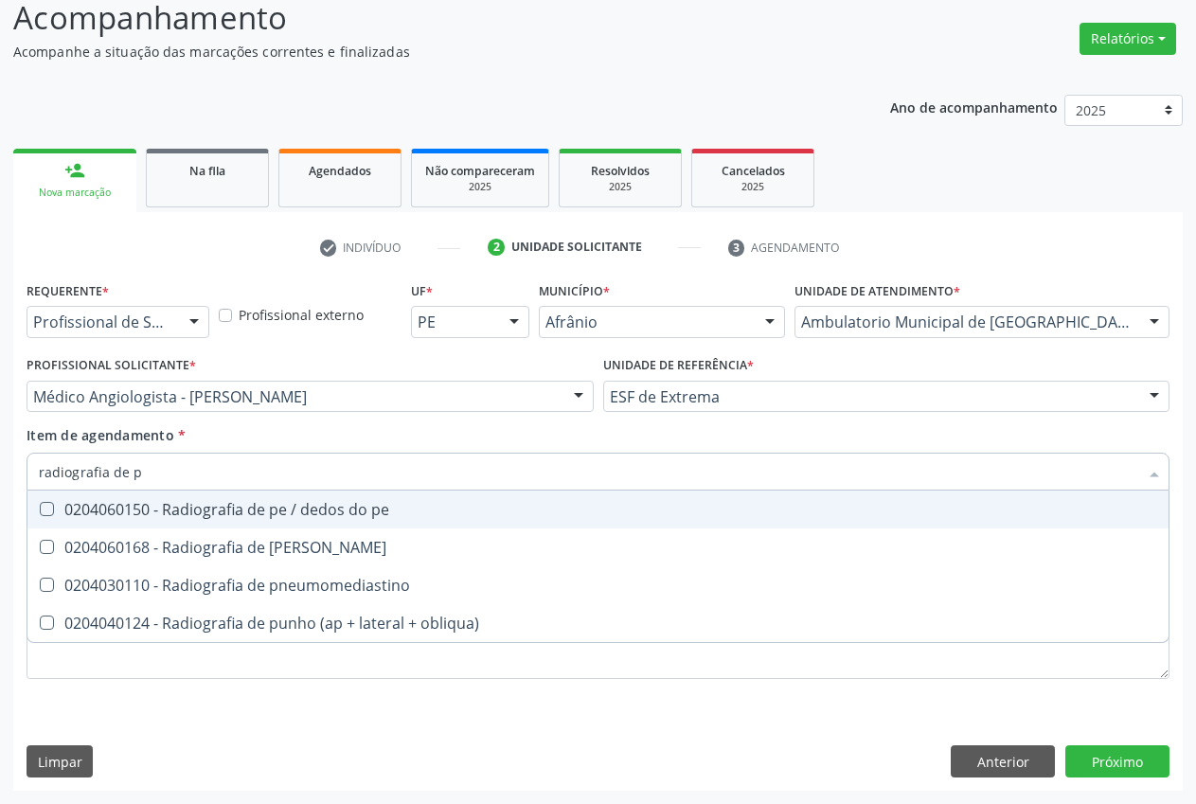
type input "radiografia de pe"
click at [189, 516] on div "0204060150 - Radiografia de pe / dedos do pe" at bounding box center [598, 509] width 1119 height 15
checkbox pe "true"
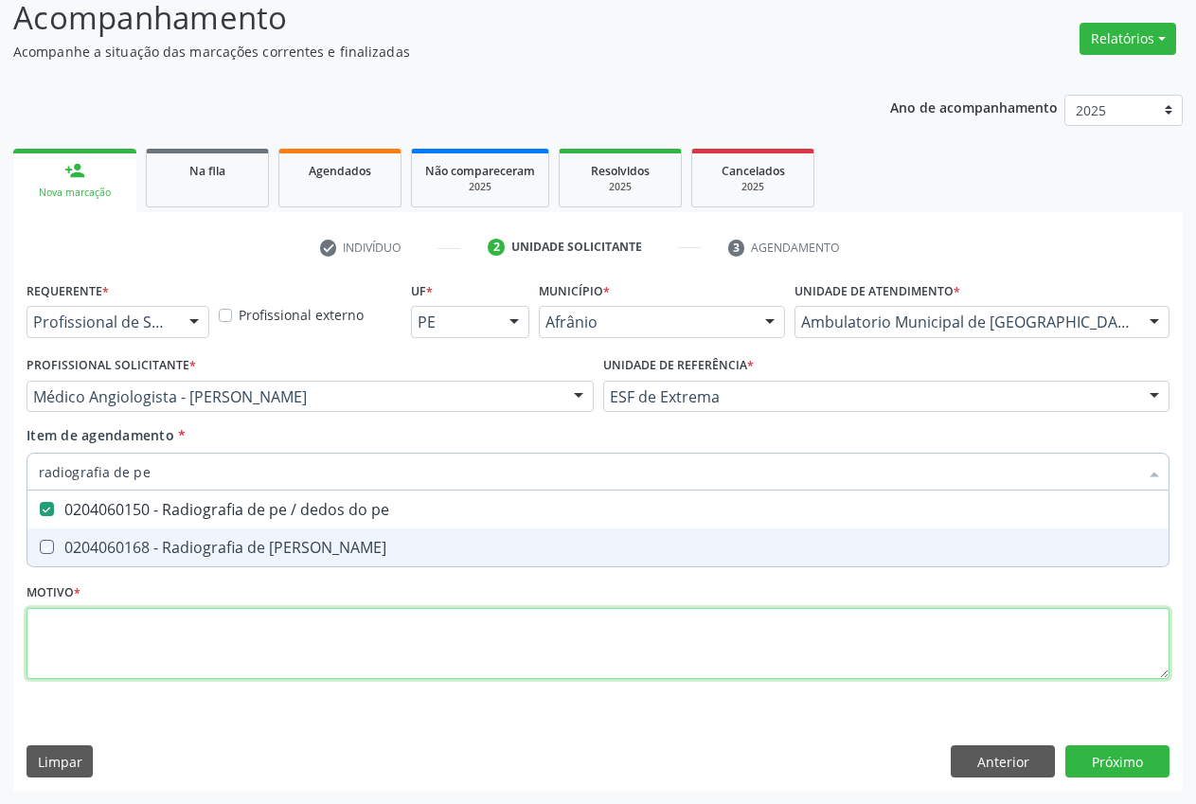
click at [125, 643] on div "Requerente * Profissional de Saúde Profissional de Saúde Paciente Nenhum result…" at bounding box center [598, 491] width 1143 height 429
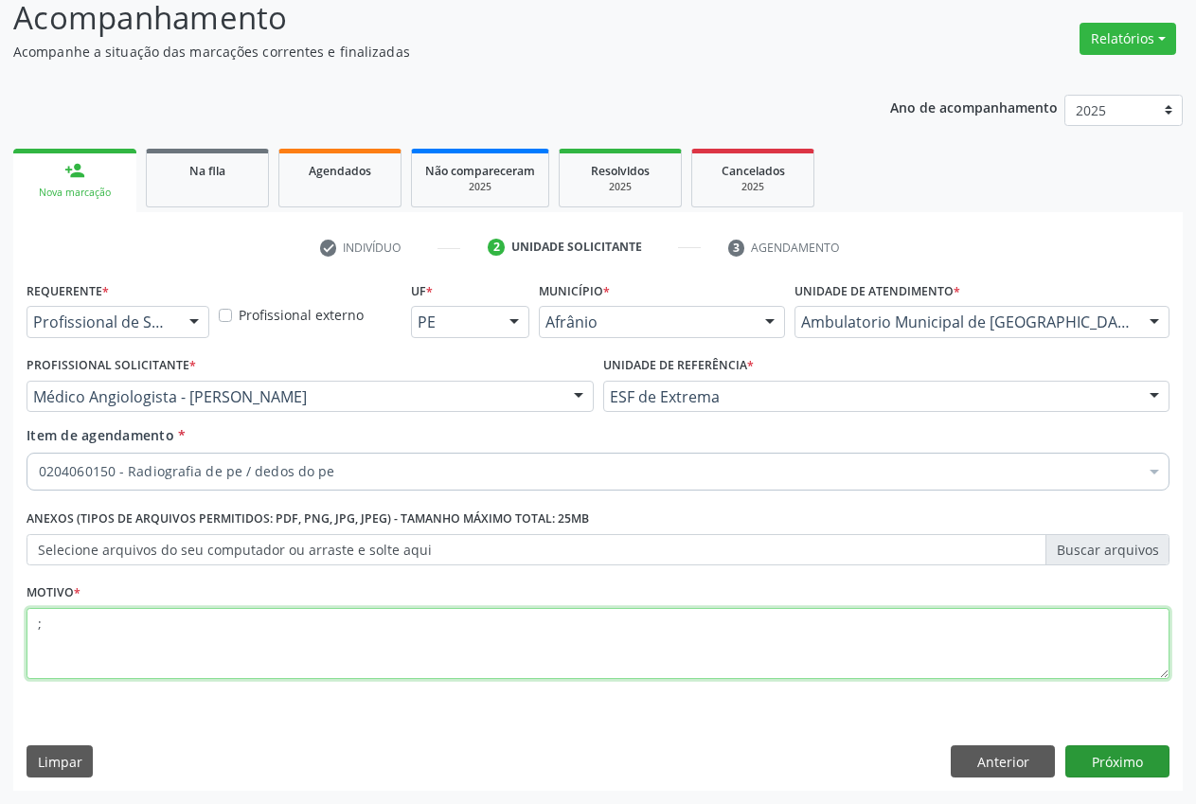
type textarea ";"
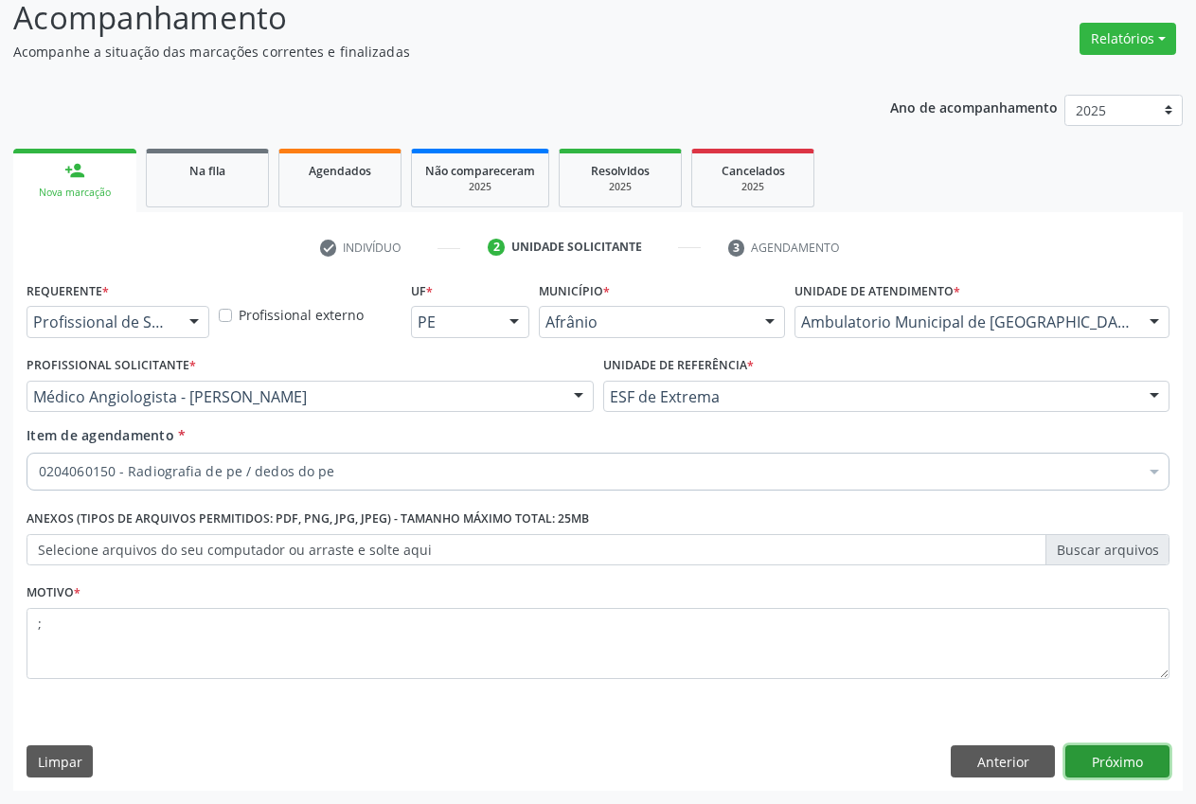
click at [1090, 763] on button "Próximo" at bounding box center [1117, 761] width 104 height 32
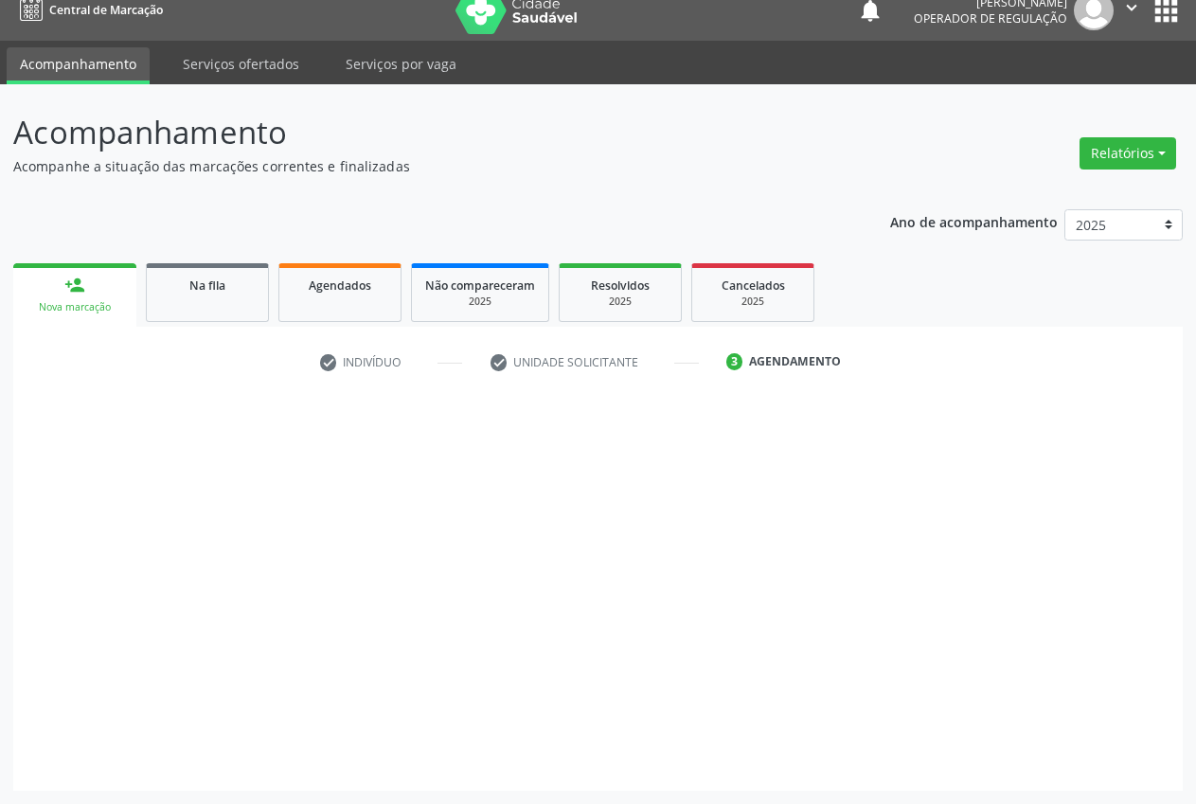
scroll to position [20, 0]
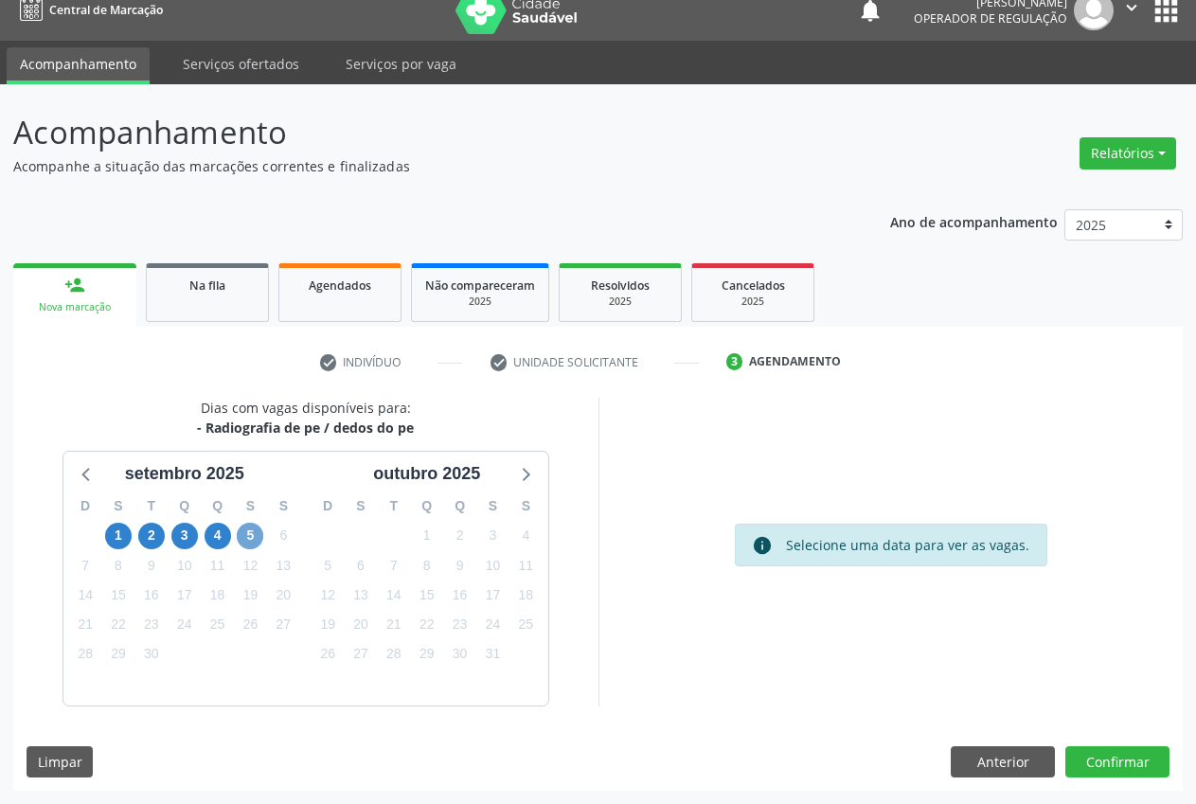
click at [251, 538] on span "5" at bounding box center [250, 536] width 27 height 27
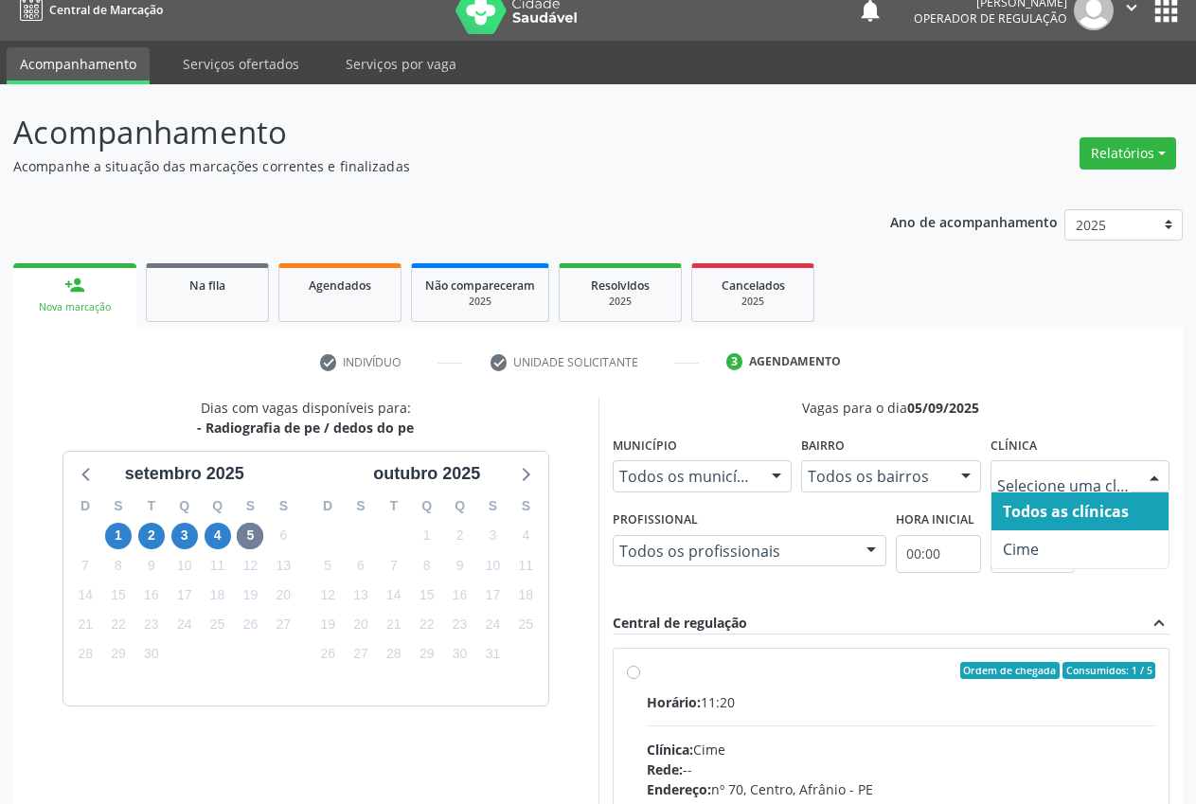
click at [1149, 480] on div at bounding box center [1154, 477] width 28 height 32
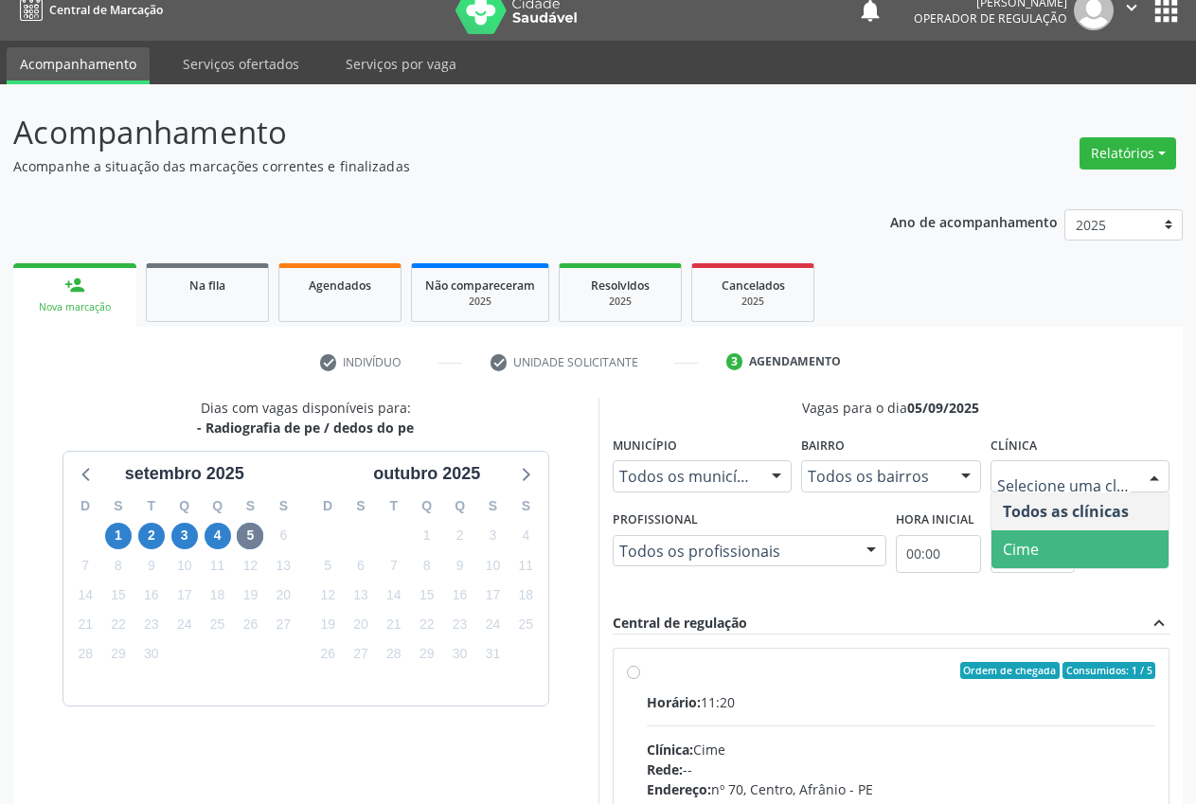
click at [1070, 551] on span "Cime" at bounding box center [1081, 549] width 178 height 38
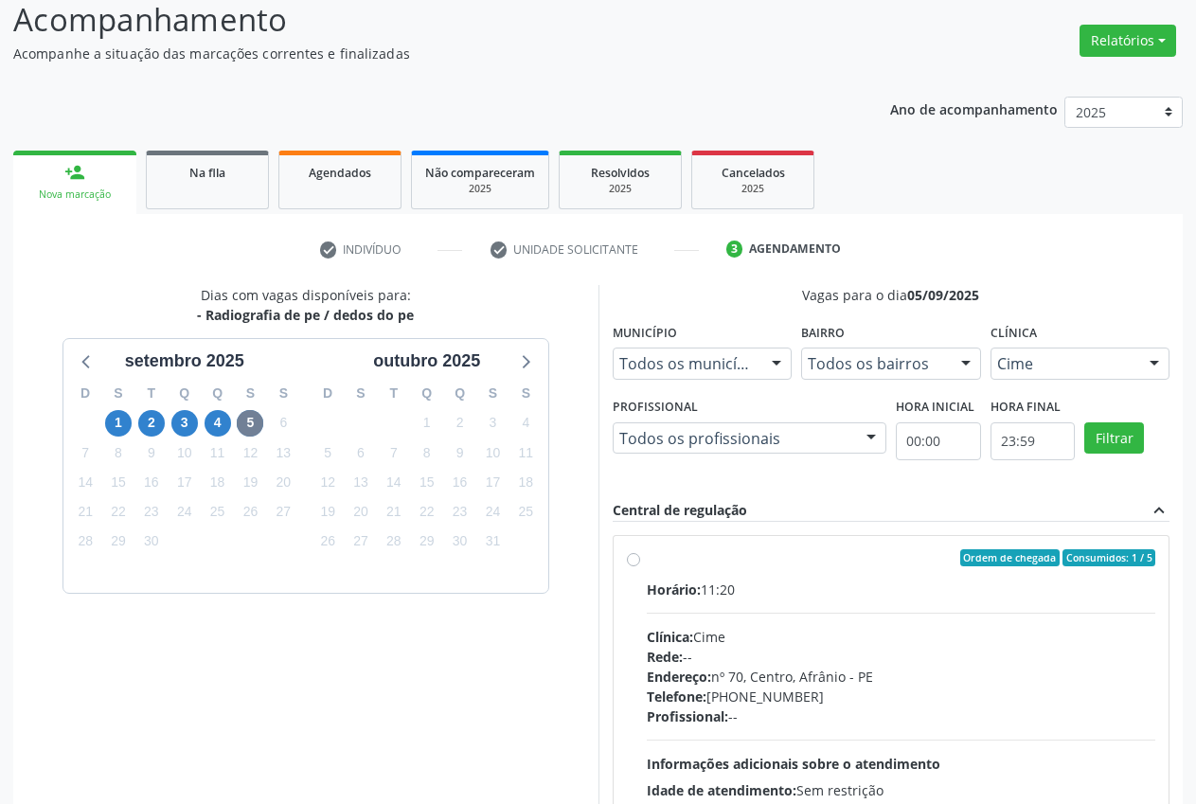
scroll to position [250, 0]
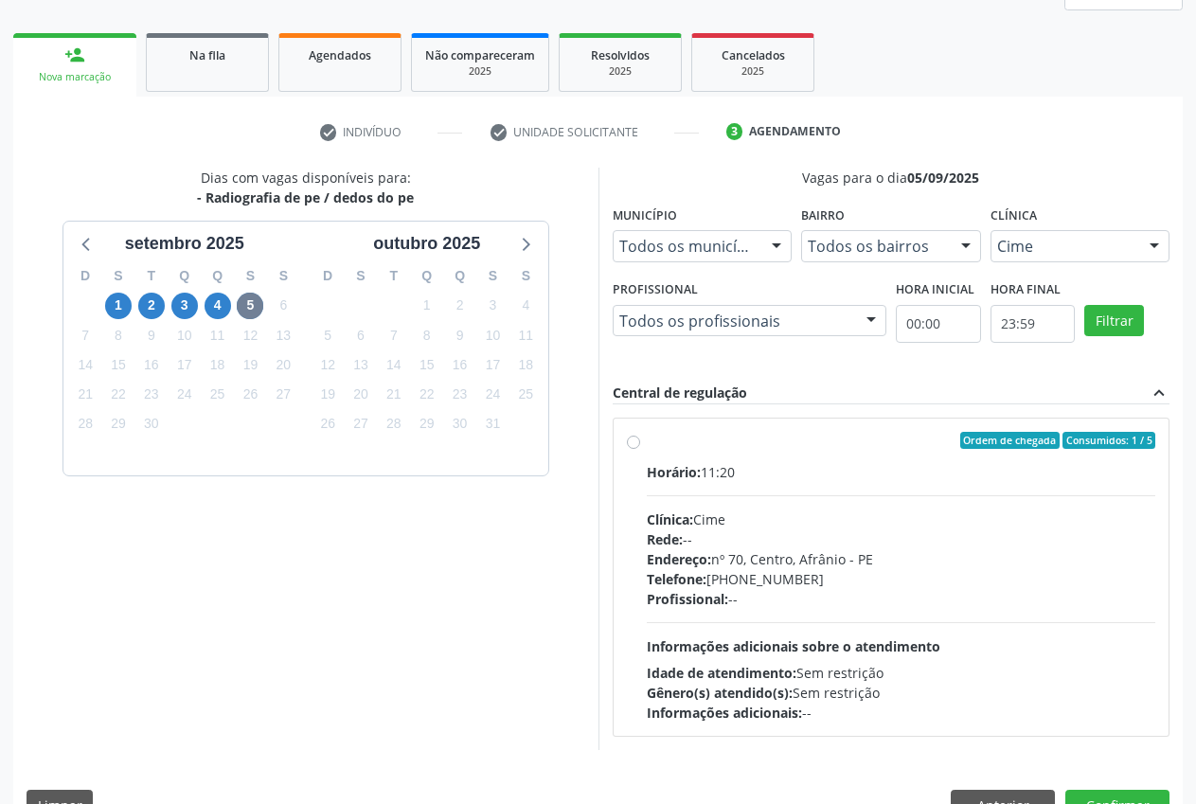
click at [647, 438] on label "Ordem de chegada Consumidos: 1 / 5 Horário: 11:20 Clínica: Cime Rede: -- Endere…" at bounding box center [902, 577] width 510 height 291
click at [639, 438] on input "Ordem de chegada Consumidos: 1 / 5 Horário: 11:20 Clínica: Cime Rede: -- Endere…" at bounding box center [633, 440] width 13 height 17
radio input "true"
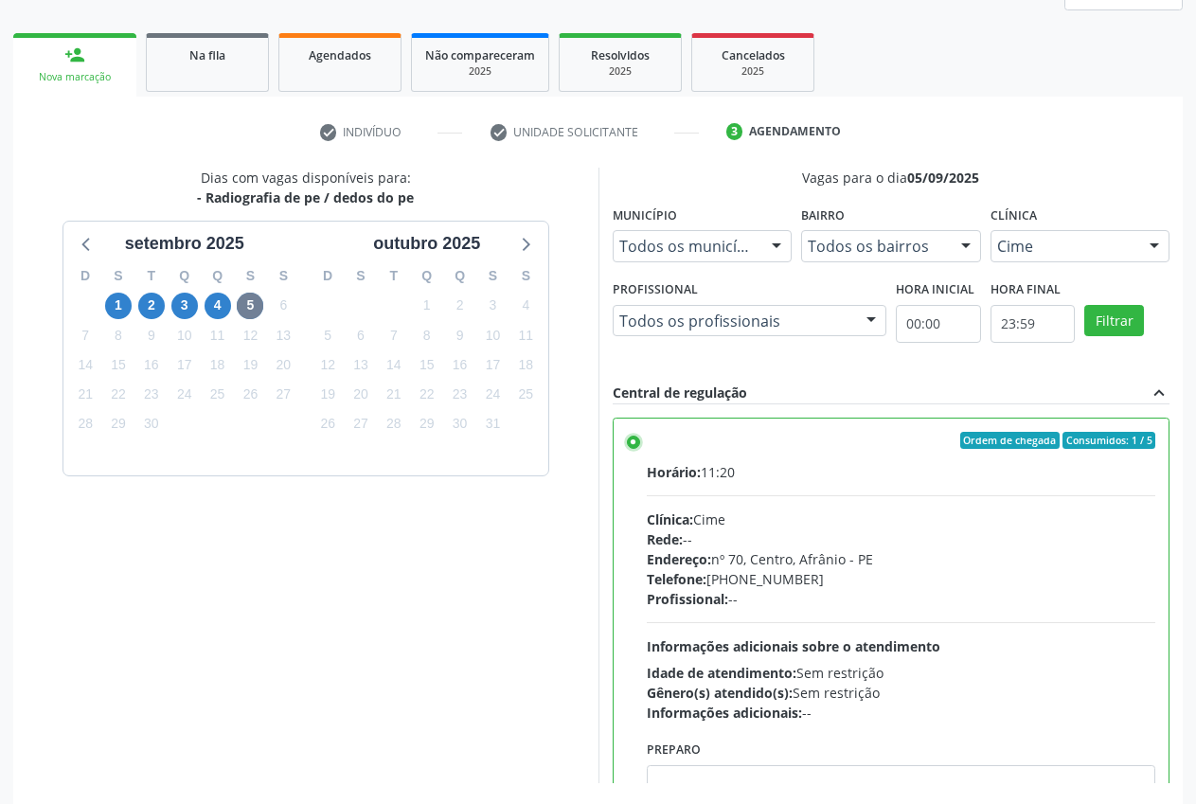
scroll to position [328, 0]
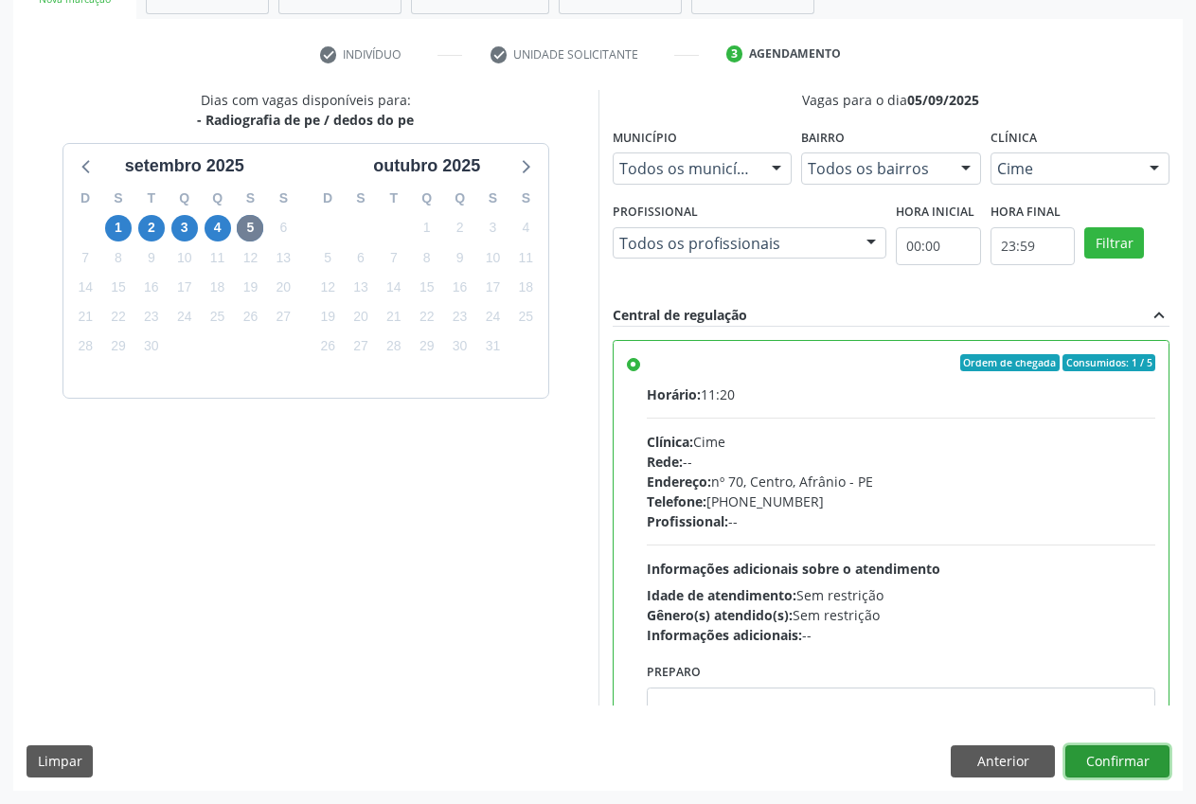
drag, startPoint x: 1151, startPoint y: 767, endPoint x: 1184, endPoint y: 21, distance: 747.0
click at [1151, 768] on button "Confirmar" at bounding box center [1117, 761] width 104 height 32
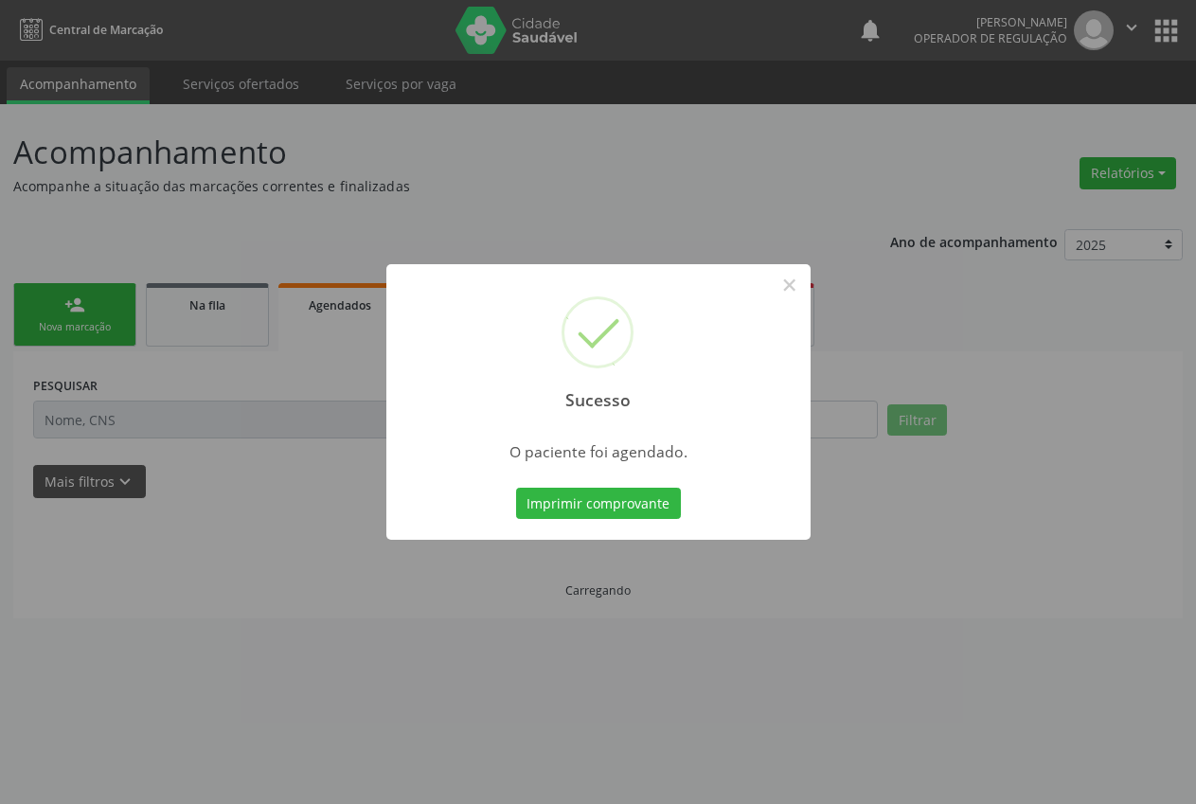
scroll to position [0, 0]
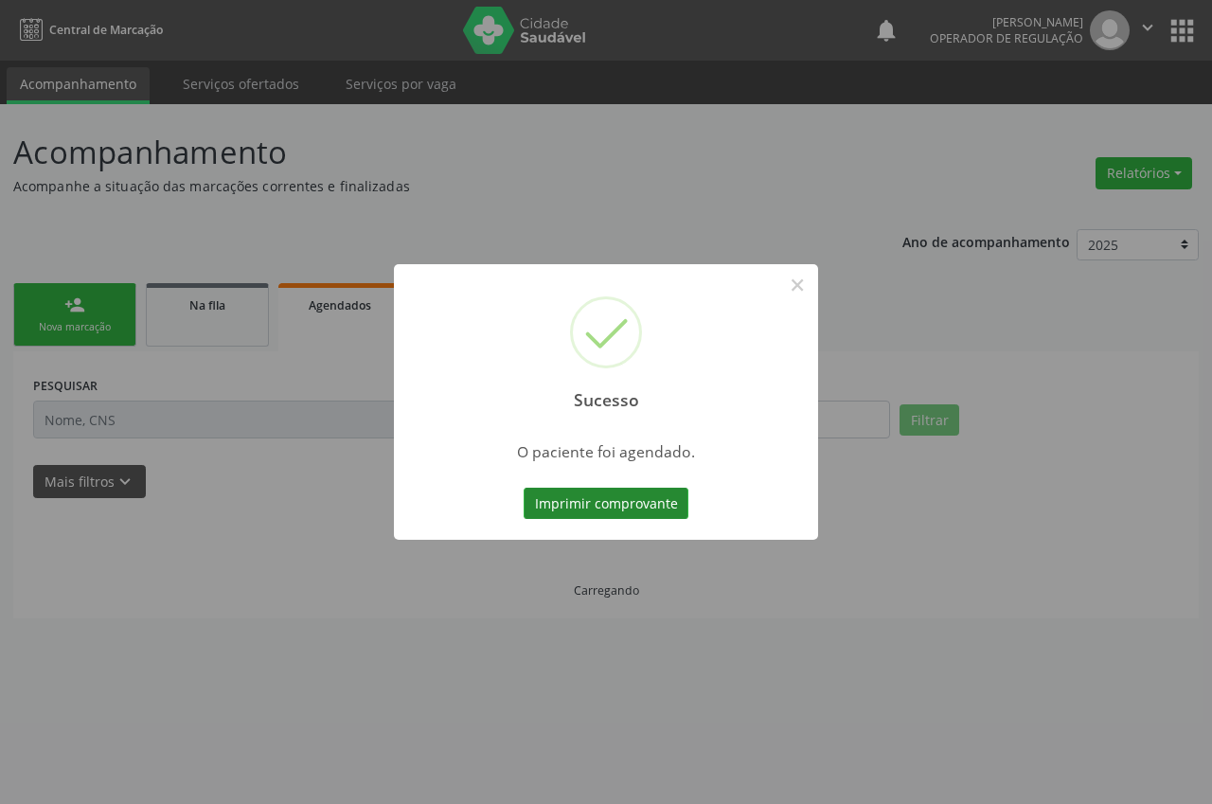
click at [627, 498] on button "Imprimir comprovante" at bounding box center [606, 504] width 165 height 32
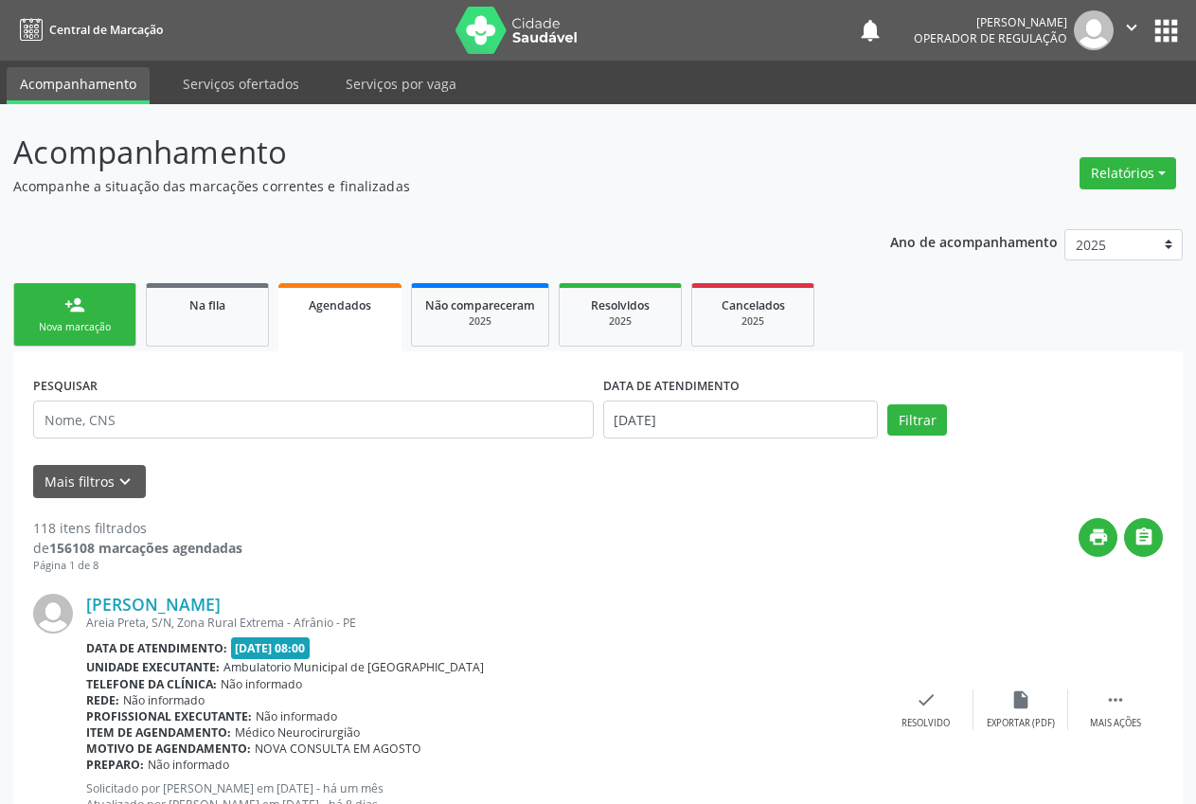
click at [55, 319] on link "person_add Nova marcação" at bounding box center [74, 314] width 123 height 63
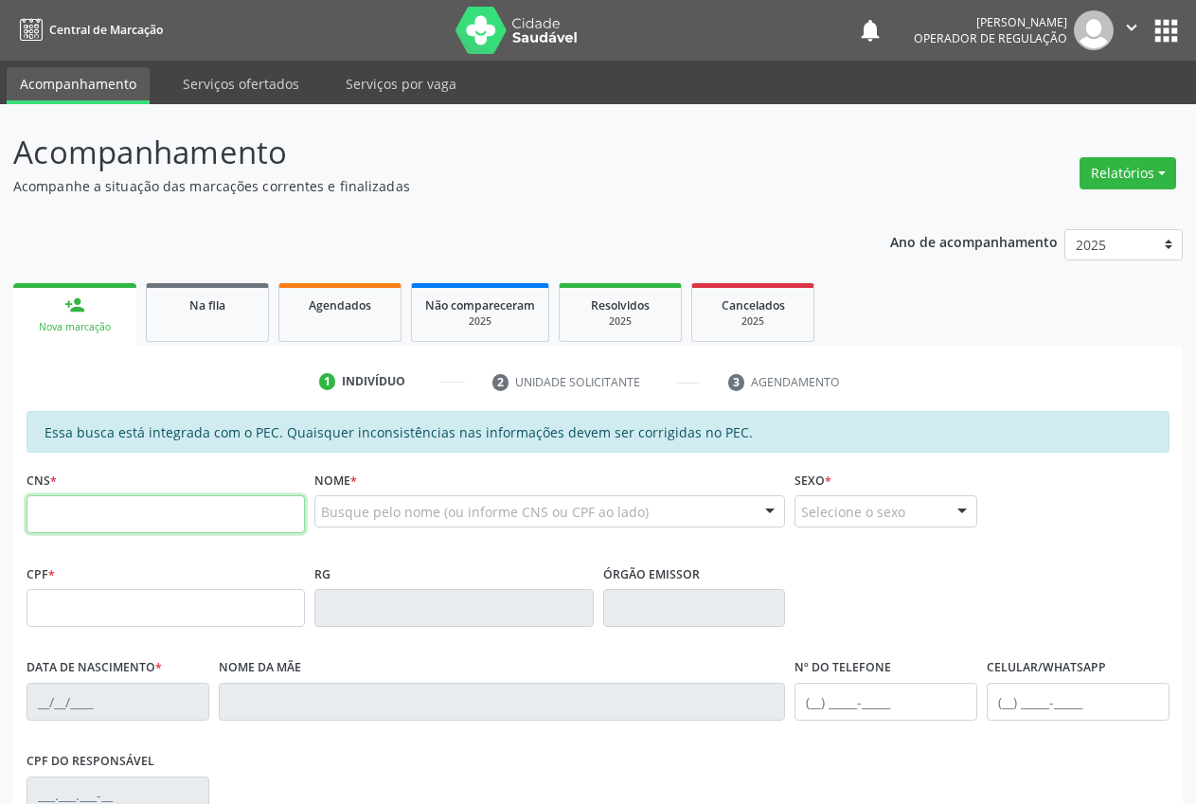
click at [110, 516] on input "text" at bounding box center [166, 514] width 278 height 38
type input "705 8094 5237 9438"
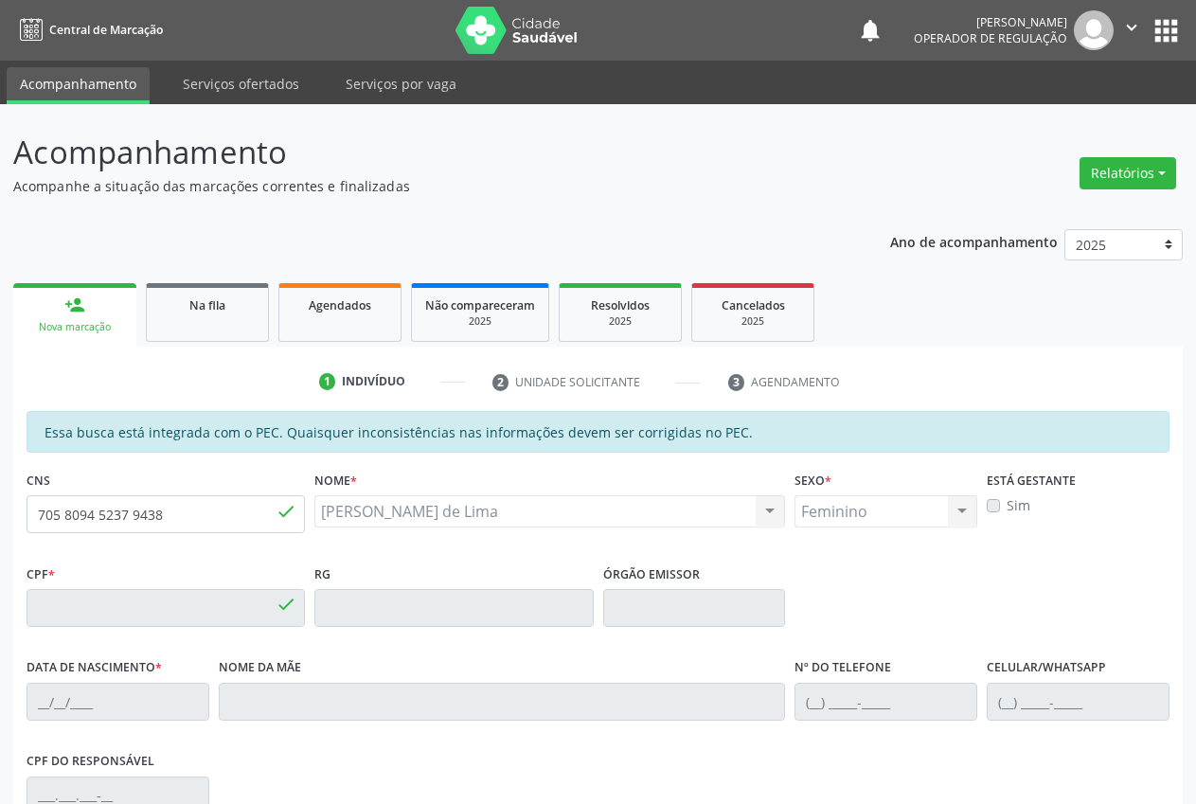
type input "112.951.324-60"
type input "[DATE]"
type input "[PERSON_NAME]"
type input "[PHONE_NUMBER]"
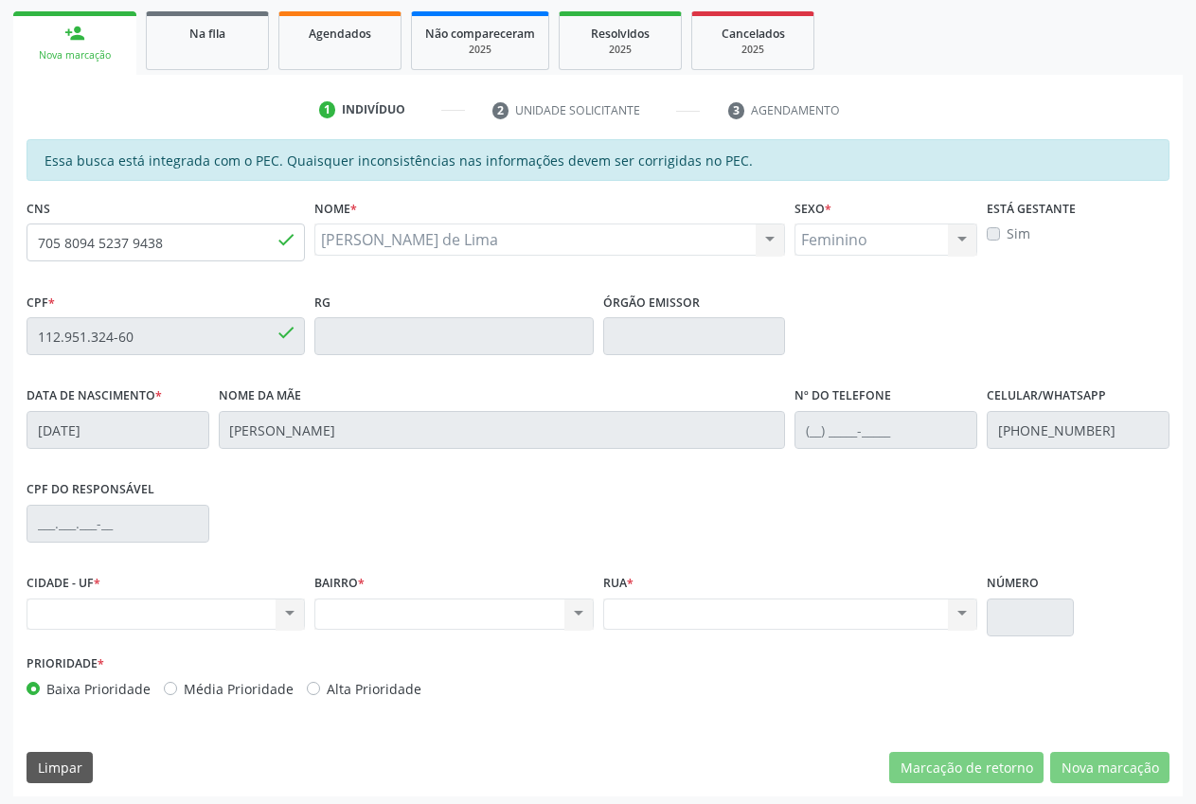
scroll to position [277, 0]
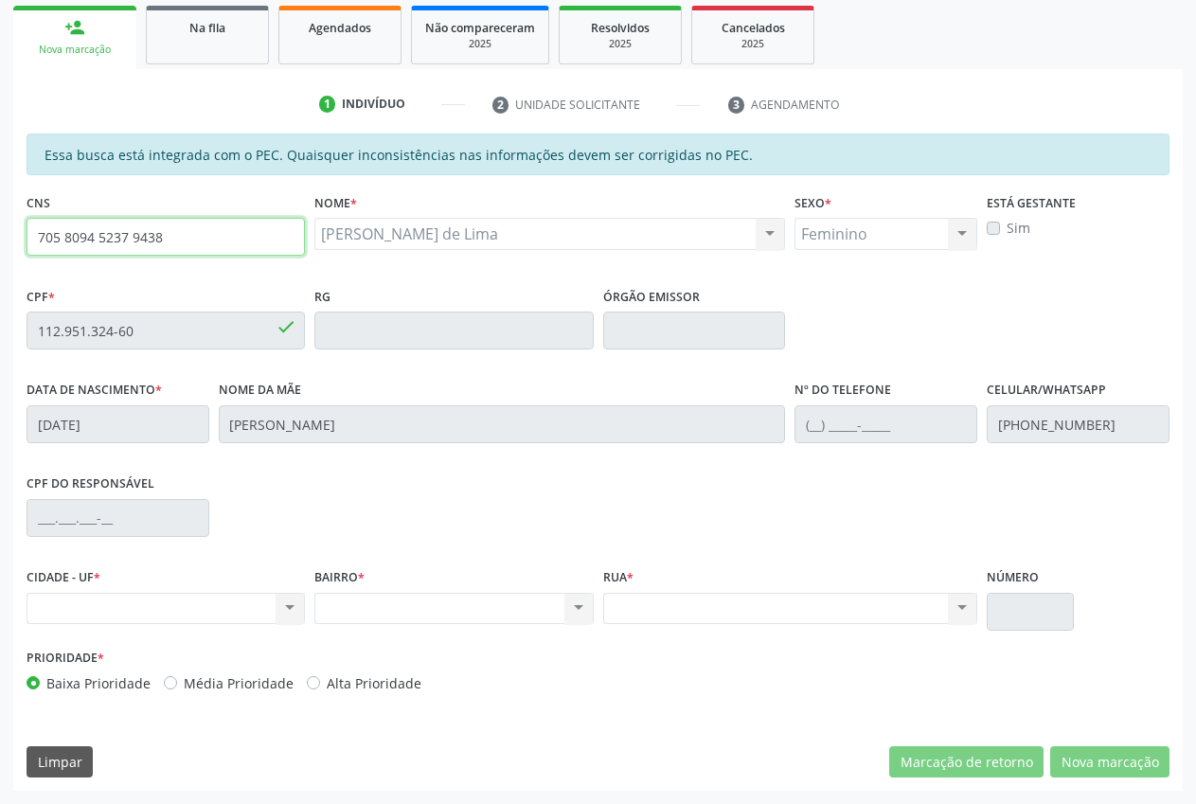
drag, startPoint x: 85, startPoint y: 238, endPoint x: 3, endPoint y: 238, distance: 82.4
click at [3, 238] on div "Acompanhamento Acompanhe a situação das marcações correntes e finalizadas Relat…" at bounding box center [598, 315] width 1196 height 977
